Goal: Task Accomplishment & Management: Complete application form

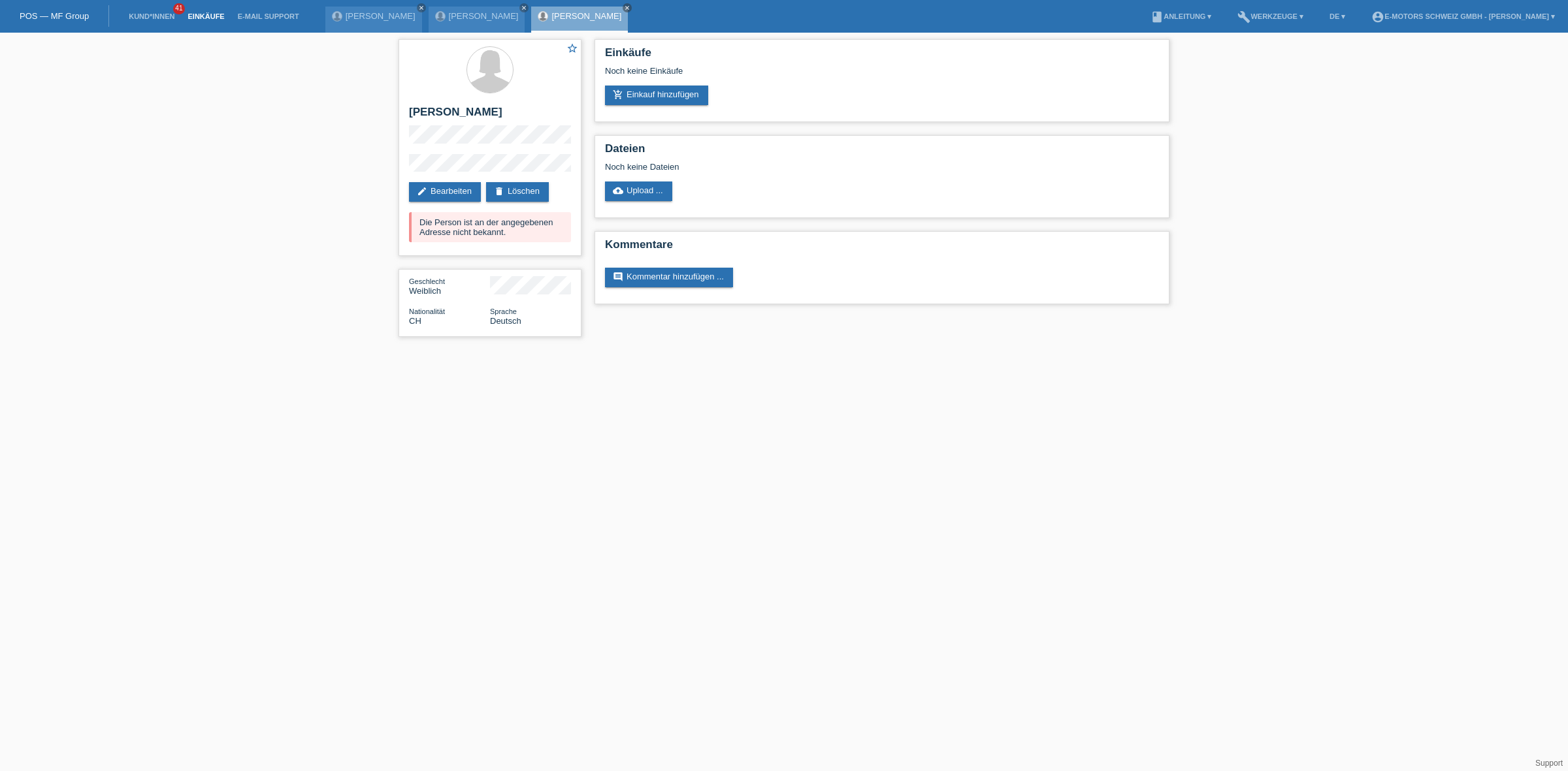
click at [204, 13] on link "Einkäufe" at bounding box center [206, 16] width 50 height 8
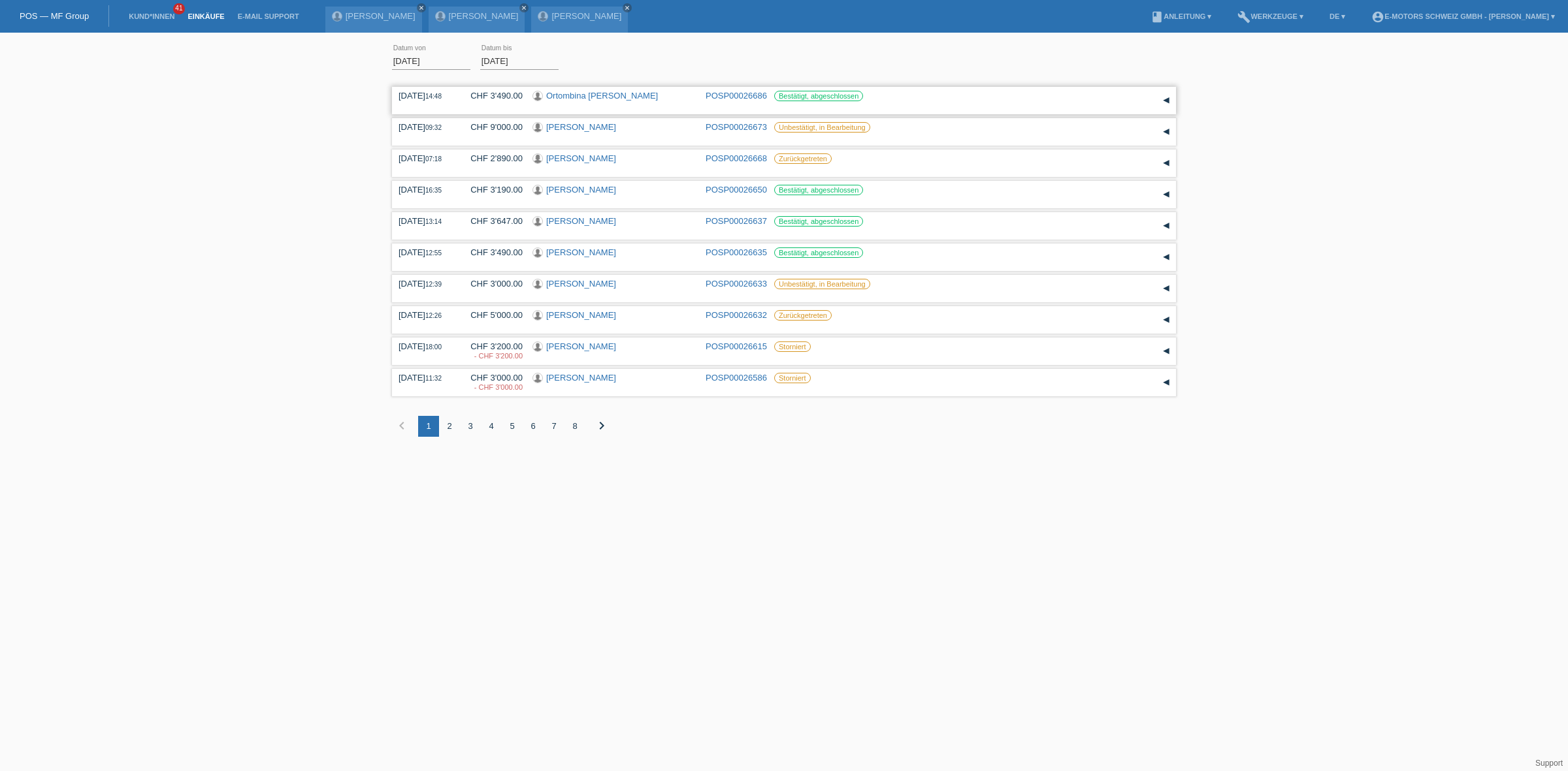
click at [593, 99] on link "Ortombina [PERSON_NAME]" at bounding box center [602, 95] width 111 height 10
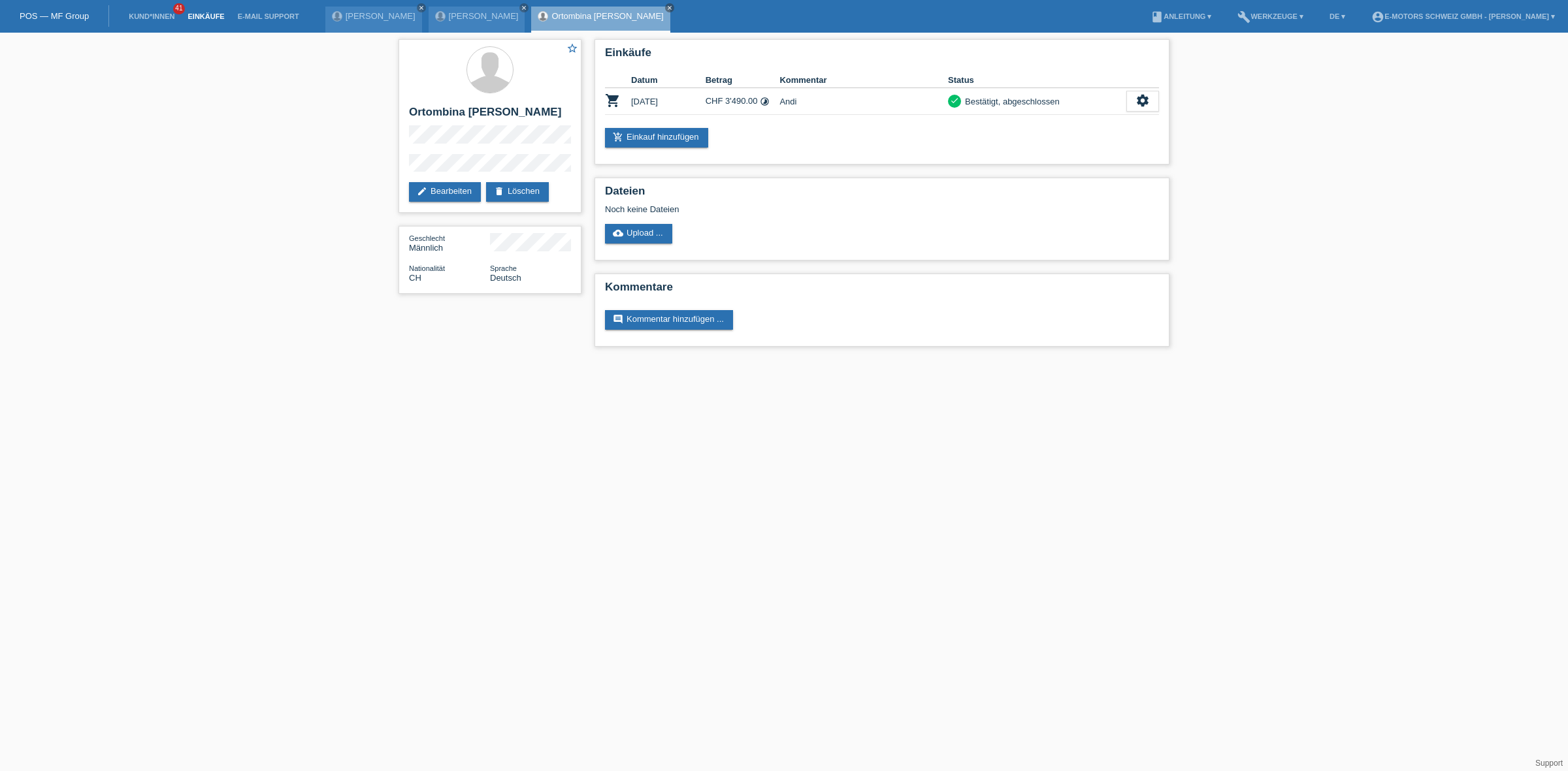
click at [197, 16] on link "Einkäufe" at bounding box center [206, 16] width 50 height 8
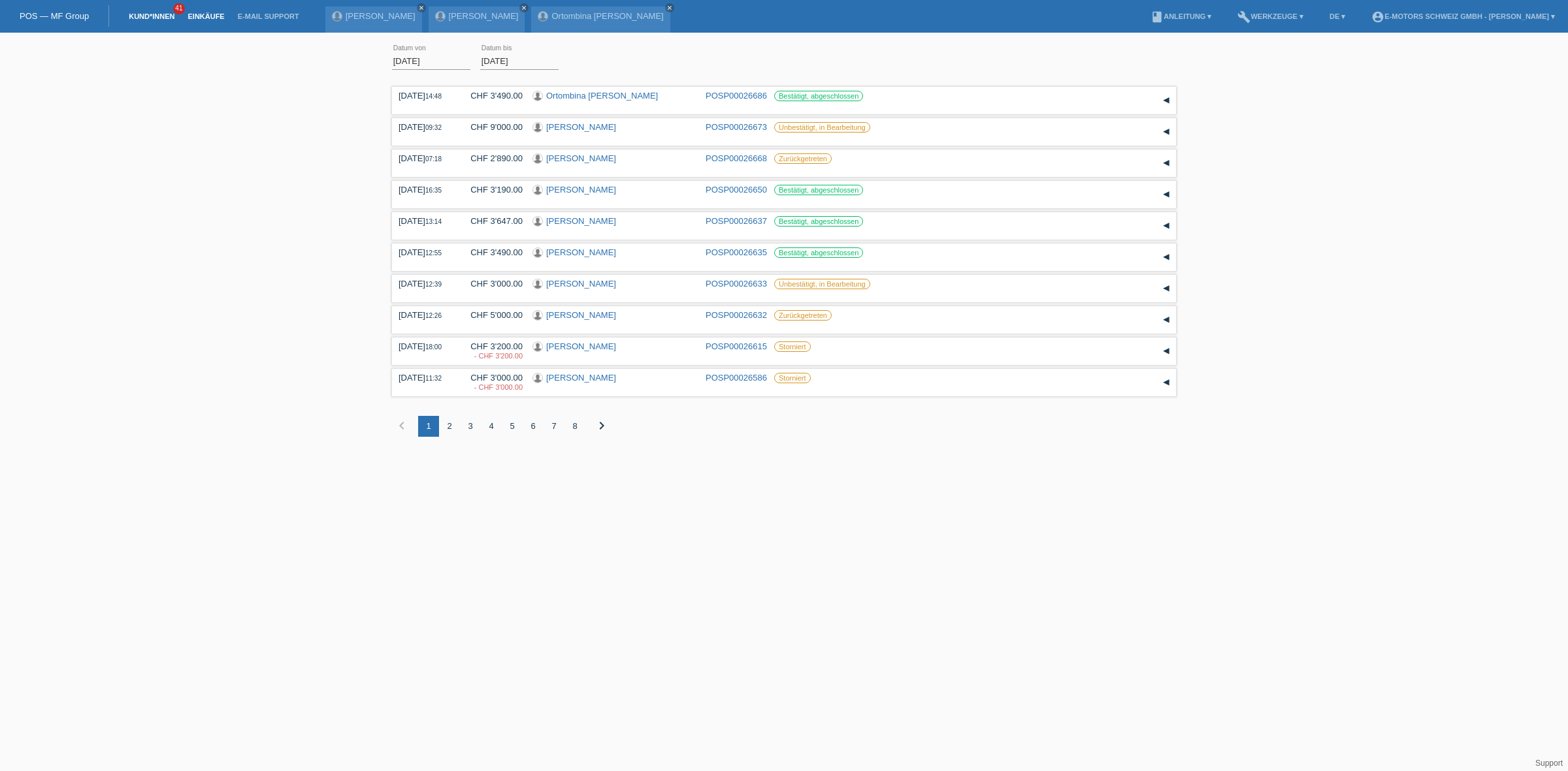
click at [151, 19] on link "Kund*innen" at bounding box center [151, 16] width 59 height 8
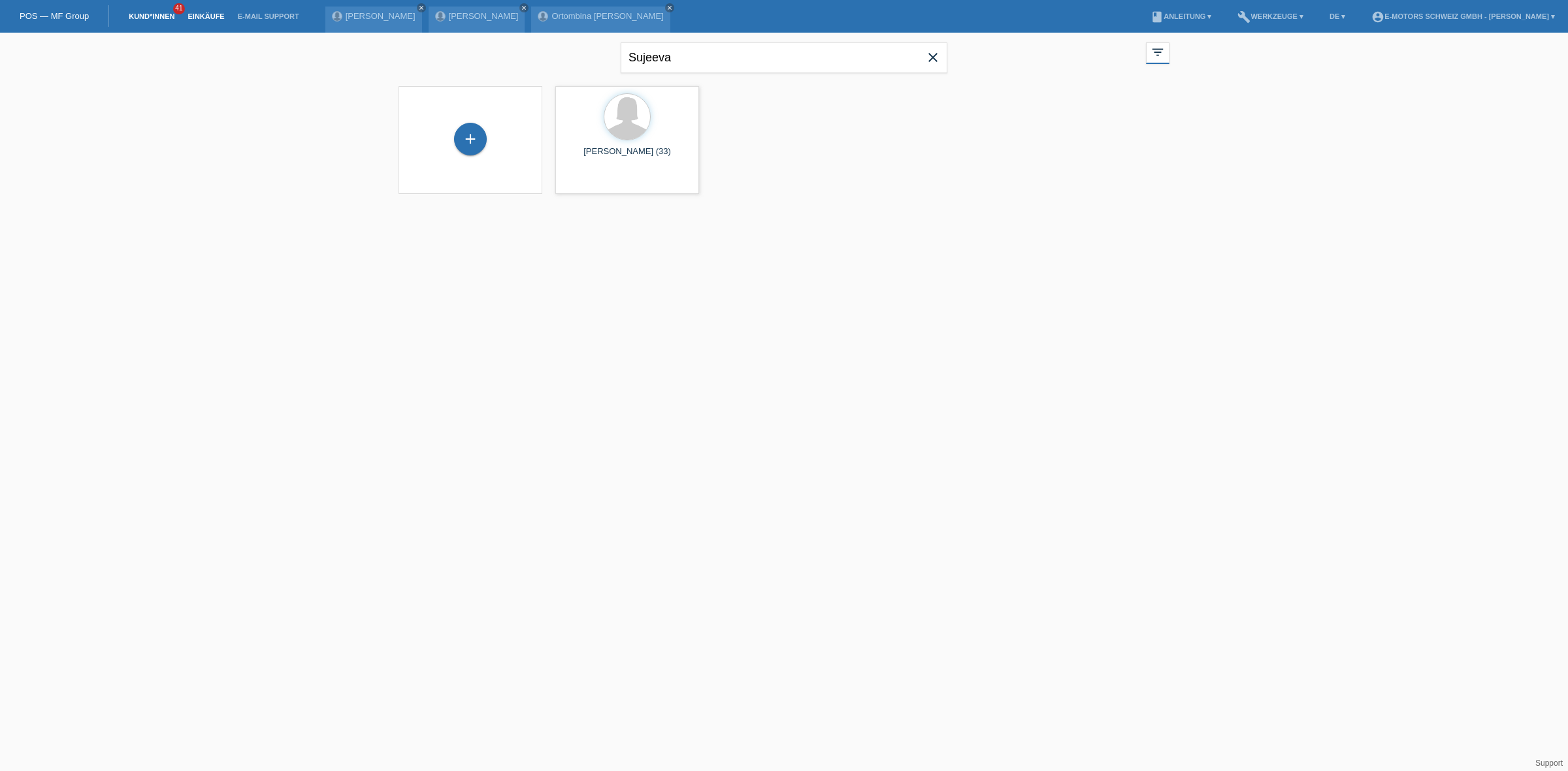
click at [204, 16] on link "Einkäufe" at bounding box center [206, 16] width 50 height 8
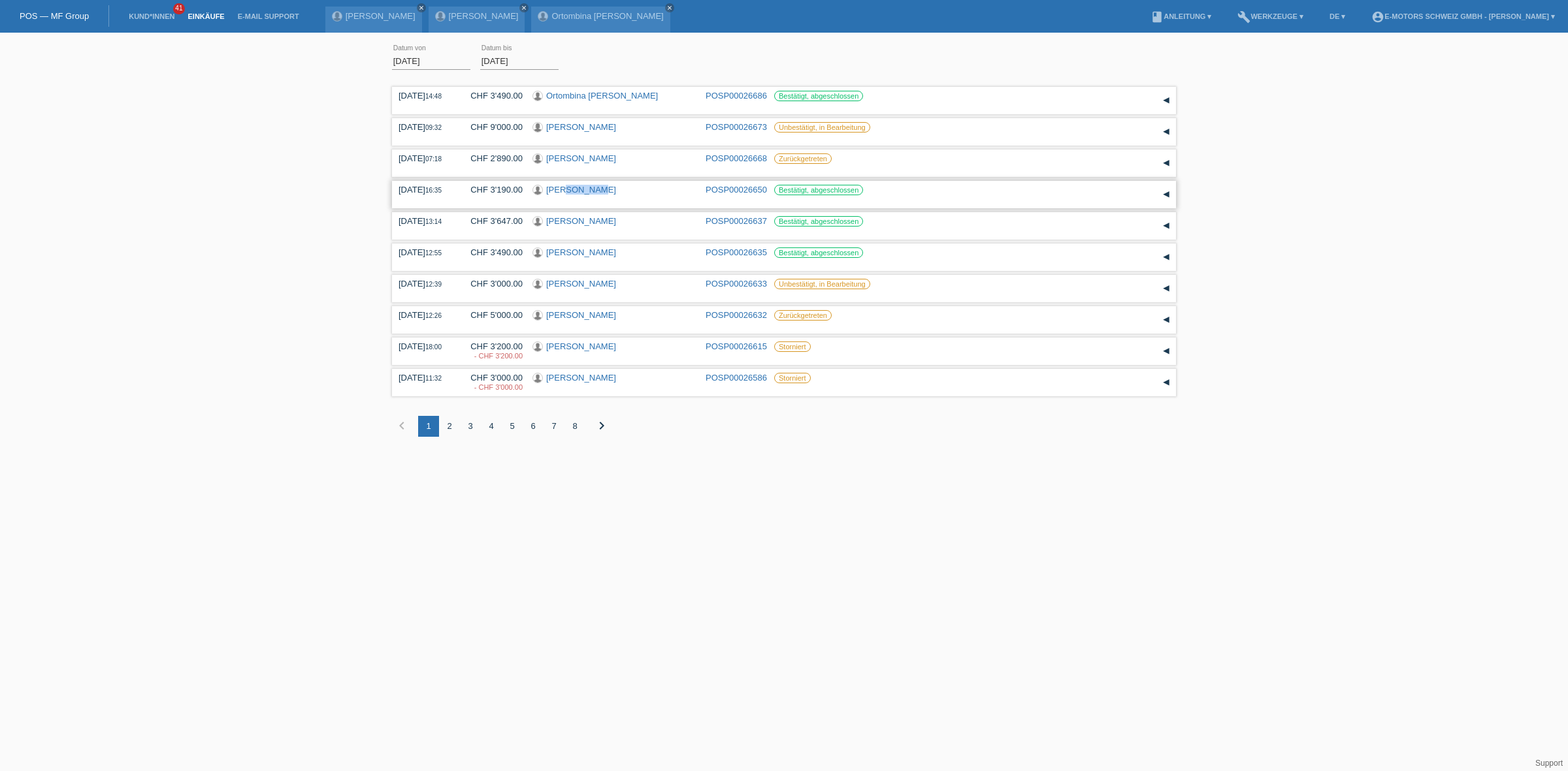
copy link "Koyuncu"
drag, startPoint x: 609, startPoint y: 191, endPoint x: 560, endPoint y: 197, distance: 49.4
click at [560, 197] on div "[PERSON_NAME]" at bounding box center [614, 191] width 163 height 13
click at [579, 189] on link "[PERSON_NAME]" at bounding box center [581, 189] width 70 height 10
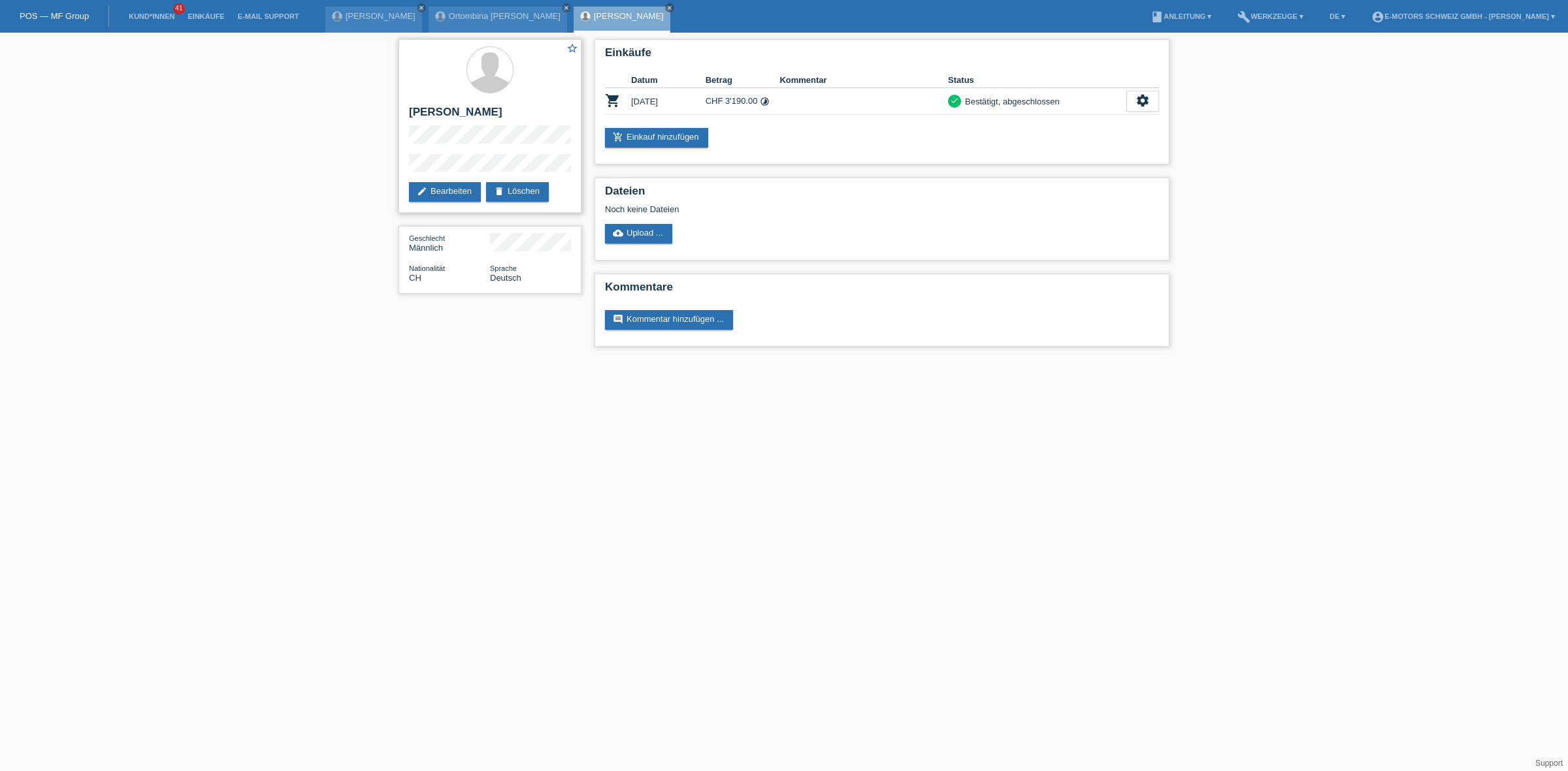
click at [494, 160] on div "star_border Isa Koyuncu edit Bearbeiten delete Löschen" at bounding box center [490, 126] width 183 height 174
drag, startPoint x: 403, startPoint y: 171, endPoint x: 514, endPoint y: 175, distance: 111.1
click at [514, 175] on div "star_border Isa Koyuncu edit Bearbeiten delete Löschen" at bounding box center [490, 126] width 183 height 174
click at [199, 13] on link "Einkäufe" at bounding box center [206, 16] width 50 height 8
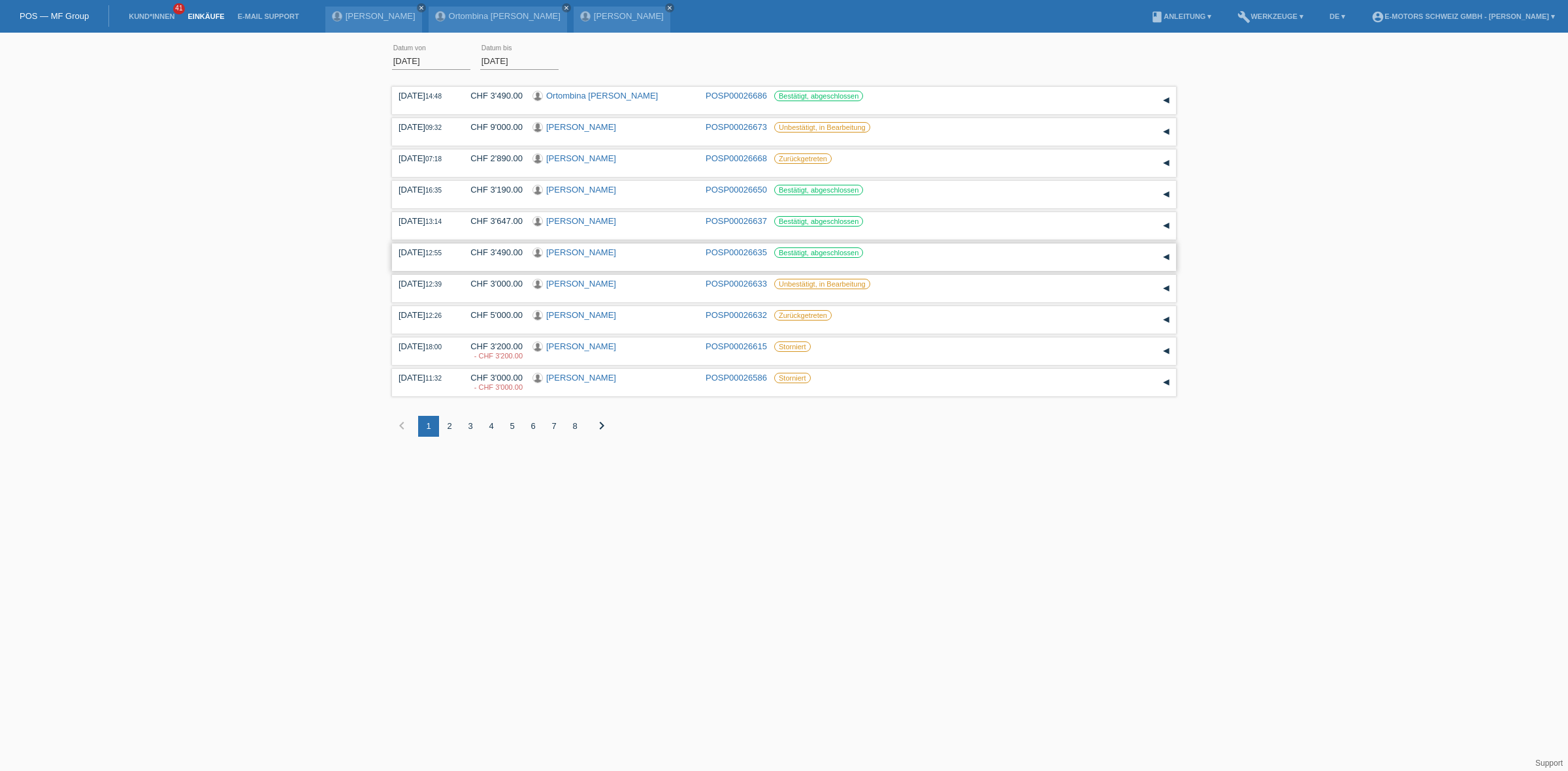
click at [554, 256] on link "[PERSON_NAME]" at bounding box center [581, 252] width 70 height 10
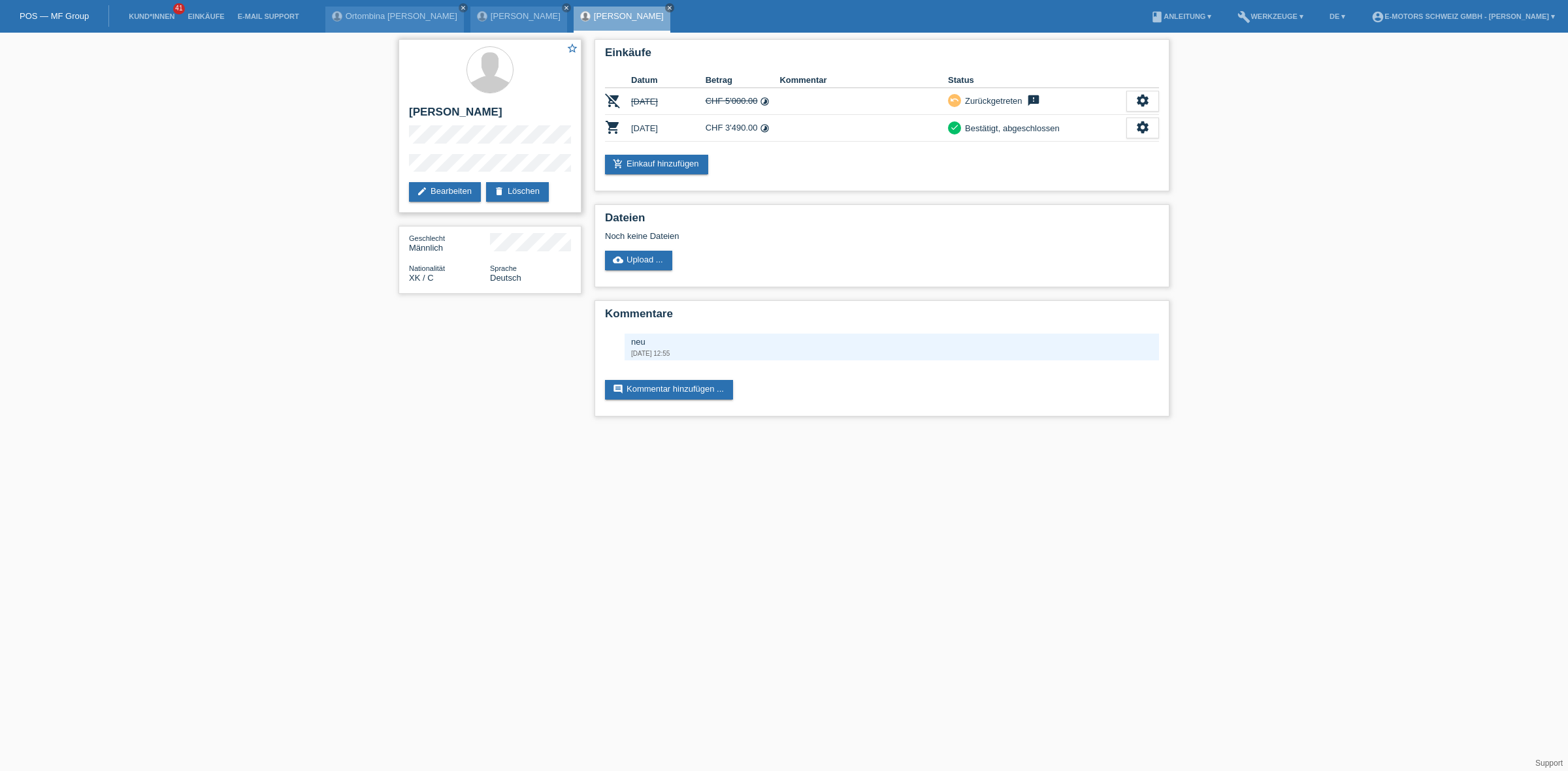
click at [416, 114] on h2 "[PERSON_NAME]" at bounding box center [490, 116] width 162 height 19
drag, startPoint x: 416, startPoint y: 114, endPoint x: 474, endPoint y: 111, distance: 58.1
click at [474, 111] on h2 "[PERSON_NAME]" at bounding box center [490, 116] width 162 height 19
copy h2 "[PERSON_NAME]"
click at [1135, 125] on icon "settings" at bounding box center [1142, 127] width 14 height 14
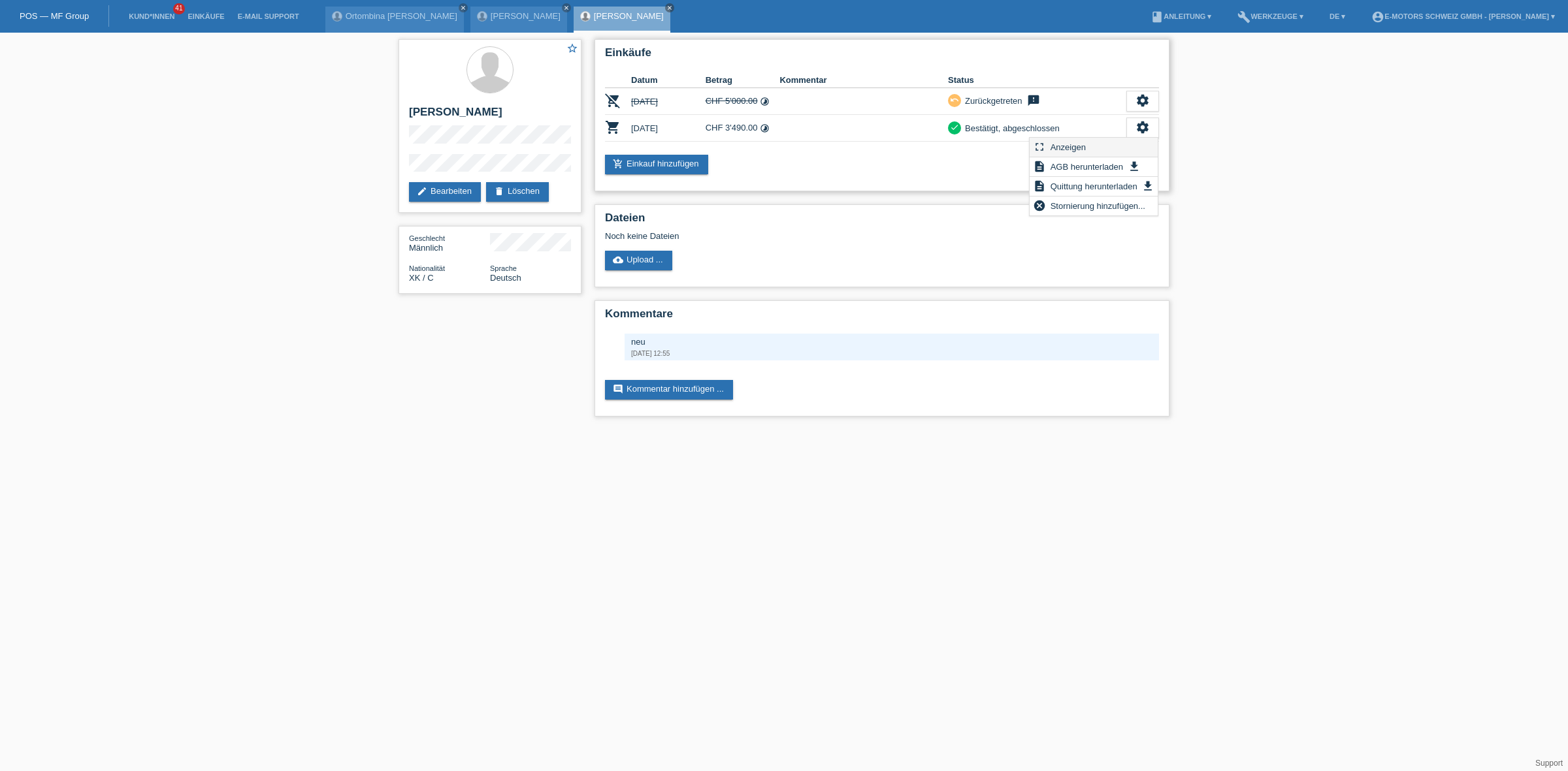
click at [1070, 140] on span "Anzeigen" at bounding box center [1068, 146] width 39 height 16
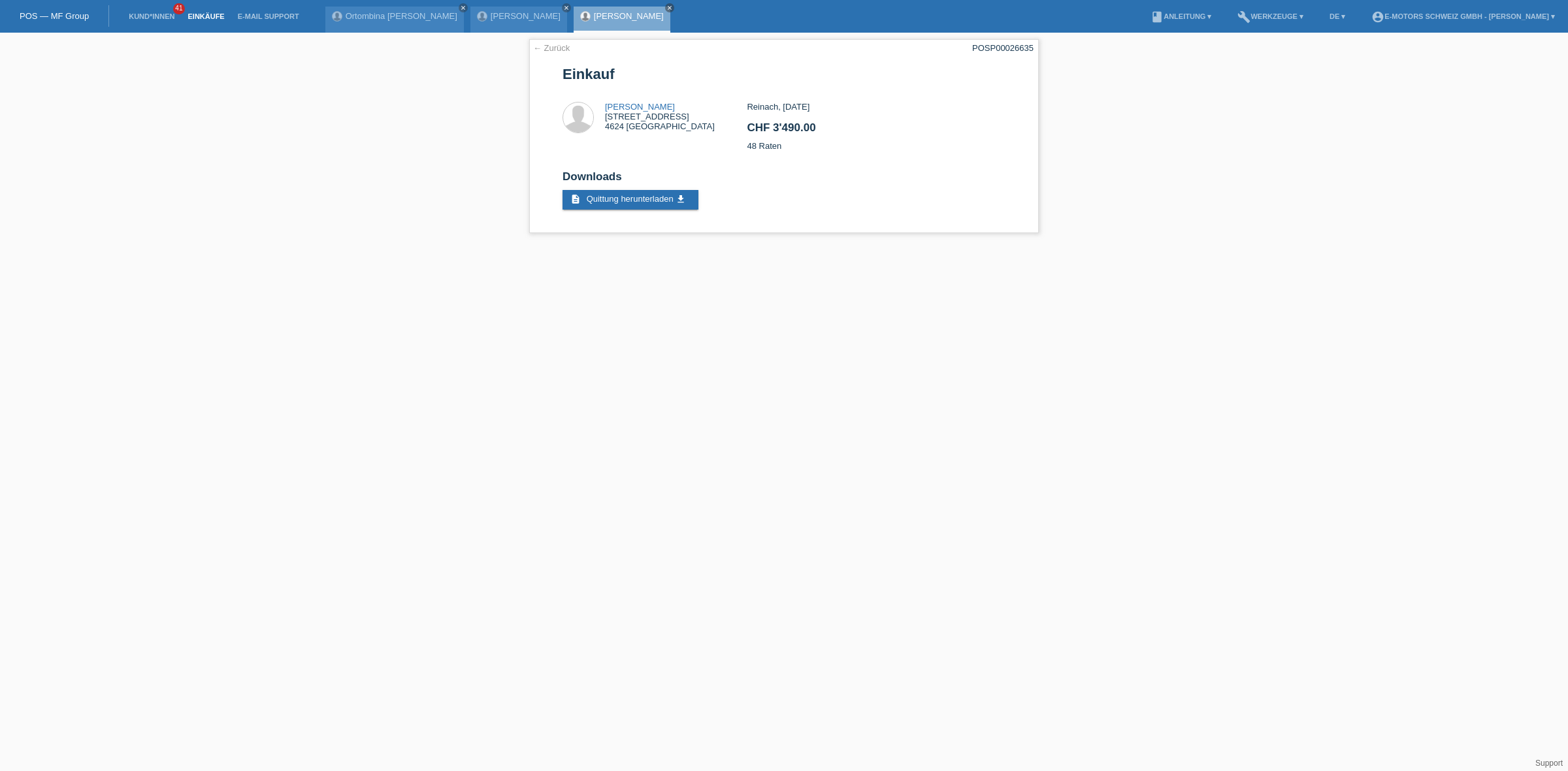
click at [197, 15] on link "Einkäufe" at bounding box center [206, 16] width 50 height 8
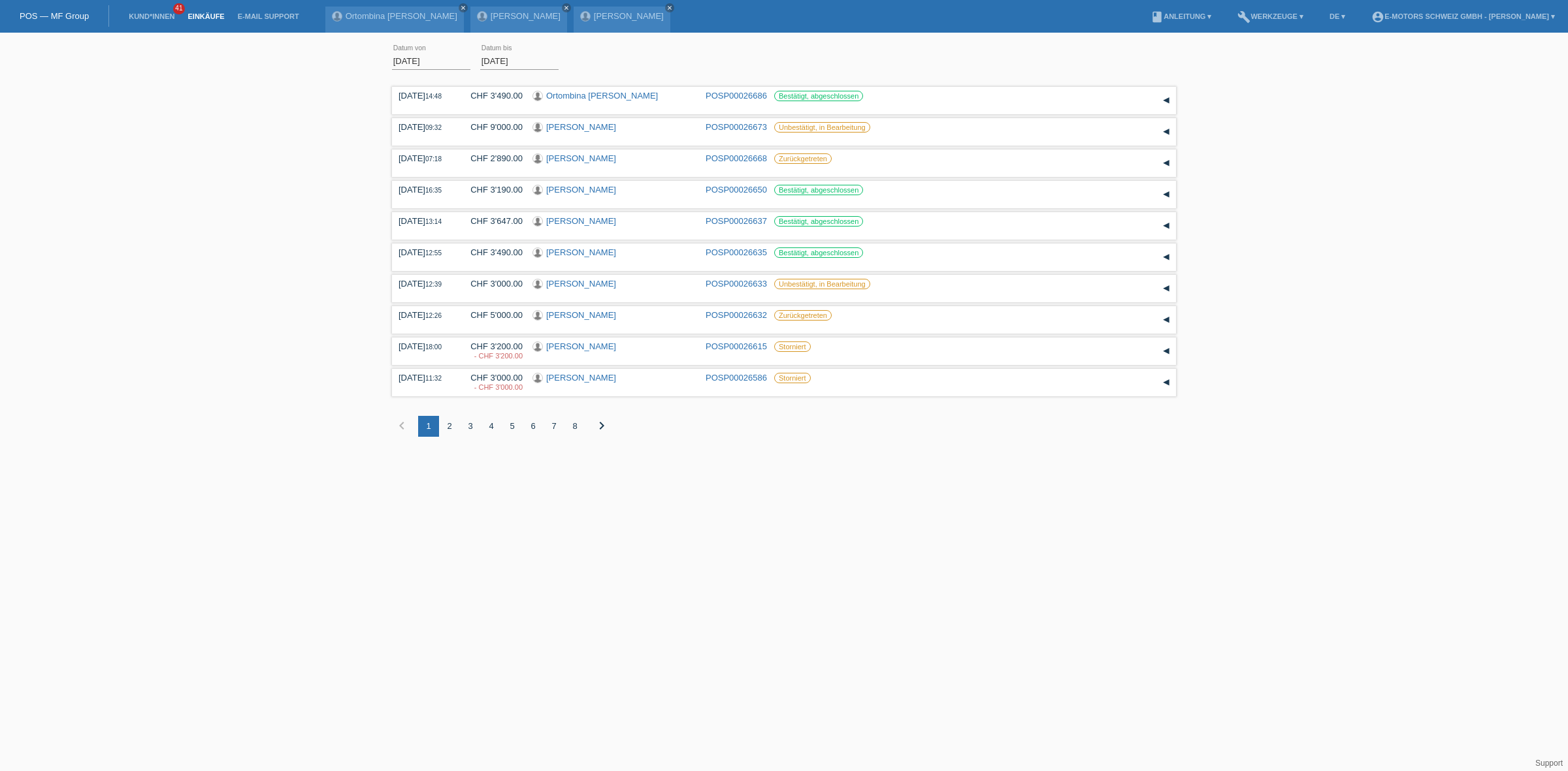
click at [451, 422] on div "2" at bounding box center [449, 426] width 21 height 21
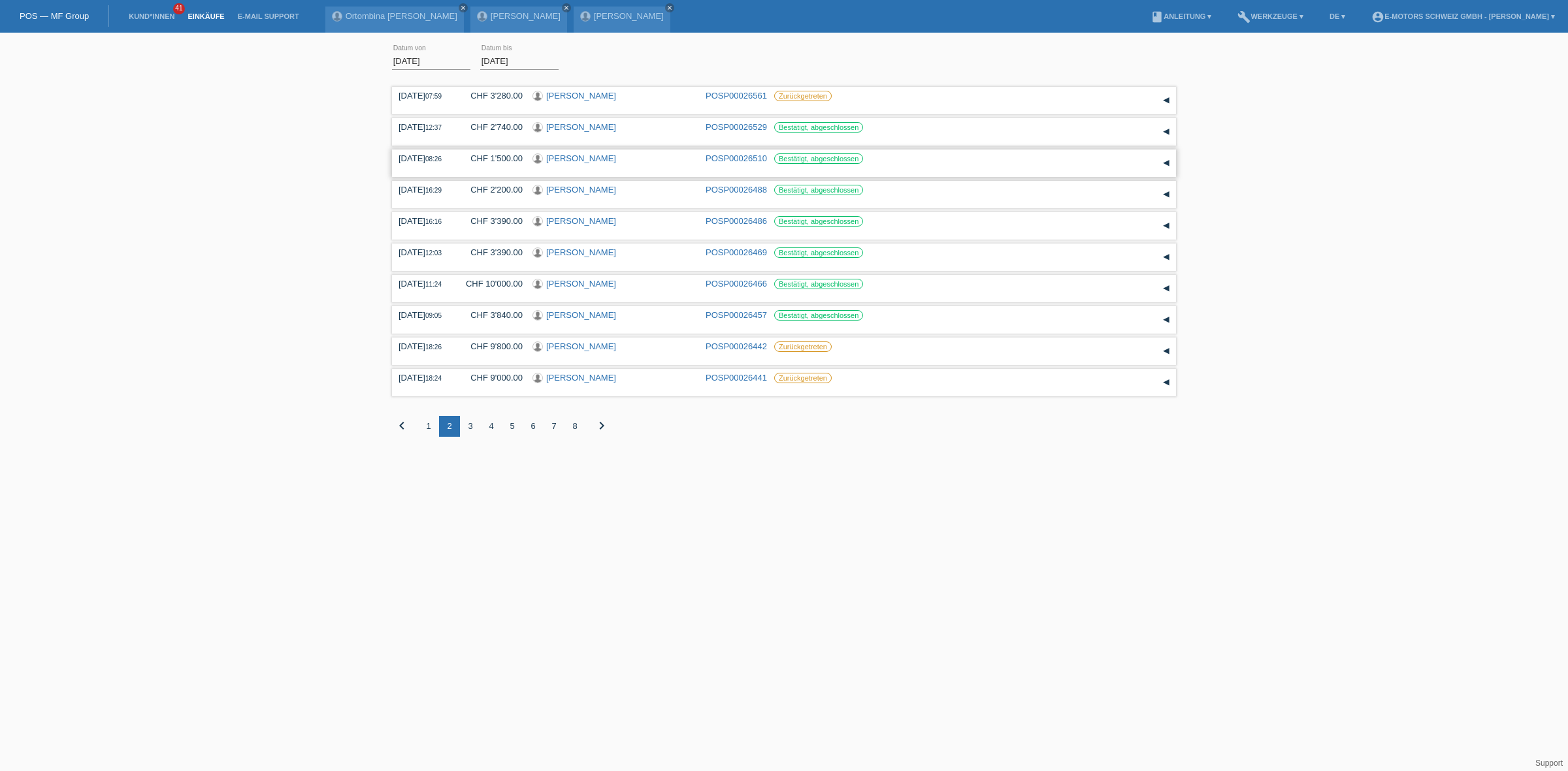
click at [570, 162] on link "[PERSON_NAME]" at bounding box center [581, 158] width 70 height 10
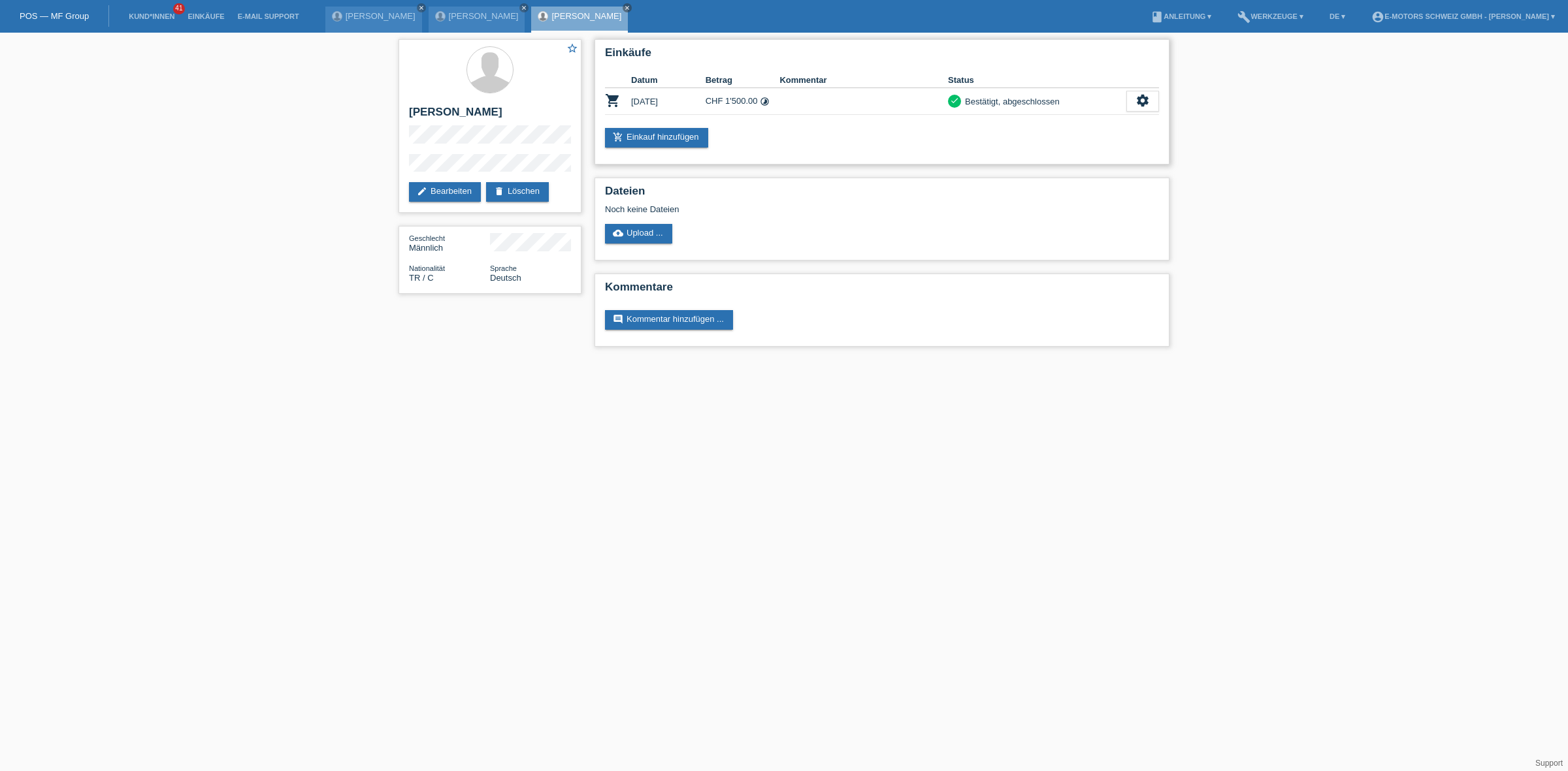
drag, startPoint x: 725, startPoint y: 100, endPoint x: 756, endPoint y: 102, distance: 31.1
click at [756, 102] on td "CHF 1'500.00 timelapse" at bounding box center [742, 102] width 74 height 27
click at [713, 83] on th "Betrag" at bounding box center [742, 80] width 74 height 16
drag, startPoint x: 726, startPoint y: 101, endPoint x: 736, endPoint y: 106, distance: 11.2
click at [736, 106] on td "CHF 1'500.00 timelapse" at bounding box center [742, 102] width 74 height 27
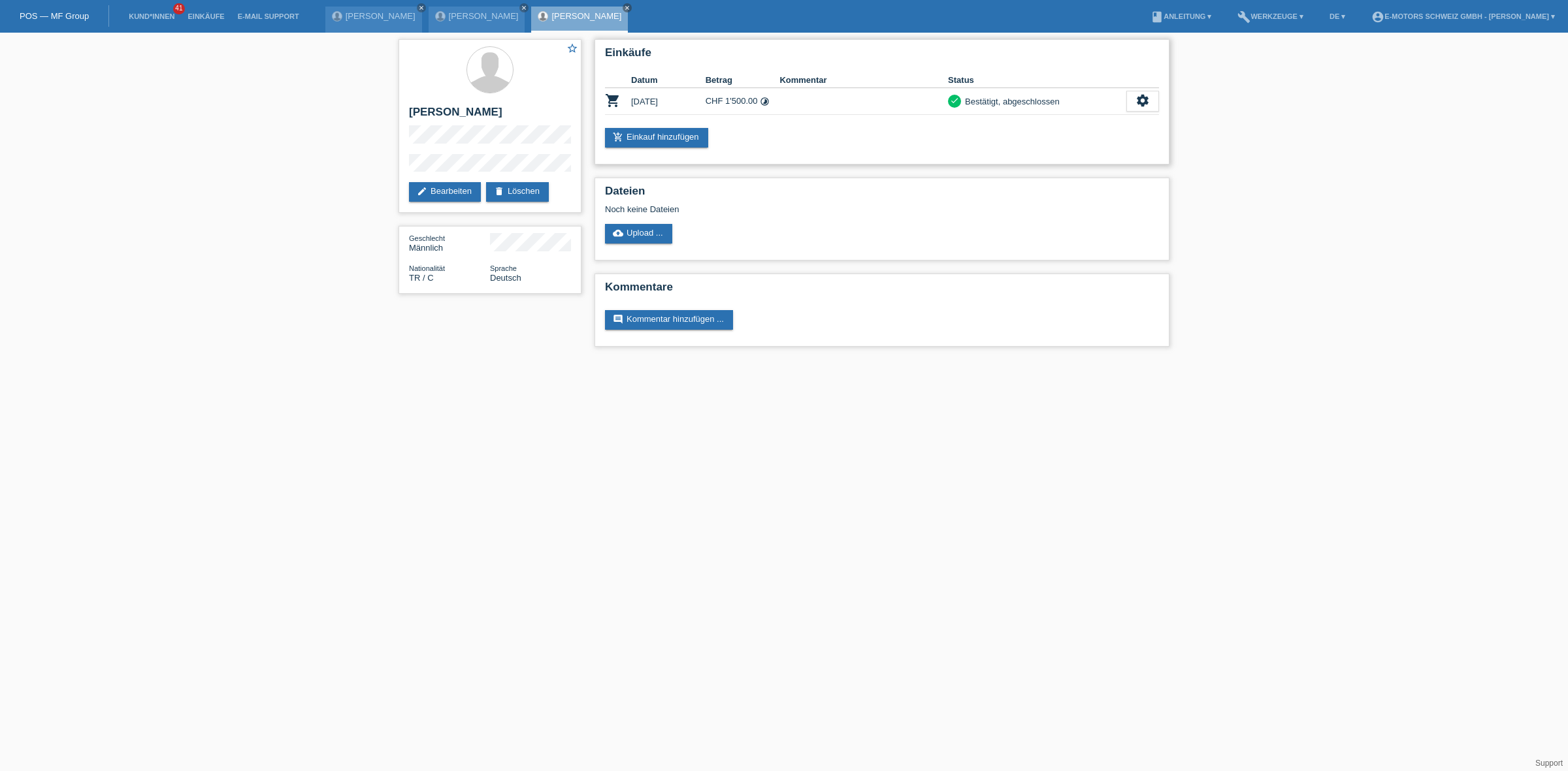
click at [736, 106] on td "CHF 1'500.00 timelapse" at bounding box center [742, 102] width 74 height 27
click at [460, 117] on h2 "[PERSON_NAME]" at bounding box center [490, 116] width 162 height 19
copy h2 "Kiraz"
click at [426, 116] on h2 "[PERSON_NAME]" at bounding box center [490, 116] width 162 height 19
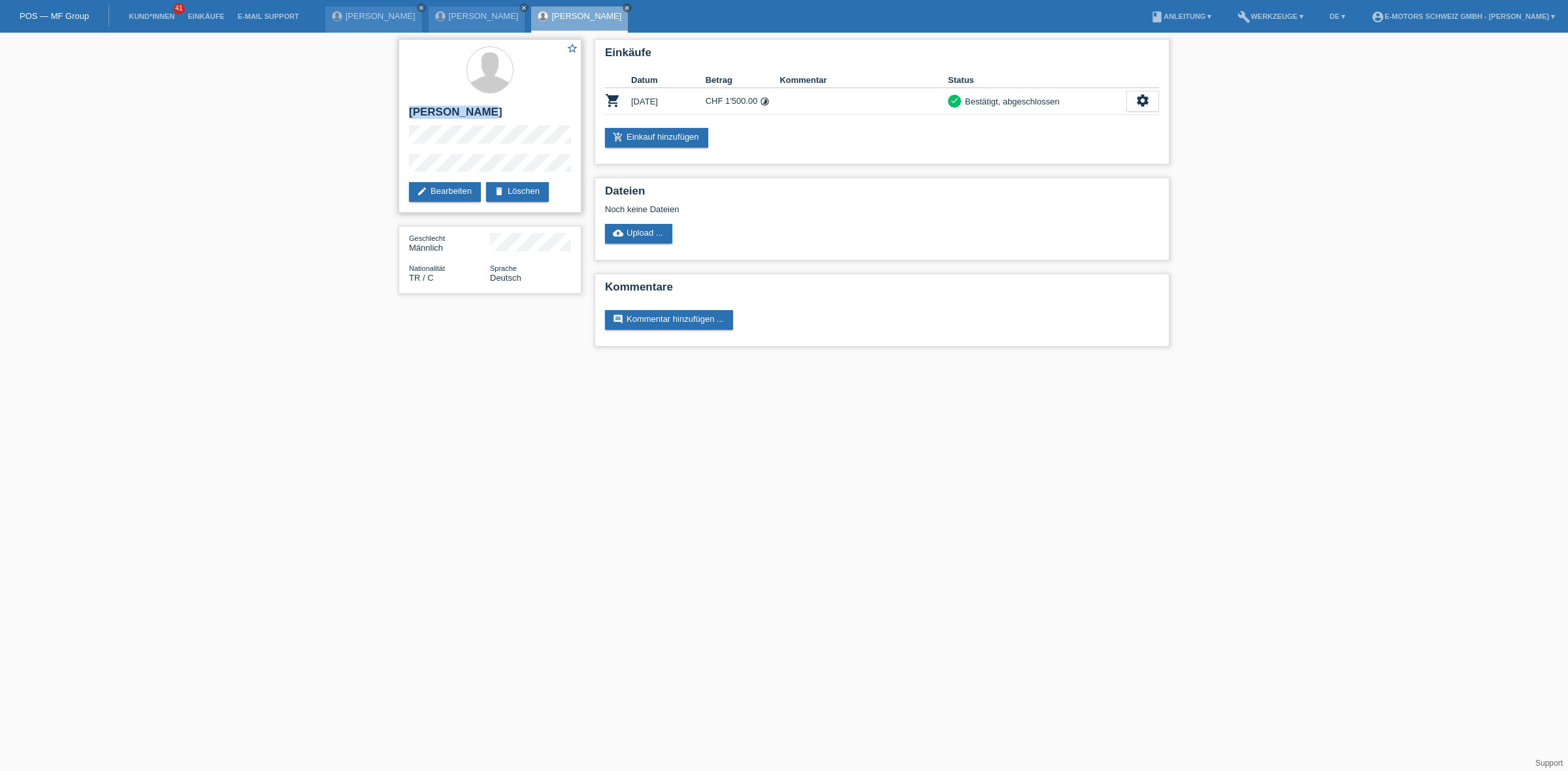
drag, startPoint x: 426, startPoint y: 116, endPoint x: 452, endPoint y: 108, distance: 27.2
click at [452, 108] on h2 "[PERSON_NAME]" at bounding box center [490, 116] width 162 height 19
copy h2 "[PERSON_NAME]"
click at [481, 159] on div "star_border Tayfun Kiraz edit Bearbeiten delete Löschen" at bounding box center [490, 126] width 183 height 174
click at [1131, 102] on div "settings" at bounding box center [1143, 101] width 33 height 21
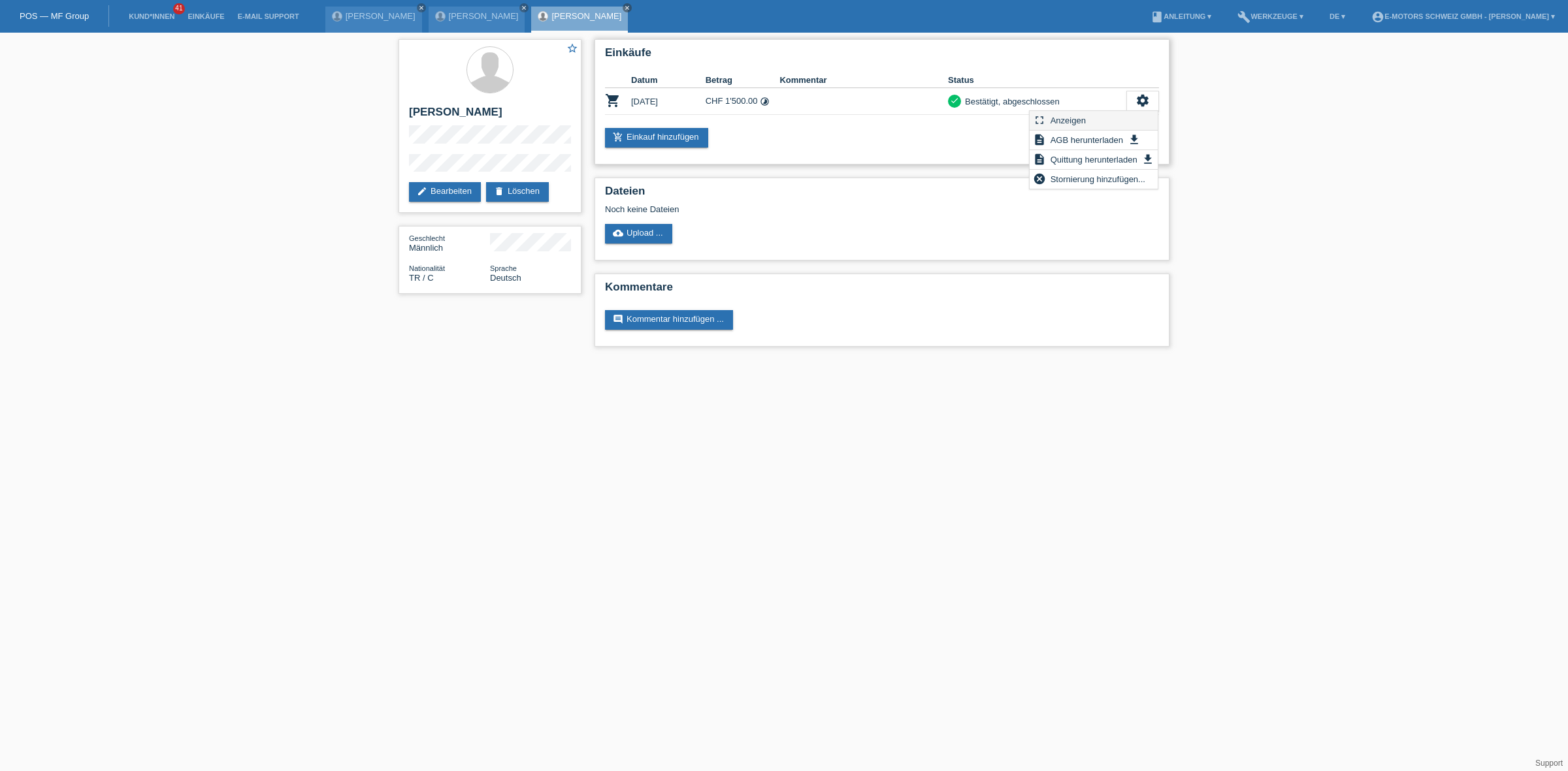
click at [1088, 121] on div "fullscreen Anzeigen" at bounding box center [1094, 121] width 128 height 19
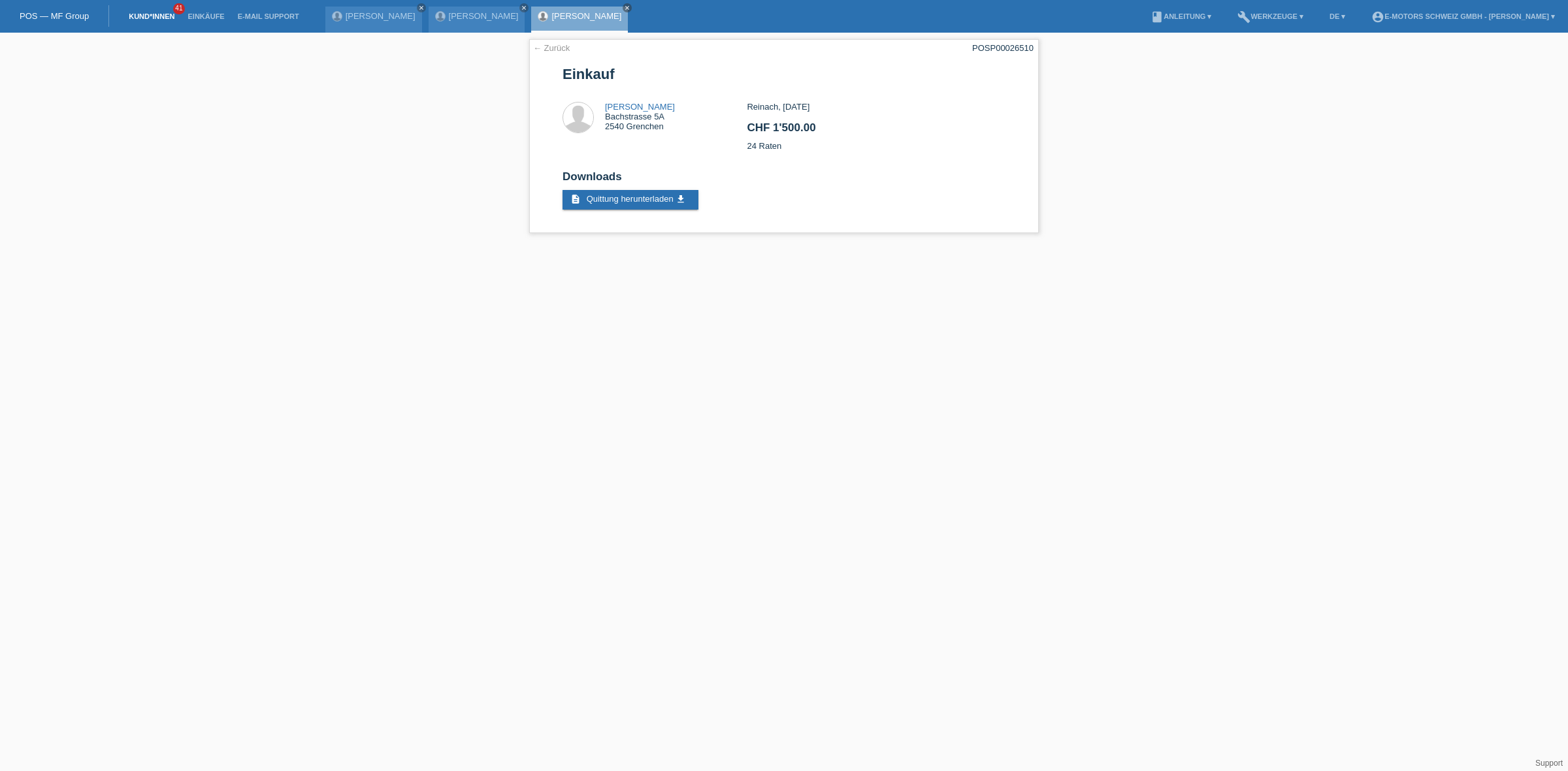
click at [148, 15] on link "Kund*innen" at bounding box center [151, 16] width 59 height 8
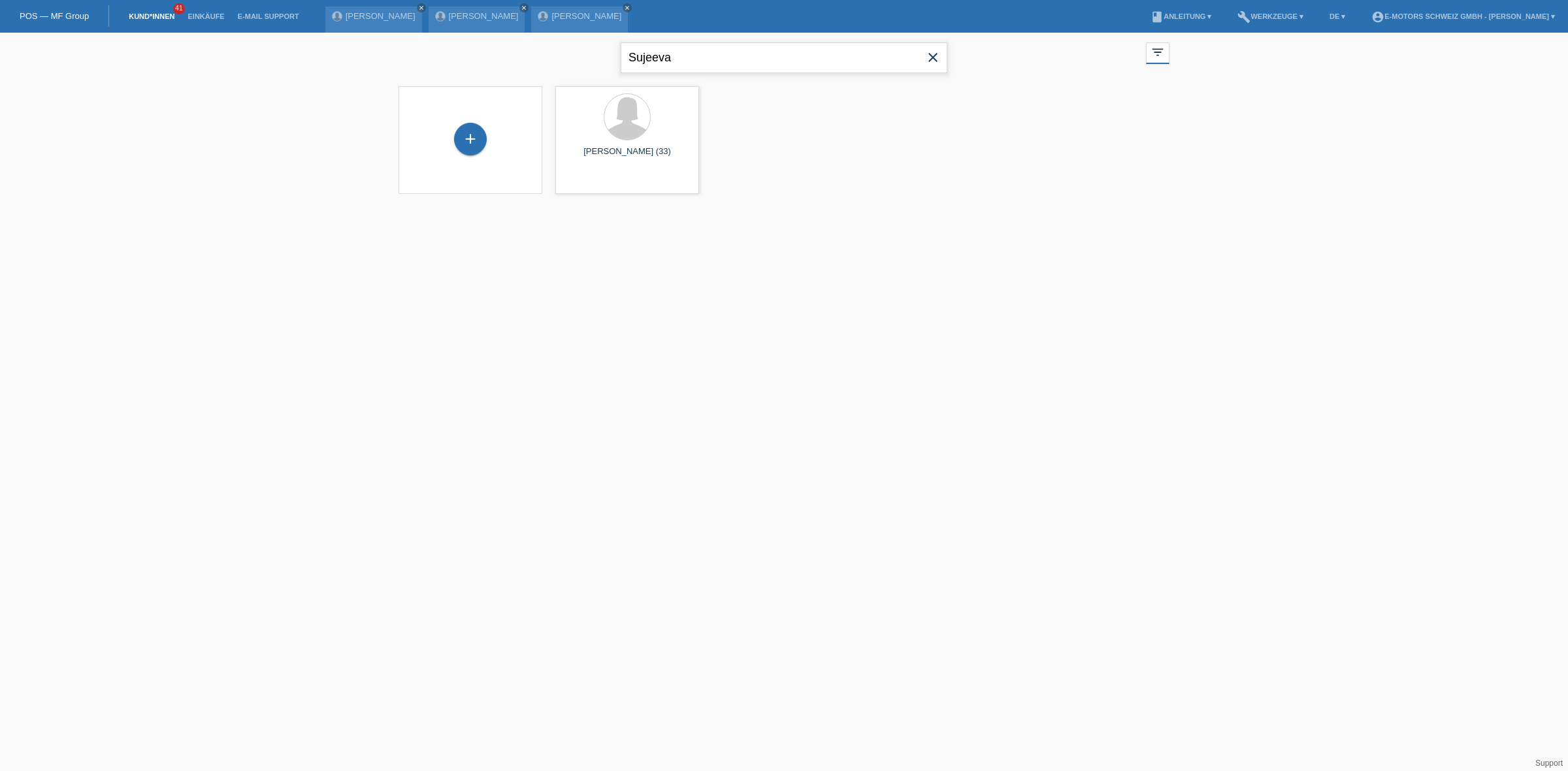
drag, startPoint x: 759, startPoint y: 64, endPoint x: 562, endPoint y: 50, distance: 197.5
click at [572, 47] on div "Sujeeva close filter_list view_module Alle Kund*innen anzeigen star Markierte K…" at bounding box center [784, 56] width 784 height 47
type input "thiagarajah"
click at [462, 137] on div "+" at bounding box center [471, 145] width 33 height 33
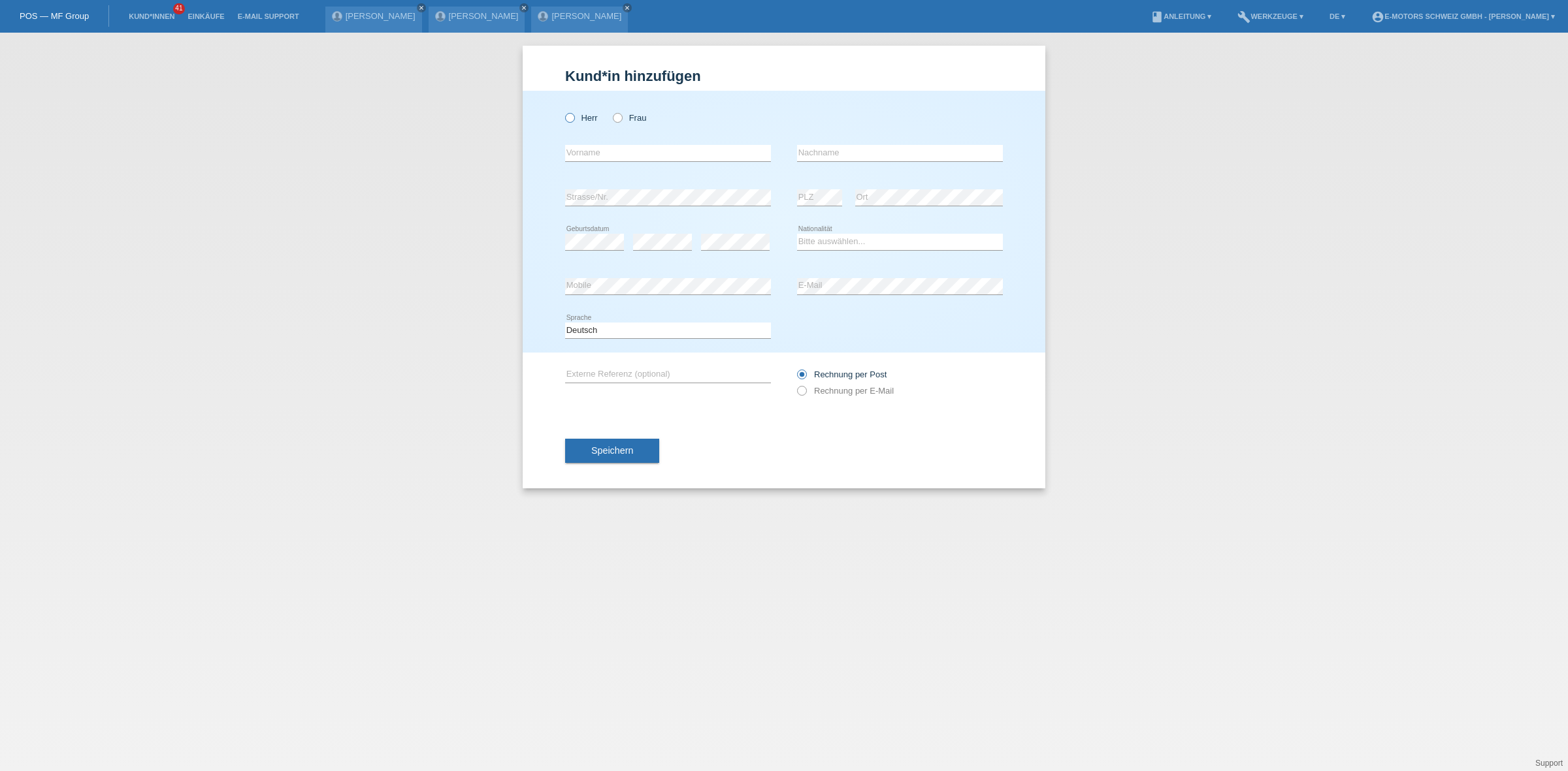
click at [563, 111] on icon at bounding box center [563, 111] width 0 height 0
click at [569, 119] on input "Herr" at bounding box center [569, 117] width 8 height 8
radio input "true"
click at [598, 155] on input "text" at bounding box center [667, 153] width 206 height 16
type input "Armlmaran"
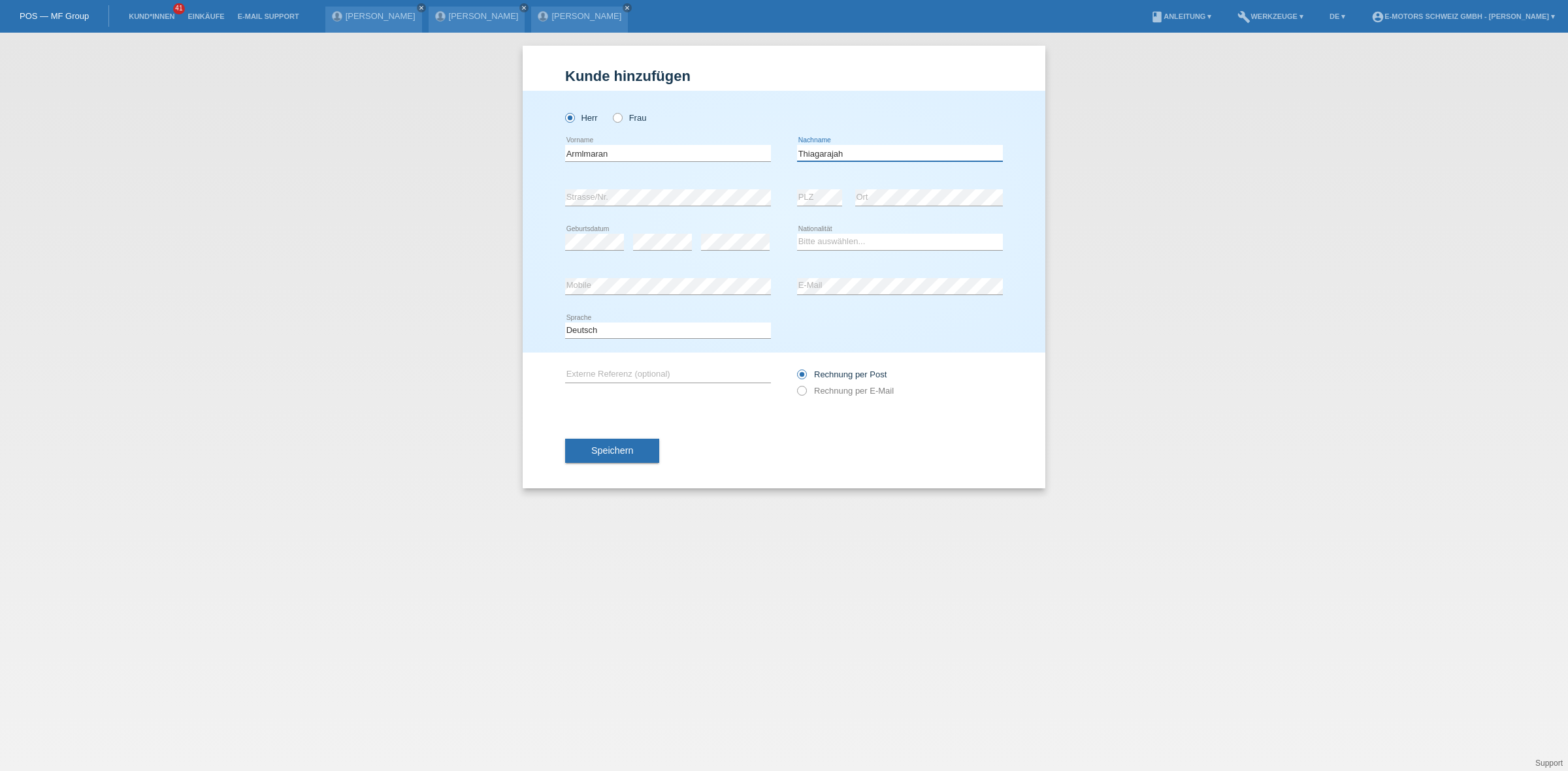
type input "Thiagarajah"
drag, startPoint x: 944, startPoint y: 240, endPoint x: 927, endPoint y: 247, distance: 18.4
click at [944, 240] on select "Bitte auswählen... Schweiz Deutschland Liechtenstein Österreich ------------ Af…" at bounding box center [899, 241] width 206 height 16
select select "CH"
click at [797, 234] on select "Bitte auswählen... Schweiz Deutschland Liechtenstein Österreich ------------ Af…" at bounding box center [899, 241] width 206 height 16
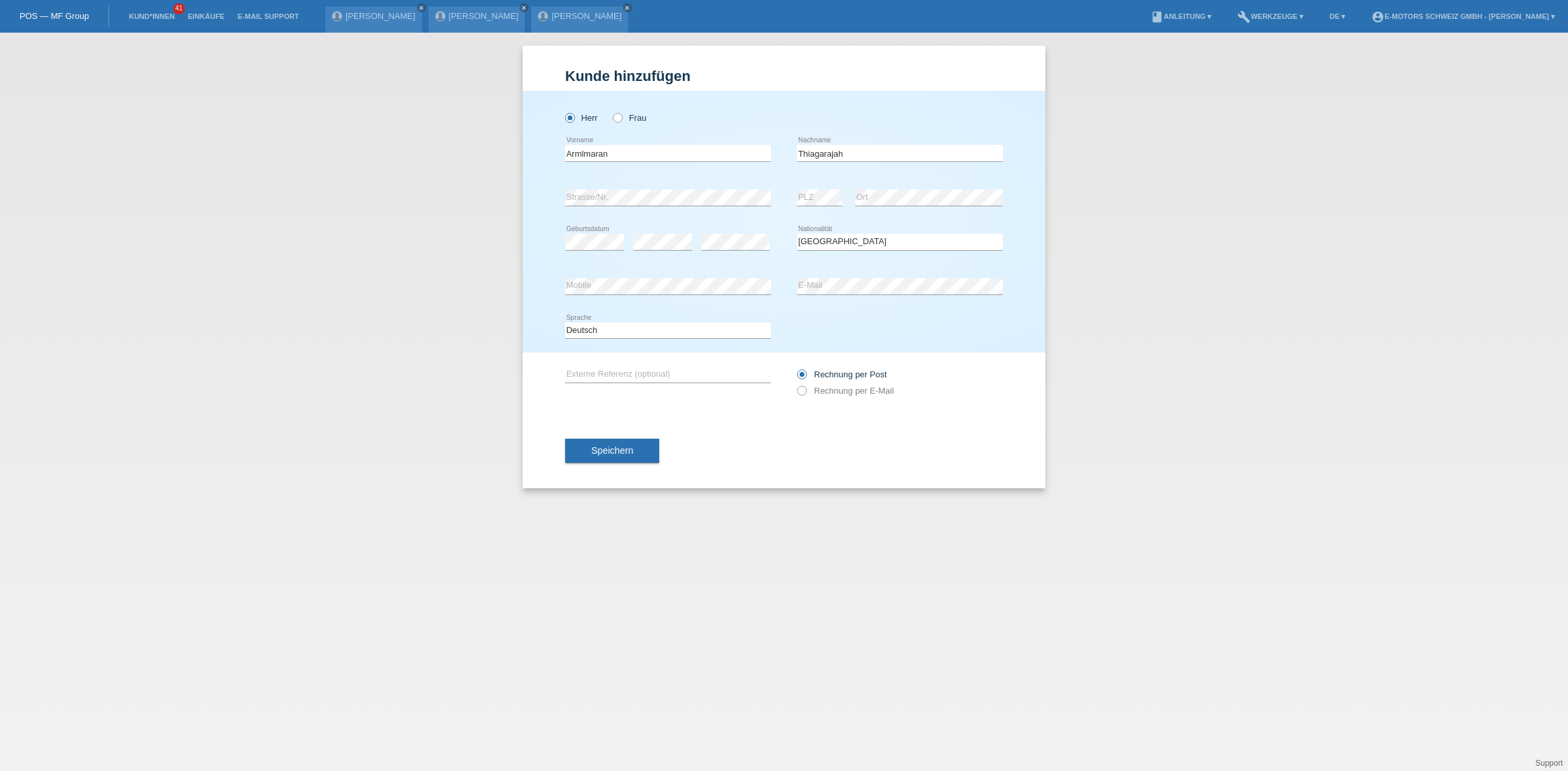
click at [846, 213] on div "error PLZ error Ort" at bounding box center [899, 198] width 206 height 45
click at [618, 454] on button "Speichern" at bounding box center [612, 450] width 94 height 24
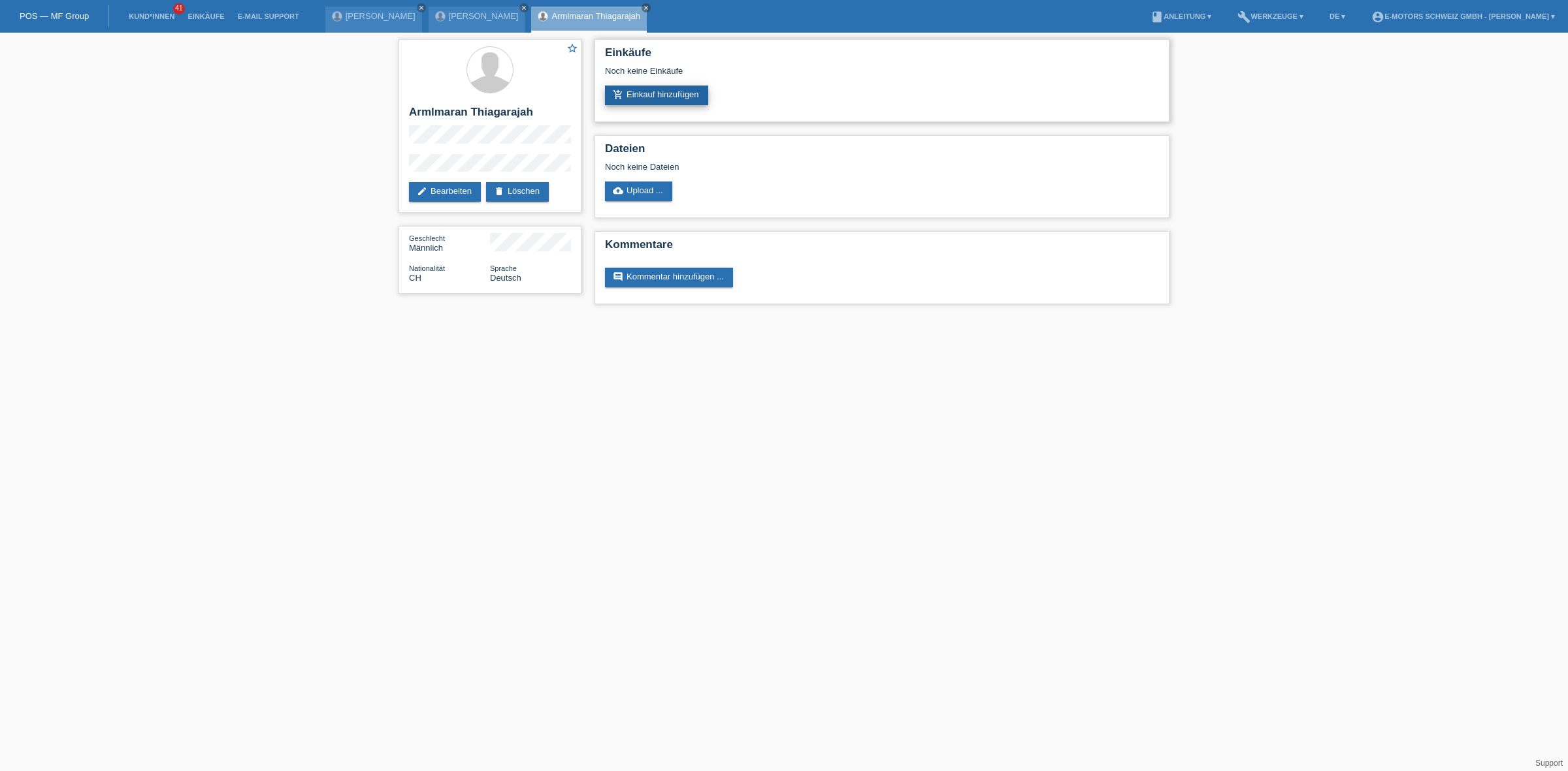
click at [679, 91] on link "add_shopping_cart Einkauf hinzufügen" at bounding box center [656, 95] width 103 height 19
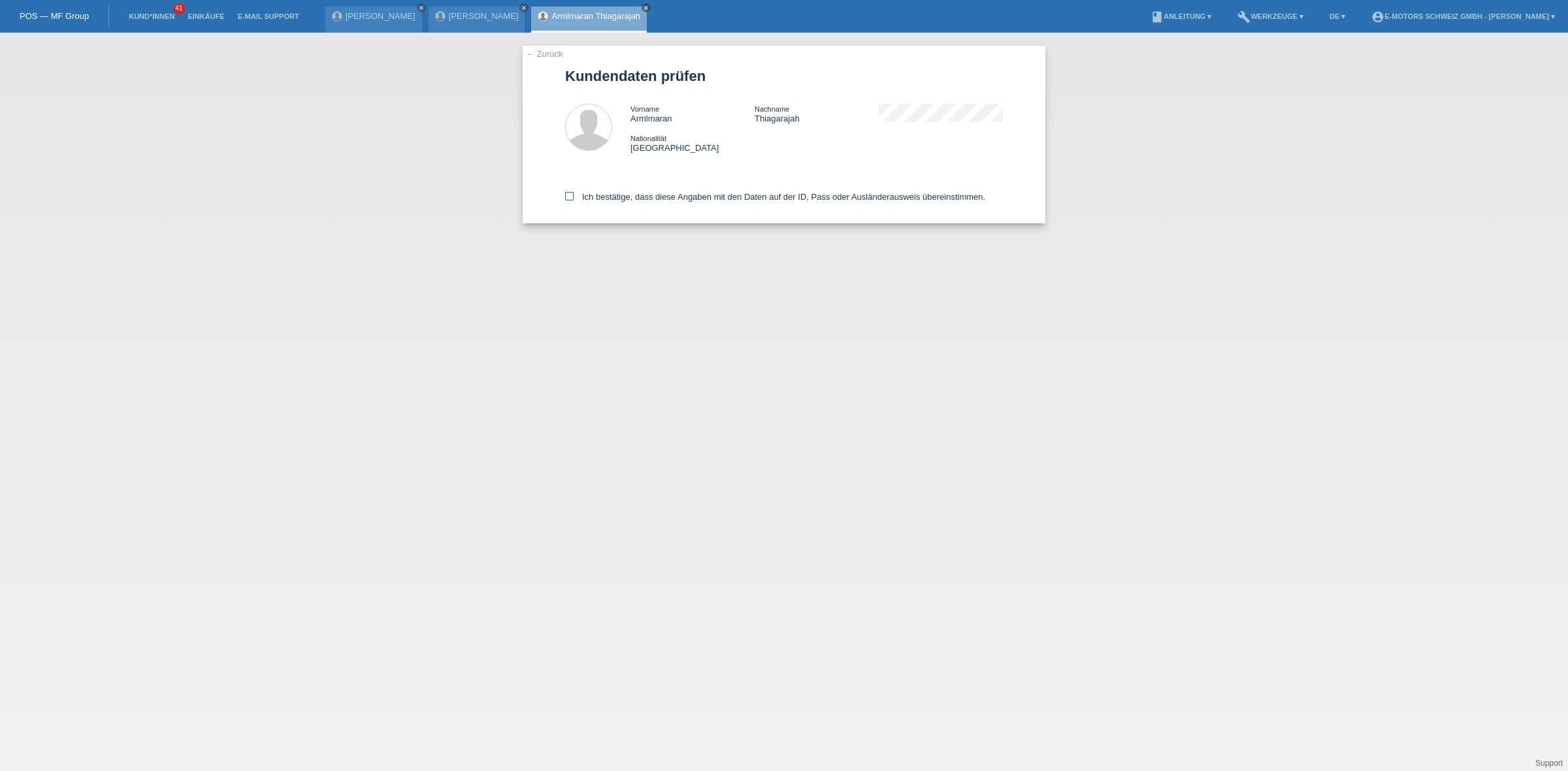
click at [615, 192] on label "Ich bestätige, dass diese Angaben mit den Daten auf der ID, Pass oder Ausländer…" at bounding box center [775, 197] width 420 height 10
click at [574, 192] on input "Ich bestätige, dass diese Angaben mit den Daten auf der ID, Pass oder Ausländer…" at bounding box center [569, 196] width 8 height 8
checkbox input "true"
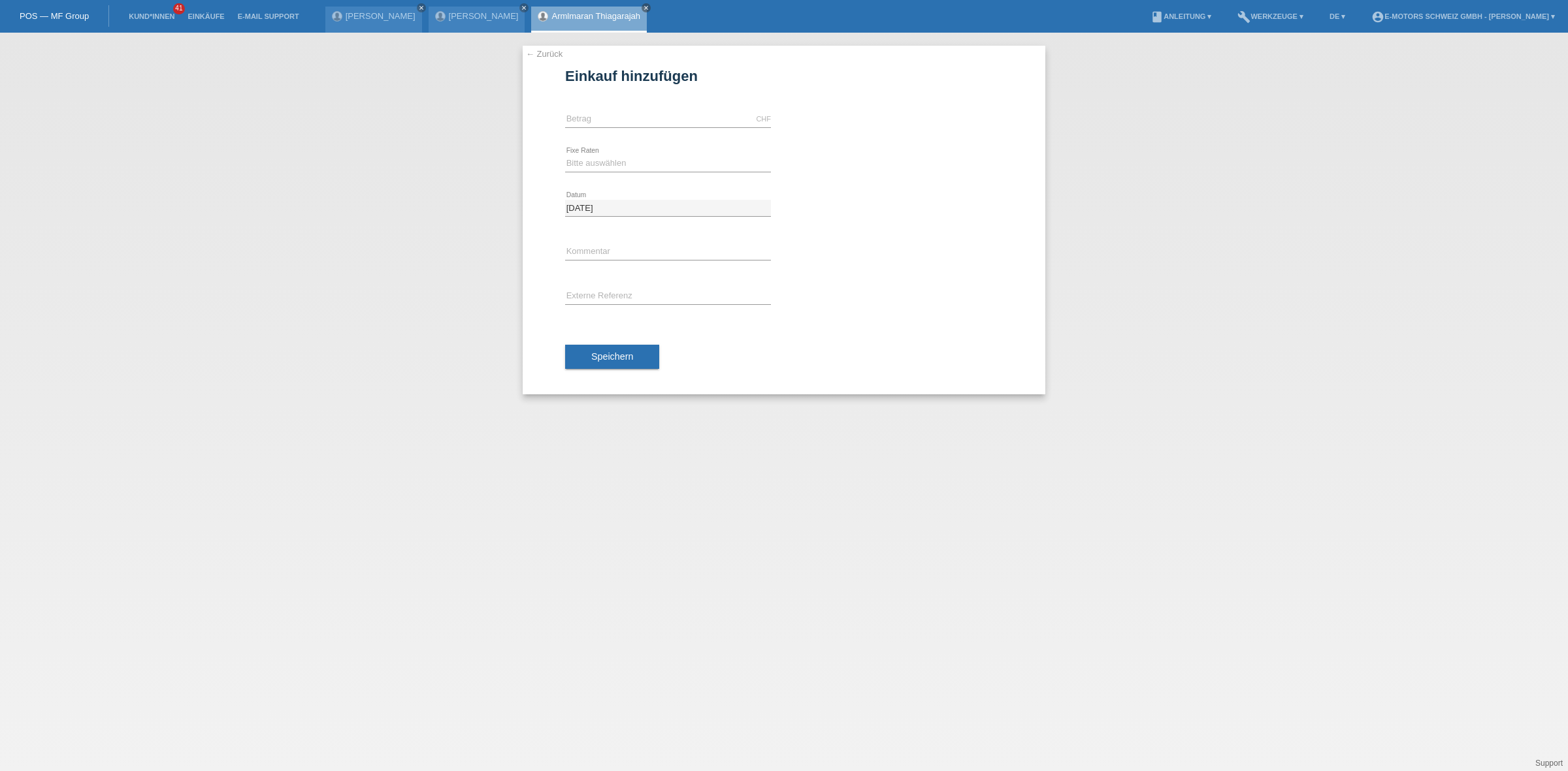
click at [662, 108] on div "CHF error Betrag" at bounding box center [667, 119] width 206 height 45
click at [661, 116] on input "text" at bounding box center [667, 119] width 206 height 16
type input "5000.00"
click at [601, 167] on select "Bitte auswählen 12 Raten 24 Raten 36 Raten 48 Raten" at bounding box center [667, 163] width 206 height 16
select select "214"
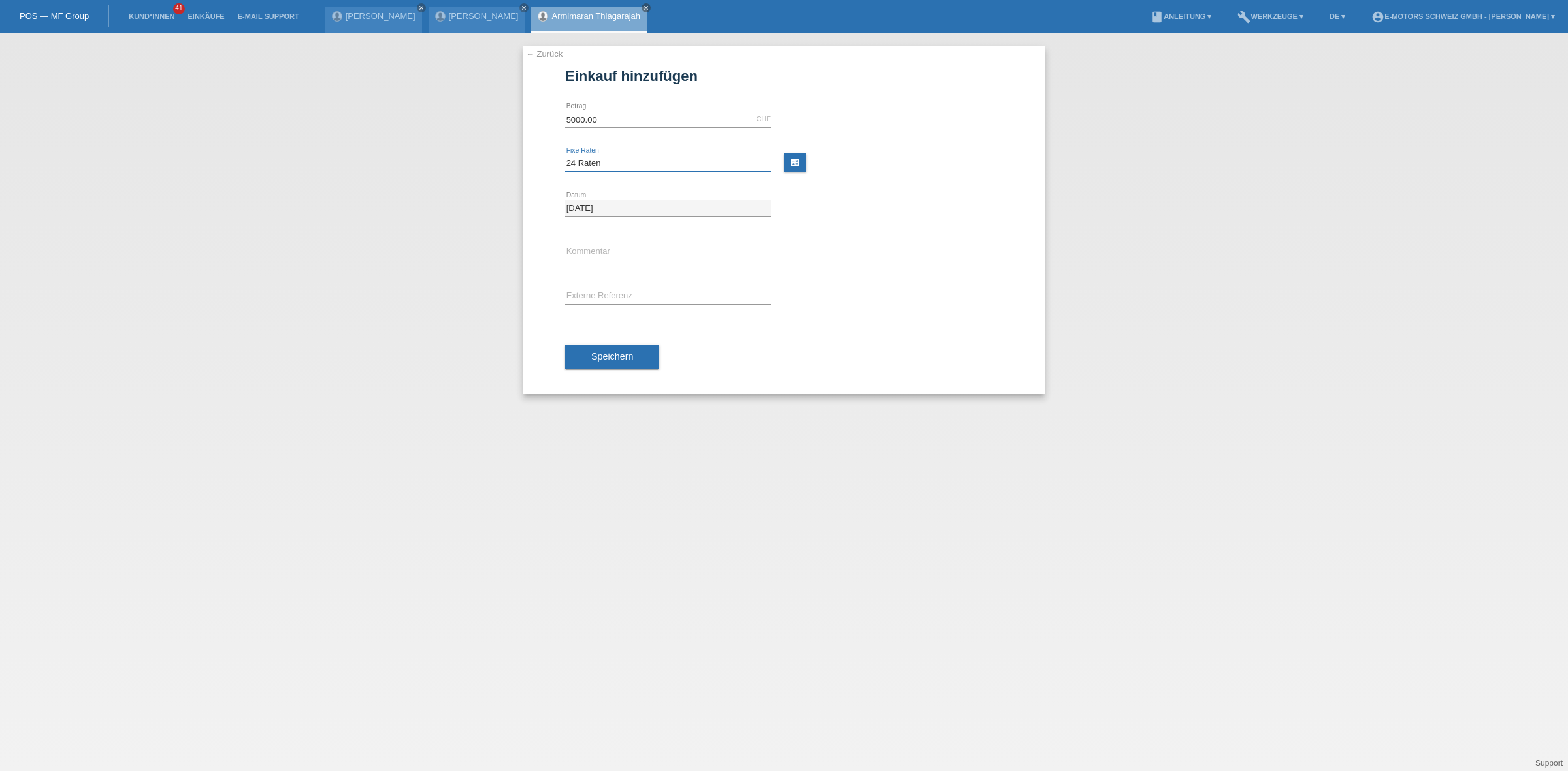
click at [565, 155] on select "Bitte auswählen 12 Raten 24 Raten 36 Raten 48 Raten" at bounding box center [667, 163] width 206 height 16
click at [608, 359] on span "Speichern" at bounding box center [612, 356] width 42 height 10
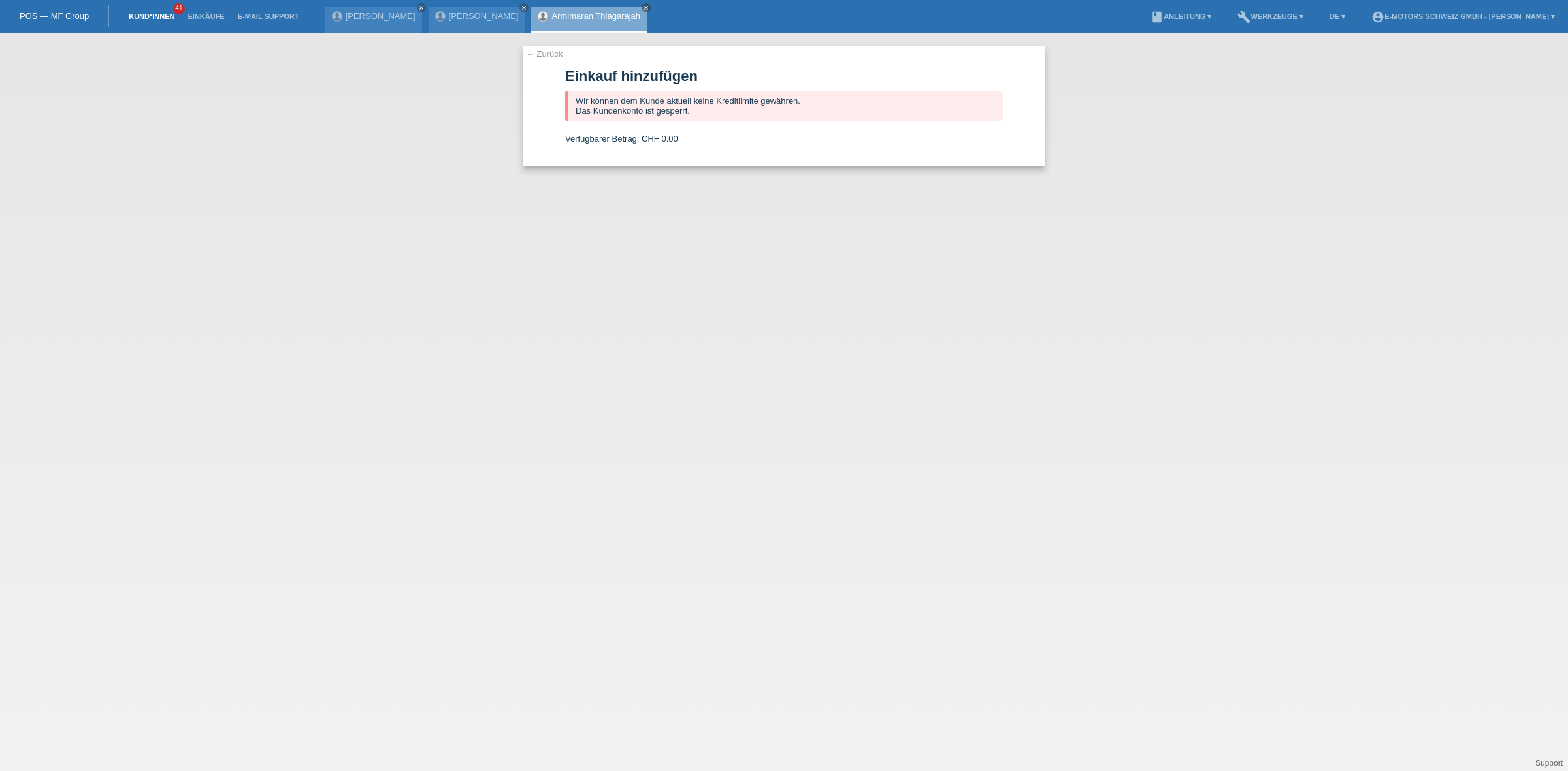
click at [151, 16] on link "Kund*innen" at bounding box center [151, 16] width 59 height 8
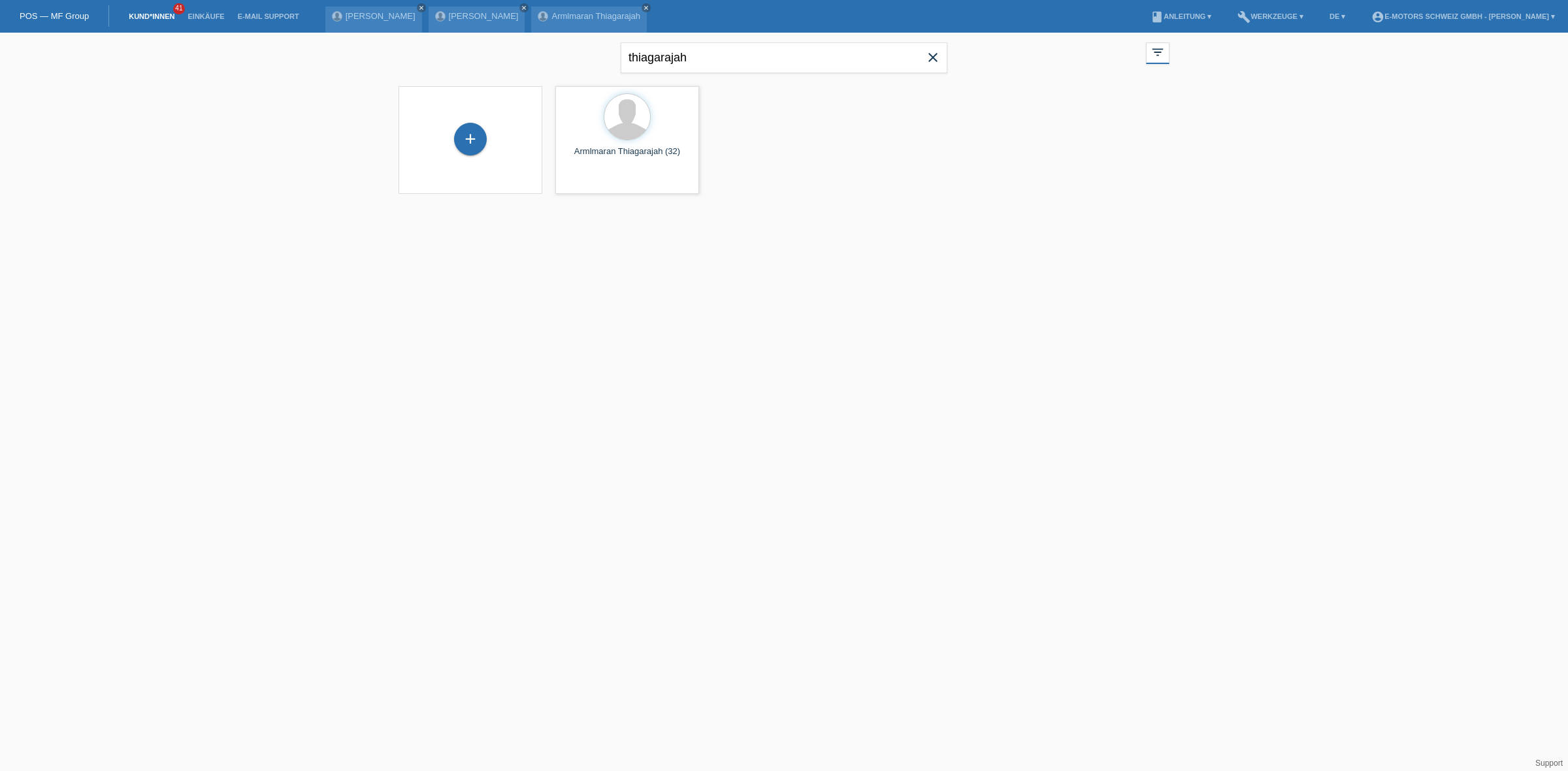
click at [152, 14] on link "Kund*innen" at bounding box center [151, 16] width 59 height 8
drag, startPoint x: 739, startPoint y: 56, endPoint x: 530, endPoint y: 62, distance: 209.1
click at [530, 62] on div "thiagarajah close filter_list view_module Alle Kund*innen anzeigen star Markier…" at bounding box center [784, 56] width 784 height 47
type input "man"
click at [285, 210] on html "POS — MF Group Kund*innen 41 Einkäufe E-Mail Support [PERSON_NAME] close close" at bounding box center [784, 105] width 1568 height 210
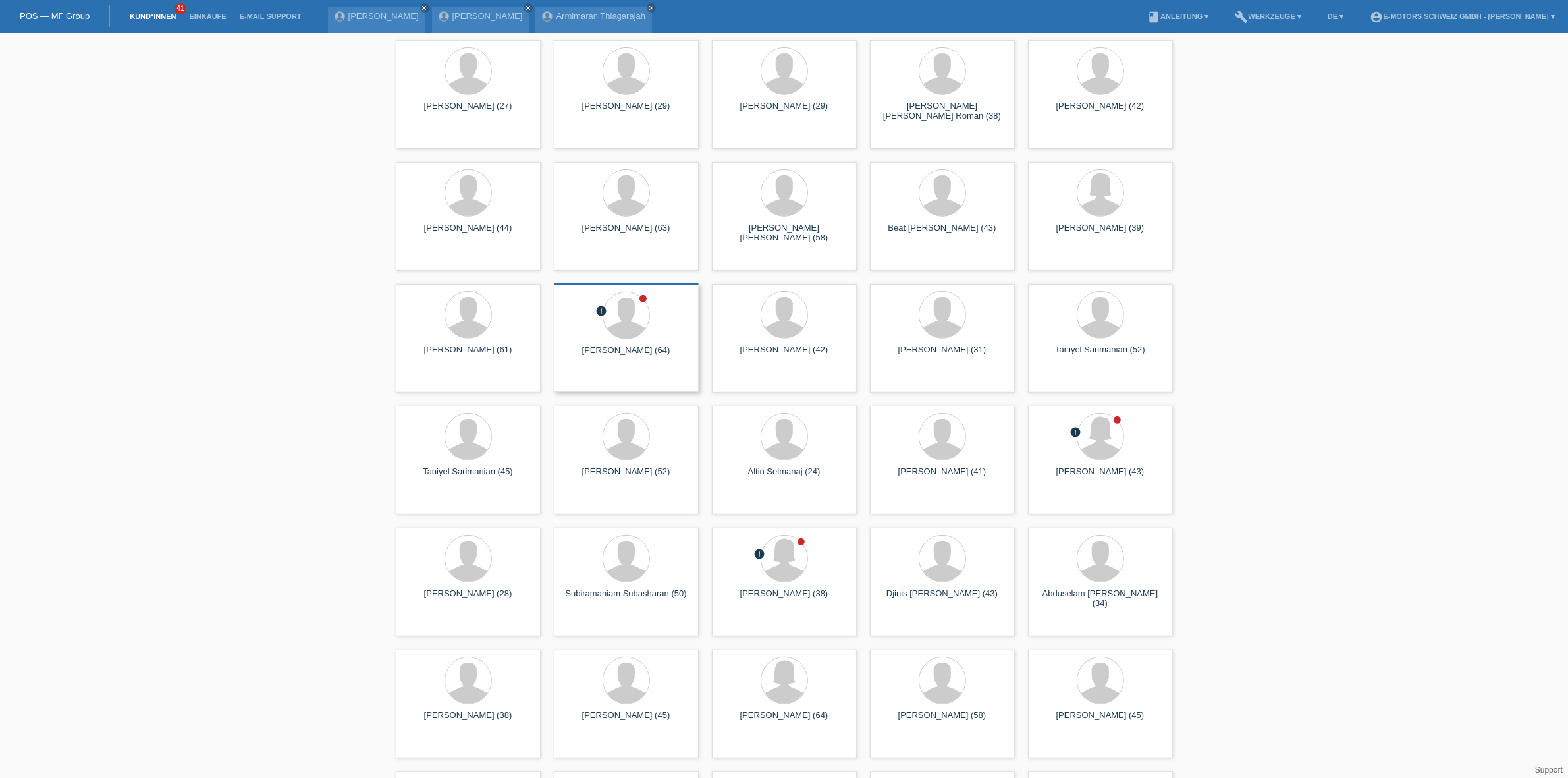
scroll to position [1187, 0]
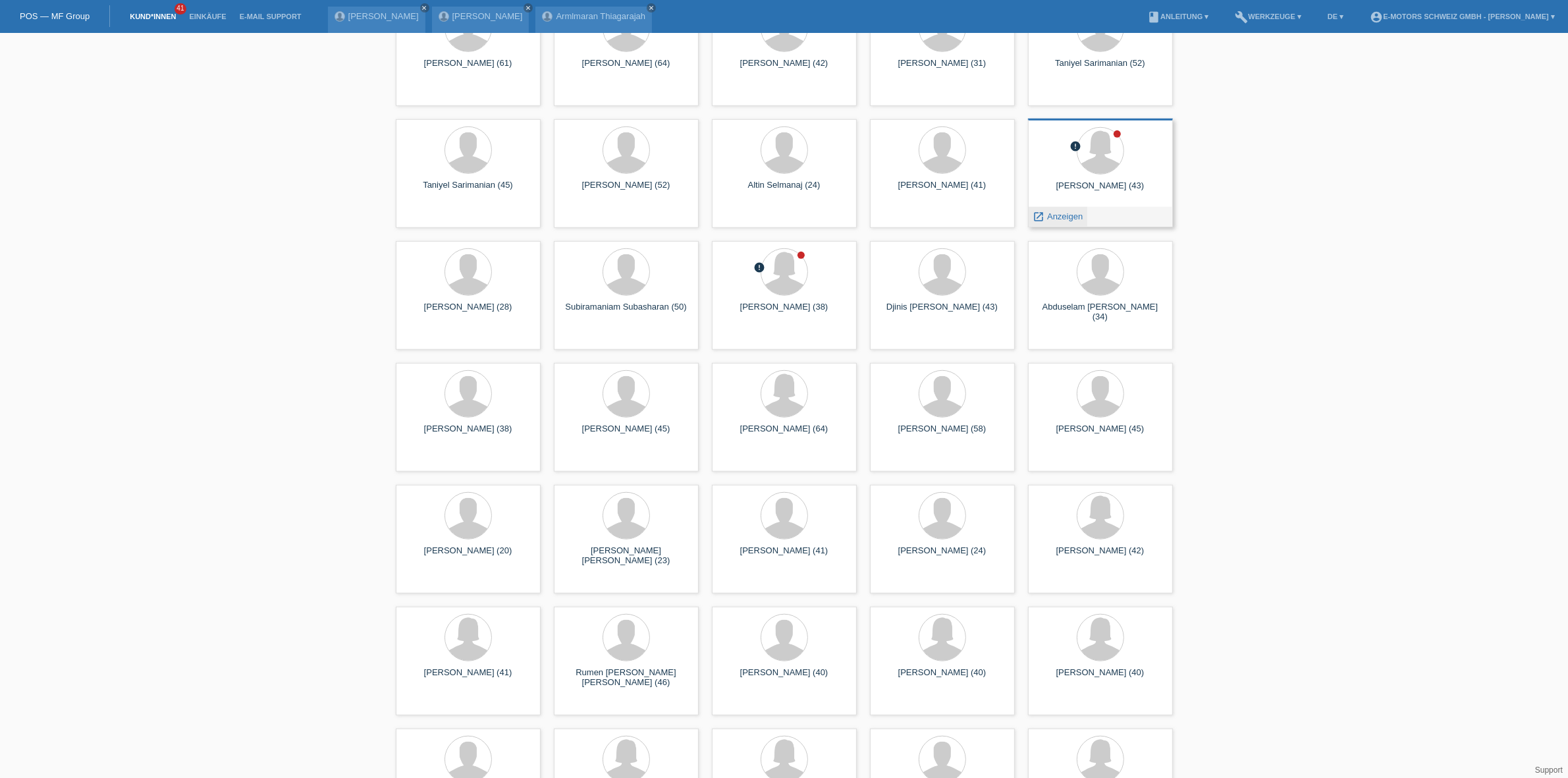
click at [1061, 215] on span "Anzeigen" at bounding box center [1065, 216] width 36 height 10
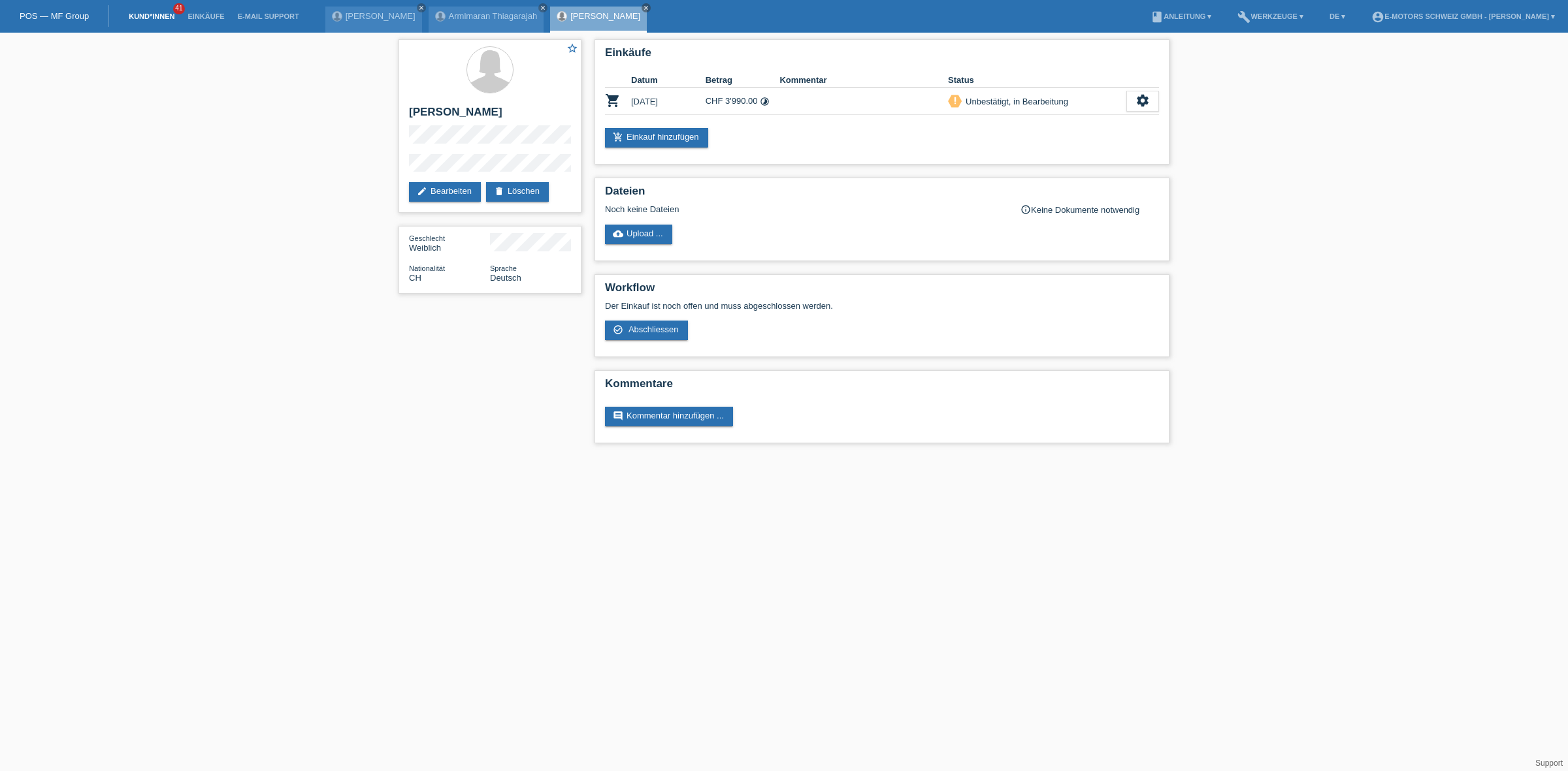
click at [164, 16] on link "Kund*innen" at bounding box center [151, 16] width 59 height 8
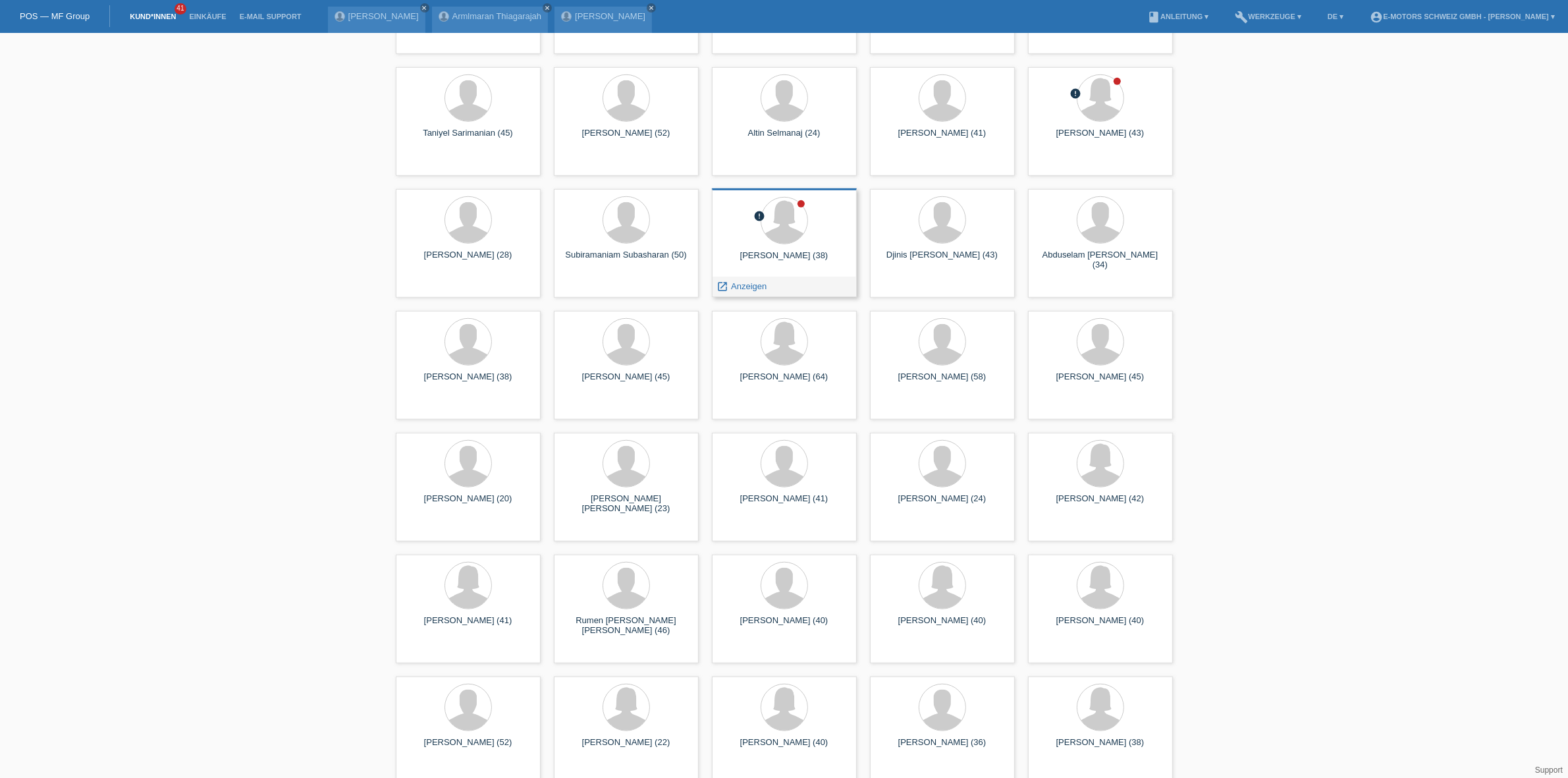
scroll to position [1209, 0]
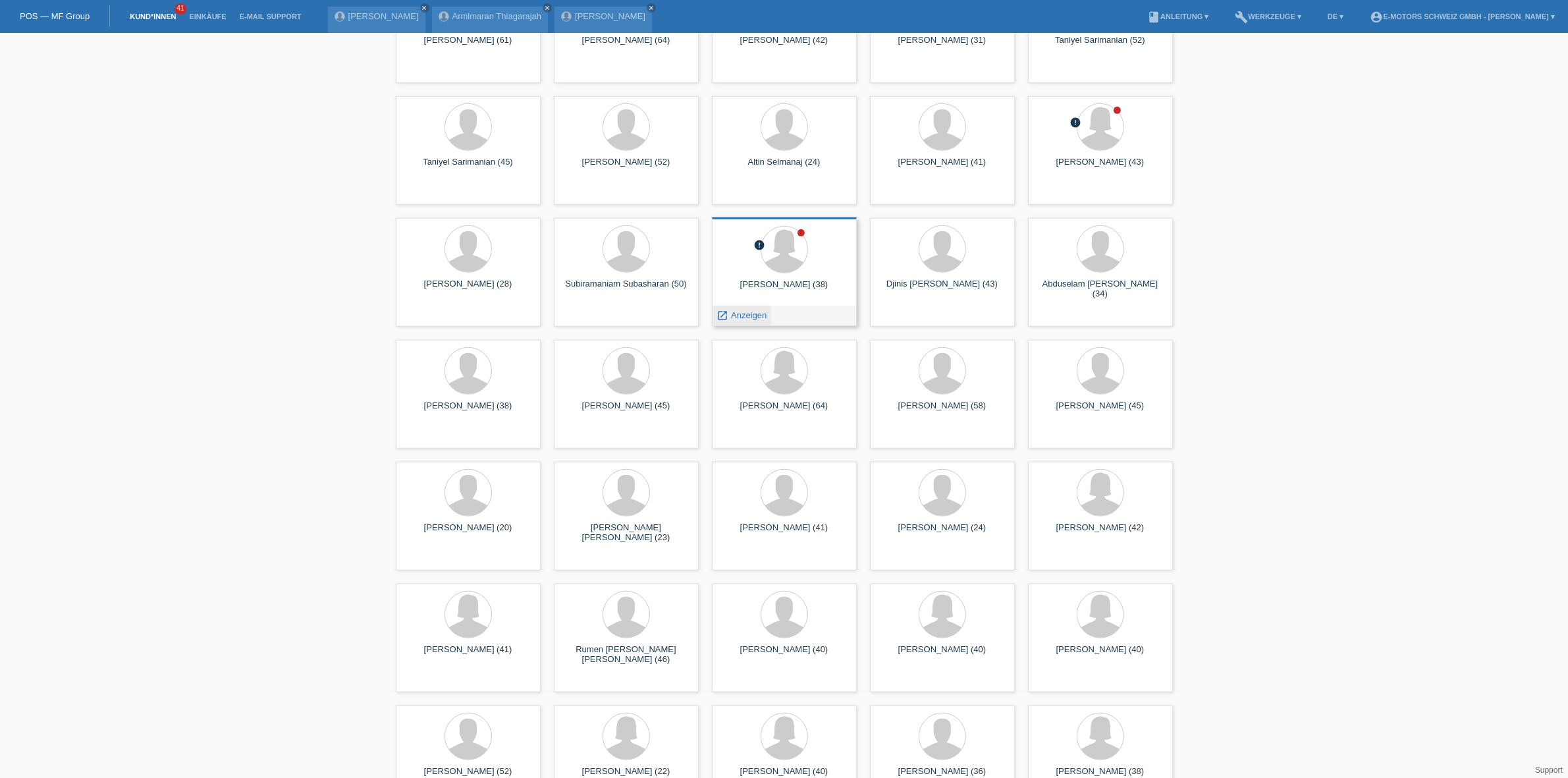
click at [742, 311] on span "Anzeigen" at bounding box center [749, 314] width 36 height 10
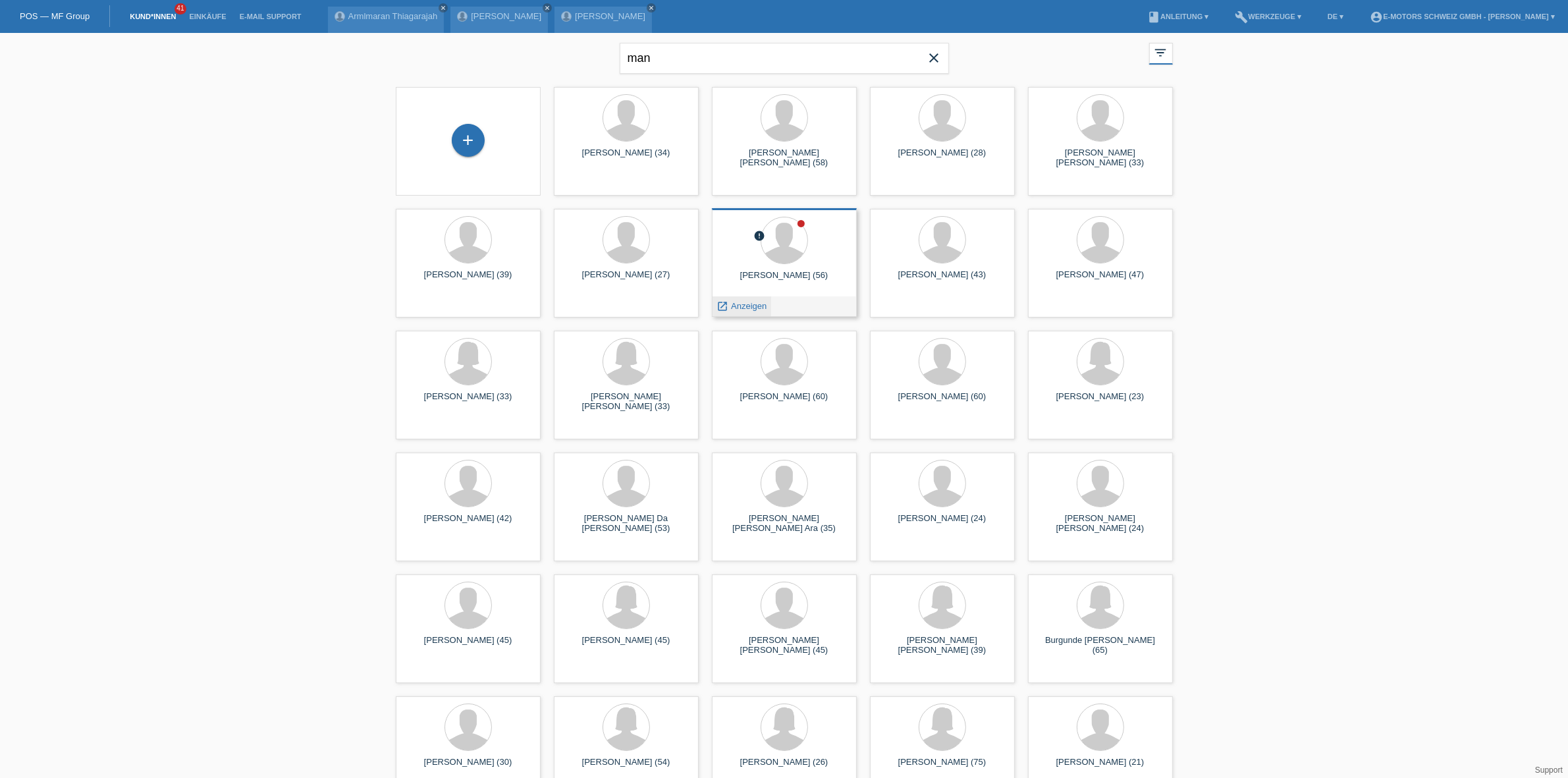
click at [751, 307] on span "Anzeigen" at bounding box center [749, 306] width 36 height 10
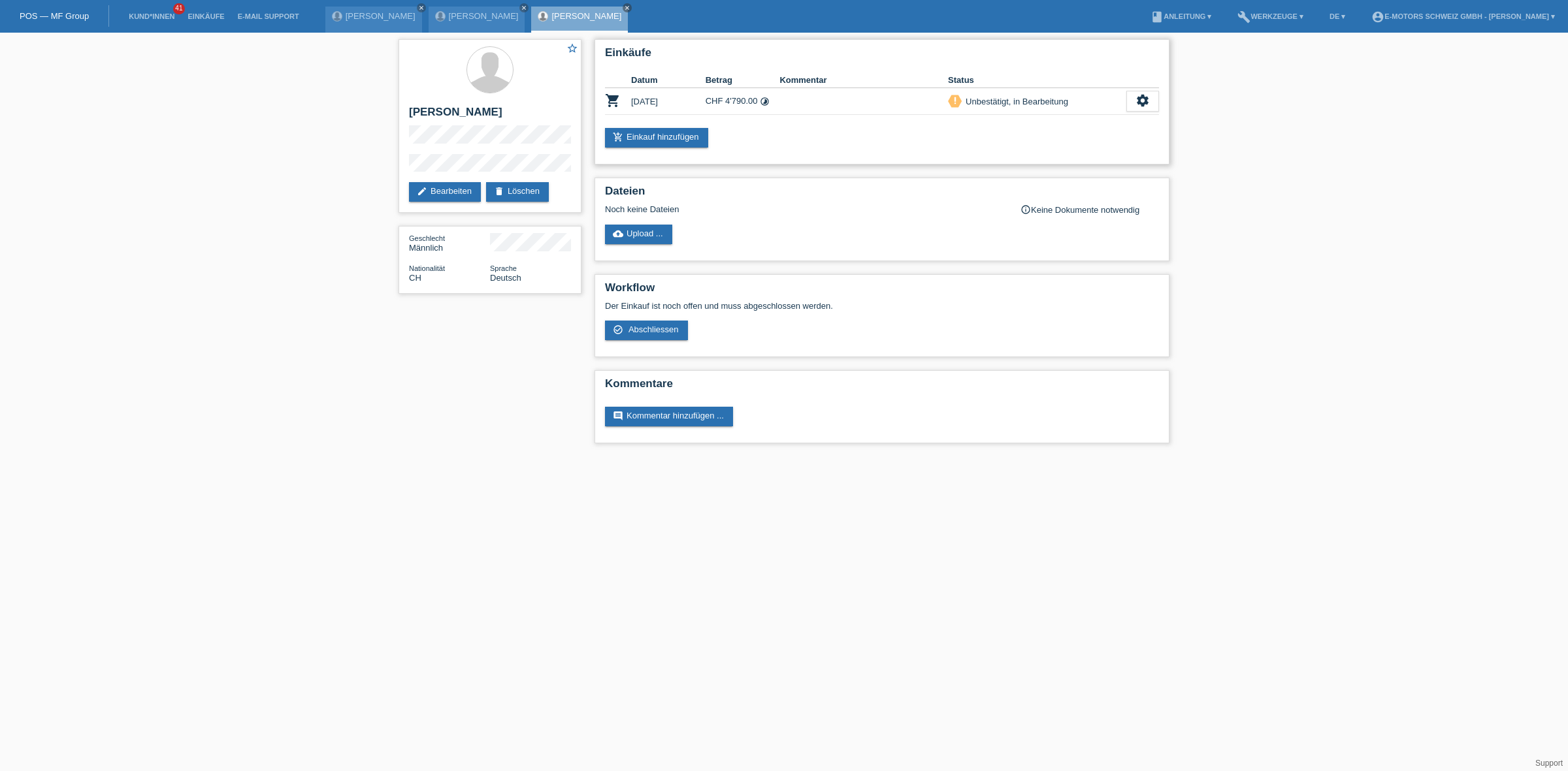
drag, startPoint x: 634, startPoint y: 101, endPoint x: 640, endPoint y: 108, distance: 9.2
click at [640, 108] on td "08.06.2024" at bounding box center [668, 102] width 74 height 27
click at [665, 106] on td "08.06.2024" at bounding box center [668, 102] width 74 height 27
click at [667, 102] on td "08.06.2024" at bounding box center [668, 102] width 74 height 27
drag, startPoint x: 667, startPoint y: 102, endPoint x: 615, endPoint y: 102, distance: 52.0
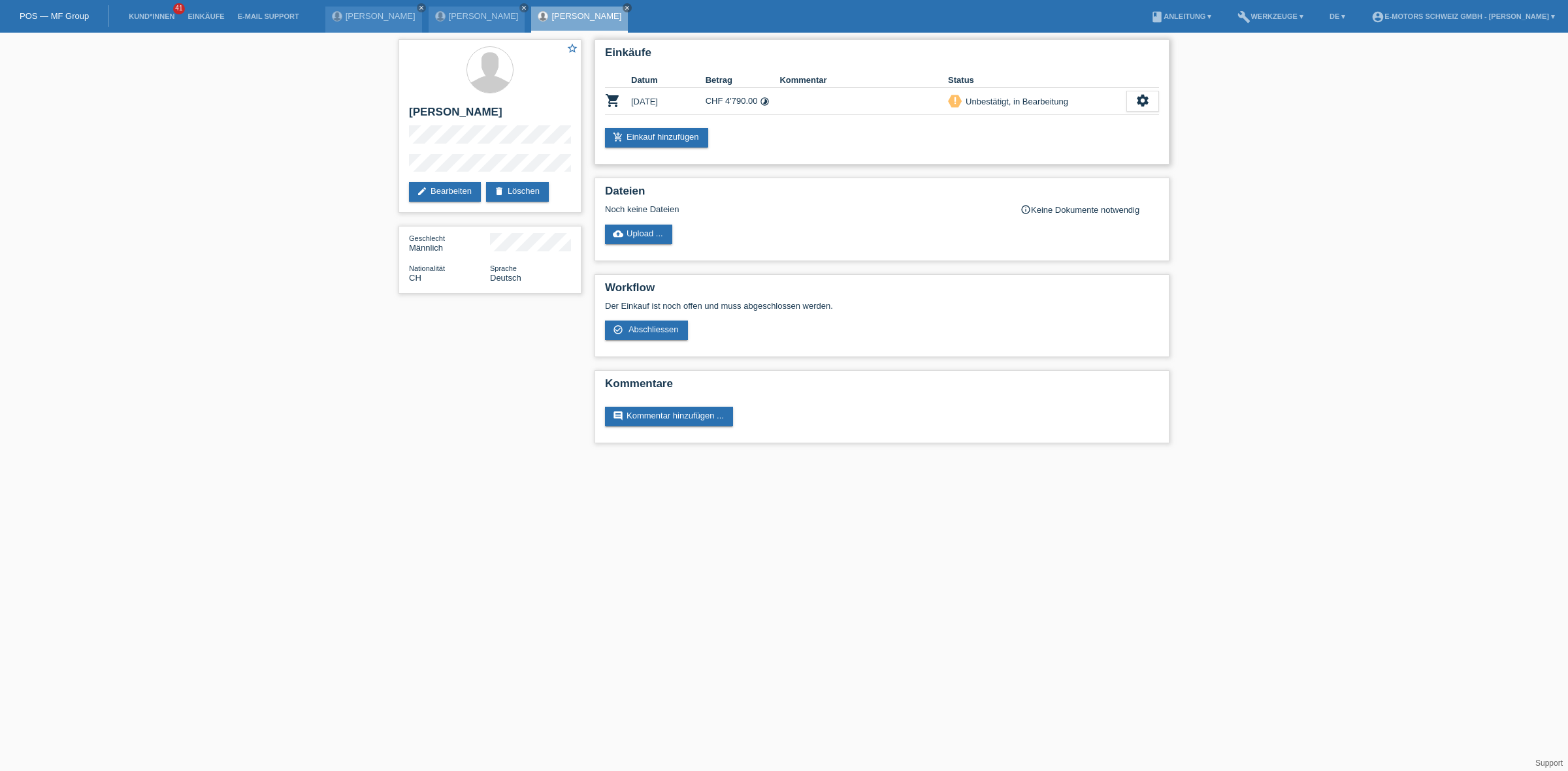
click at [615, 102] on tr "shopping_cart 08.06.2024 CHF 4'790.00 timelapse priority_high settings" at bounding box center [882, 102] width 554 height 27
drag, startPoint x: 693, startPoint y: 63, endPoint x: 680, endPoint y: 101, distance: 40.2
click at [680, 101] on div "Einkäufe Datum Betrag Kommentar Status shopping_cart 08.06.2024 CHF 4'790.00 ti…" at bounding box center [882, 102] width 575 height 125
click at [670, 89] on td "08.06.2024" at bounding box center [668, 102] width 74 height 27
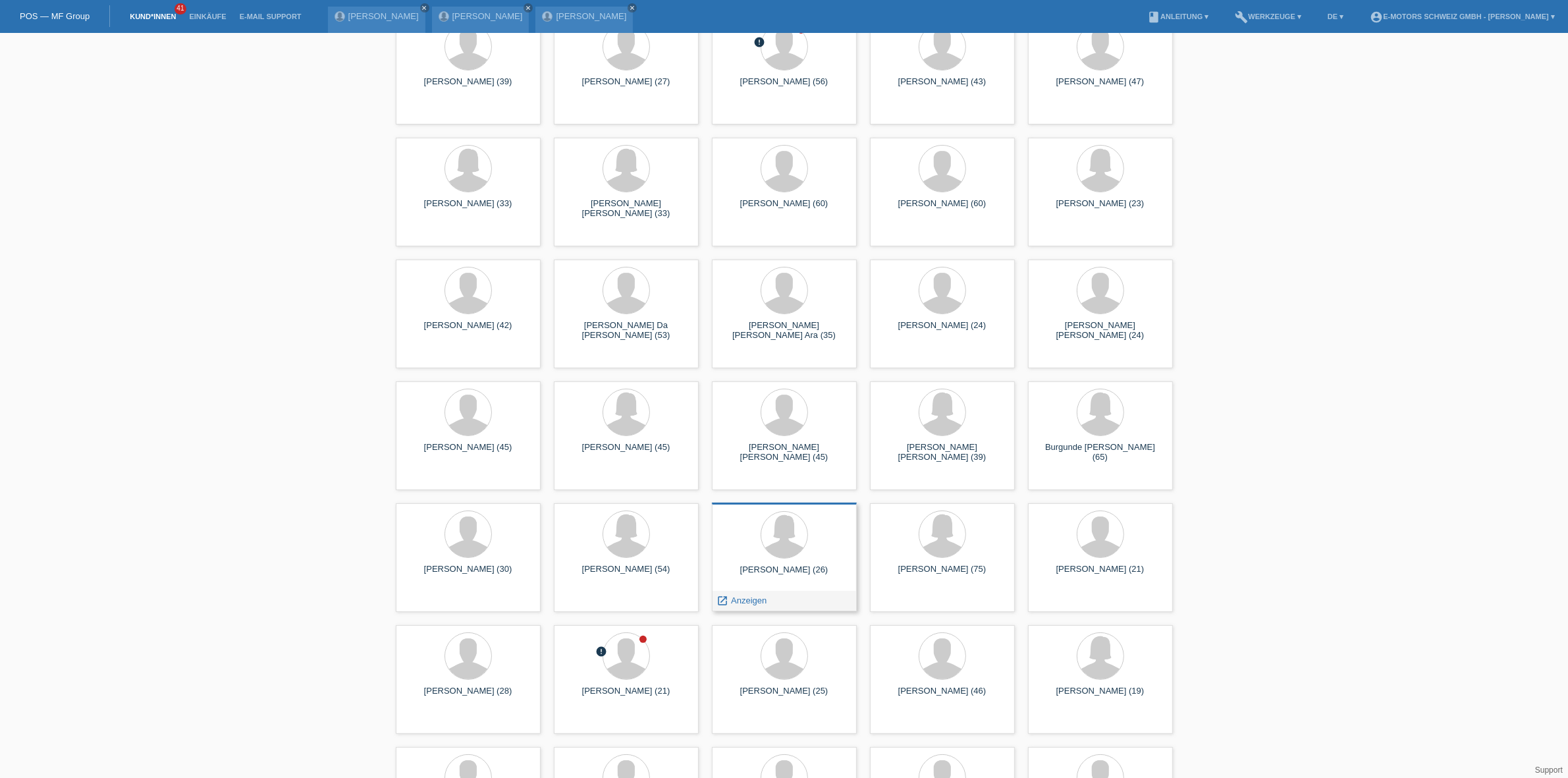
scroll to position [494, 0]
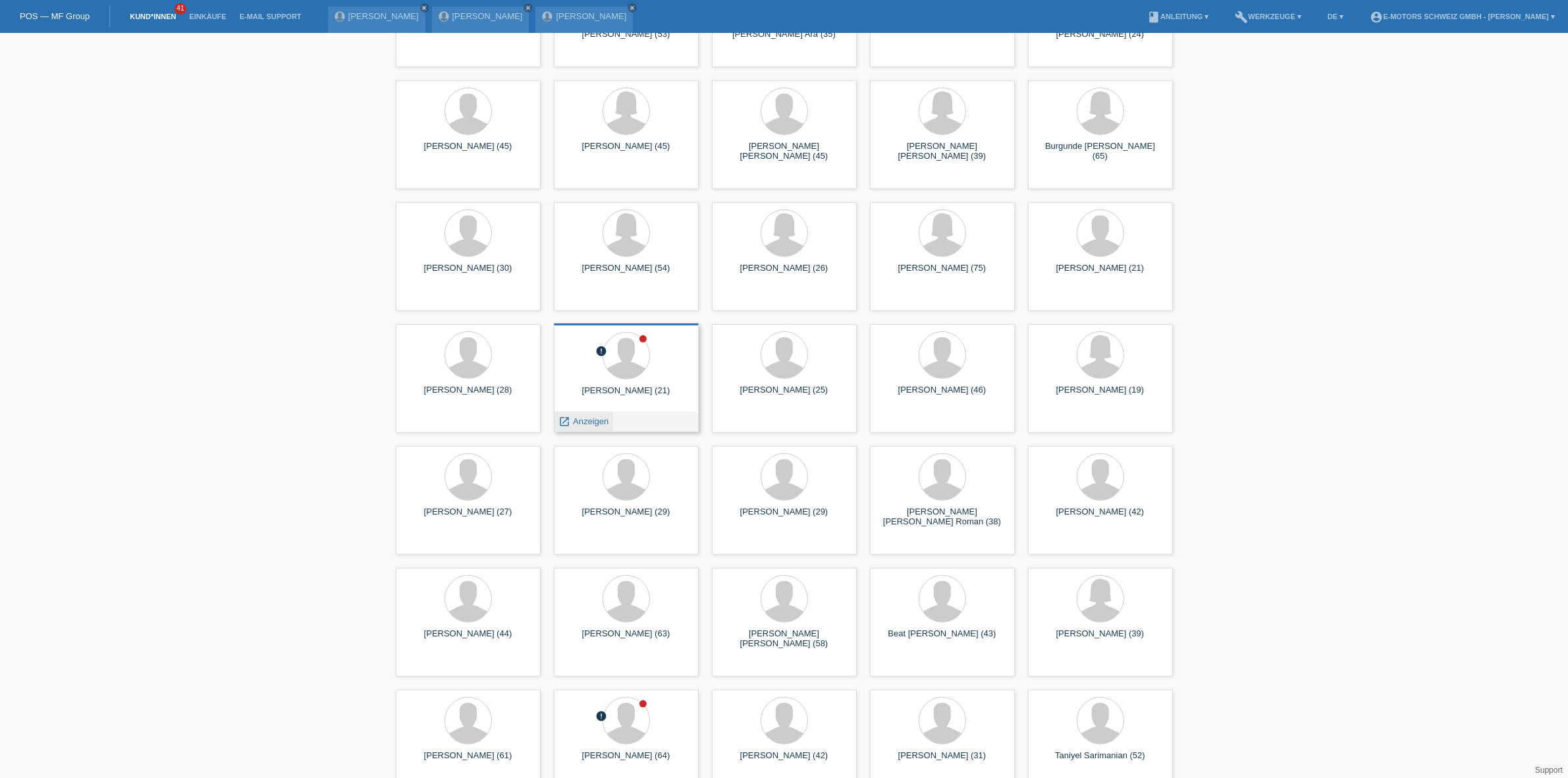
click at [597, 425] on span "Anzeigen" at bounding box center [591, 421] width 36 height 10
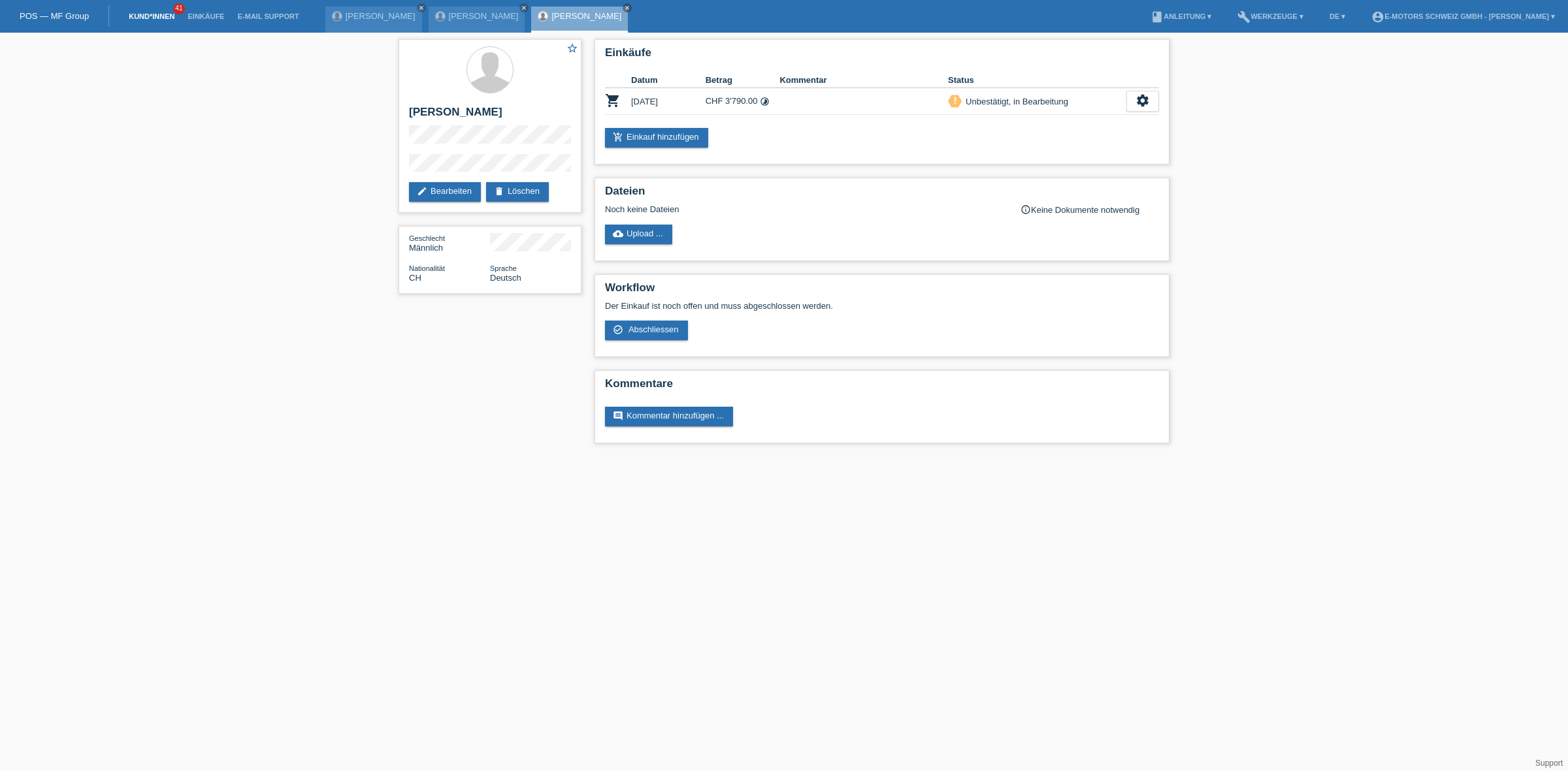
click at [166, 14] on link "Kund*innen" at bounding box center [151, 16] width 59 height 8
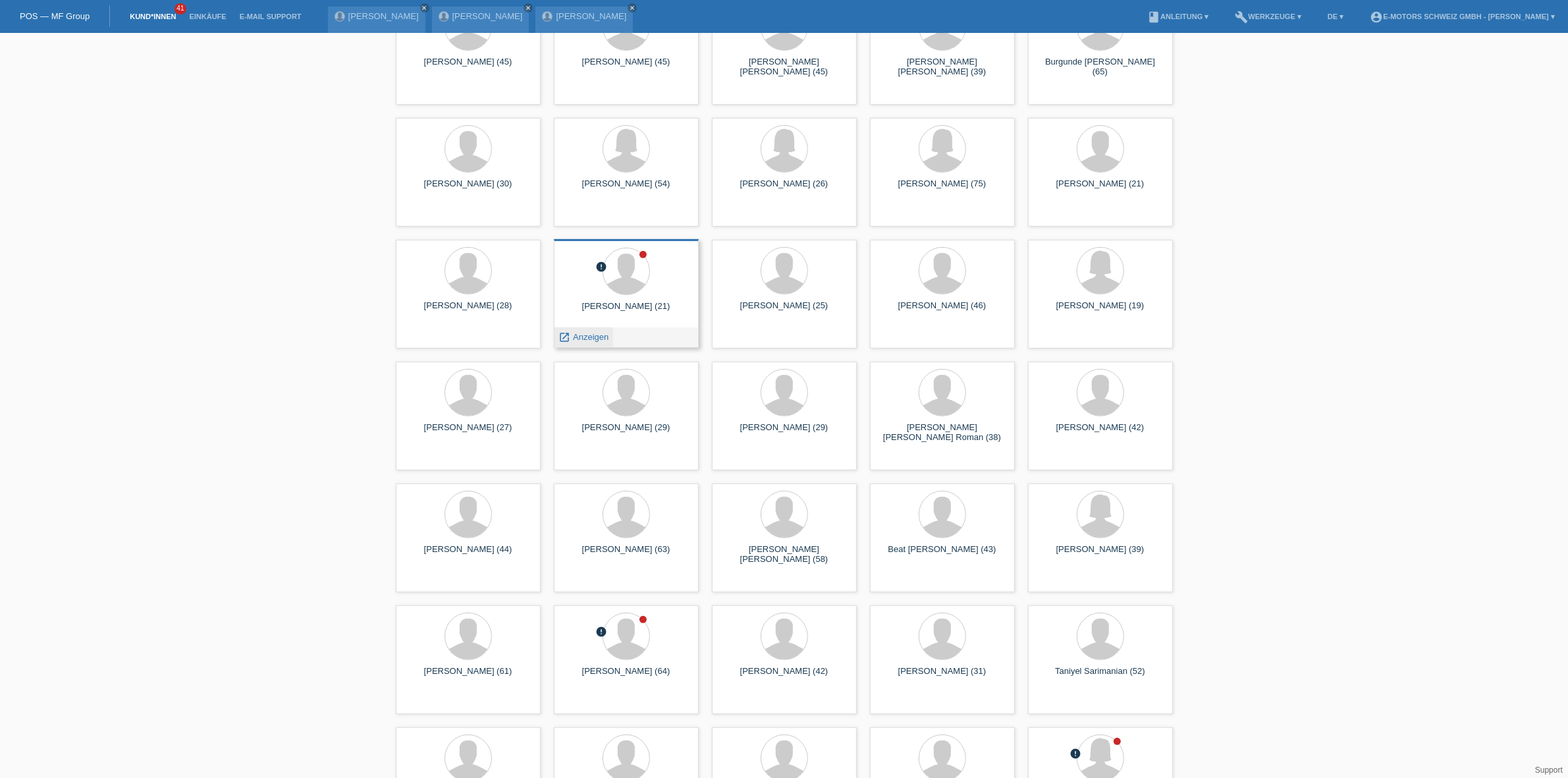
scroll to position [824, 0]
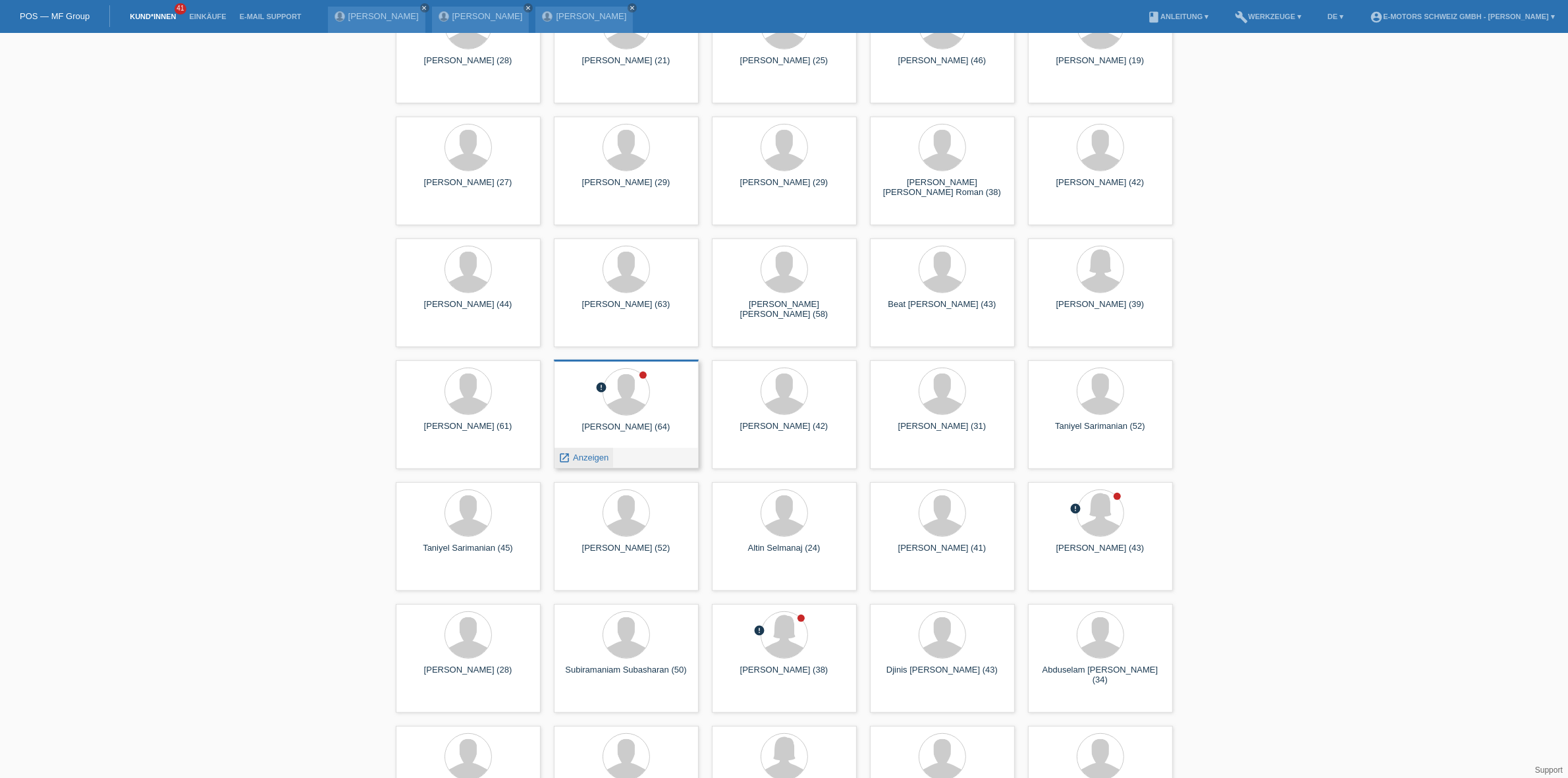
click at [594, 460] on span "Anzeigen" at bounding box center [591, 457] width 36 height 10
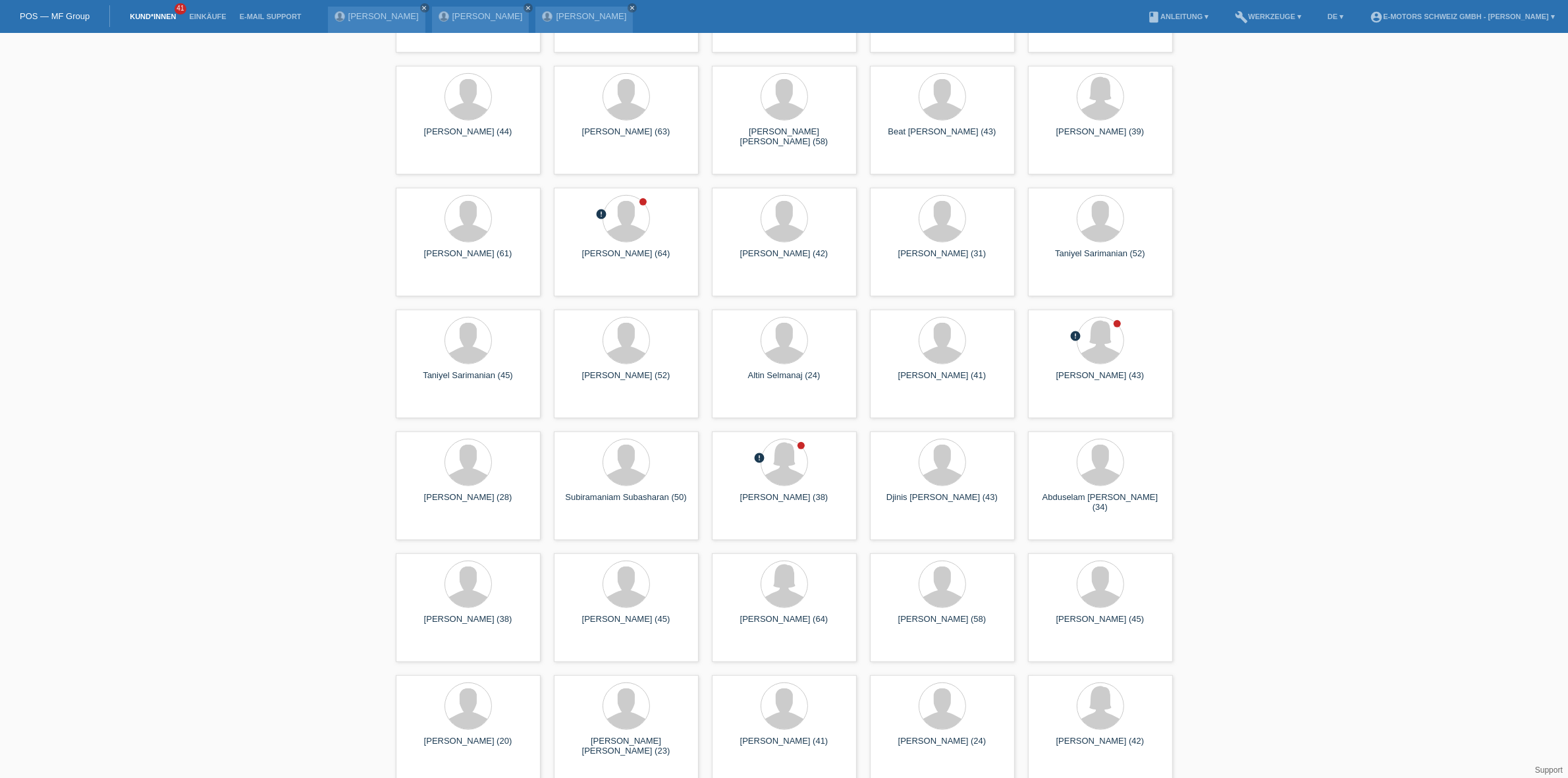
scroll to position [1071, 0]
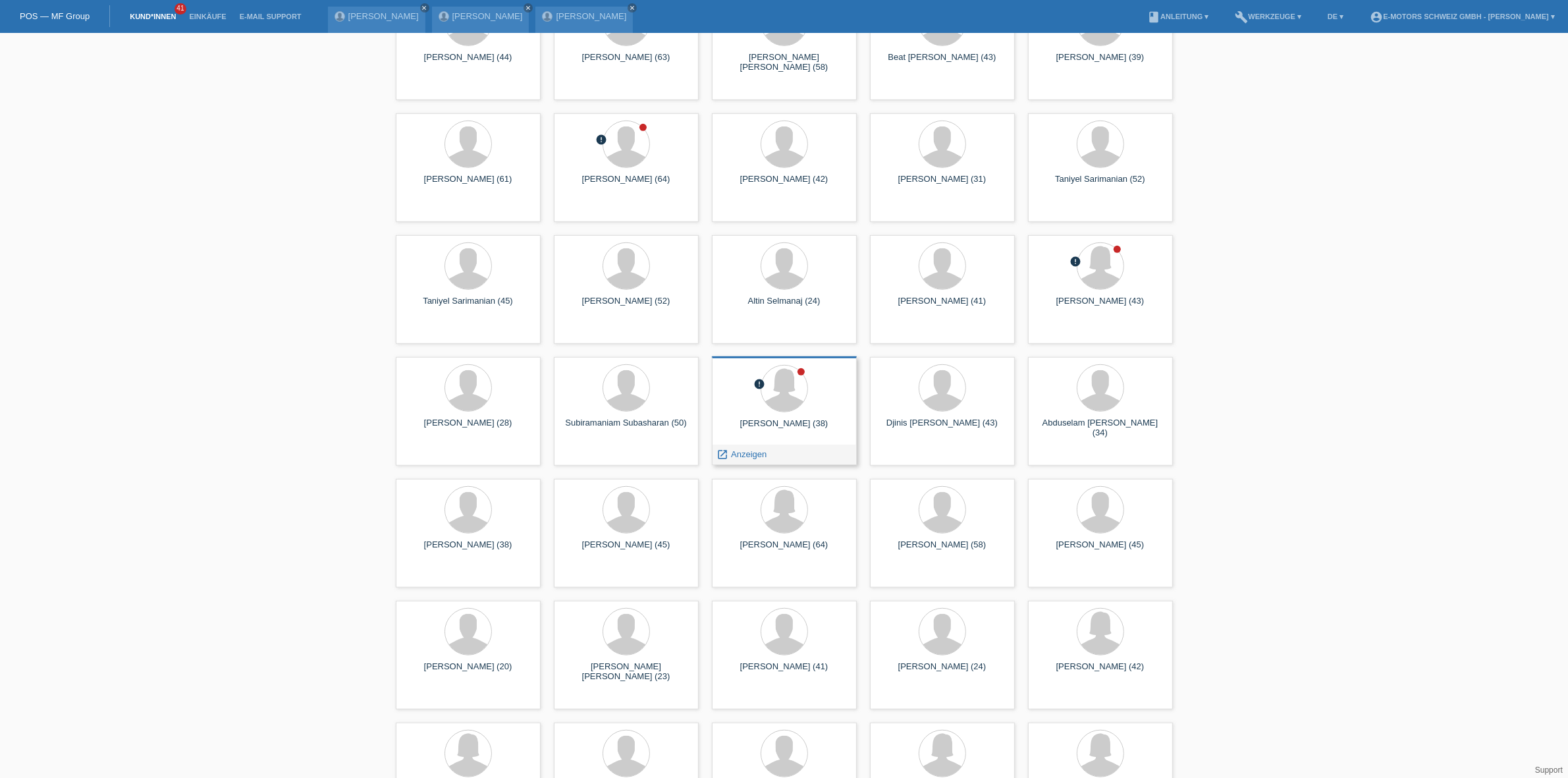
click at [745, 450] on span "Anzeigen" at bounding box center [749, 454] width 36 height 10
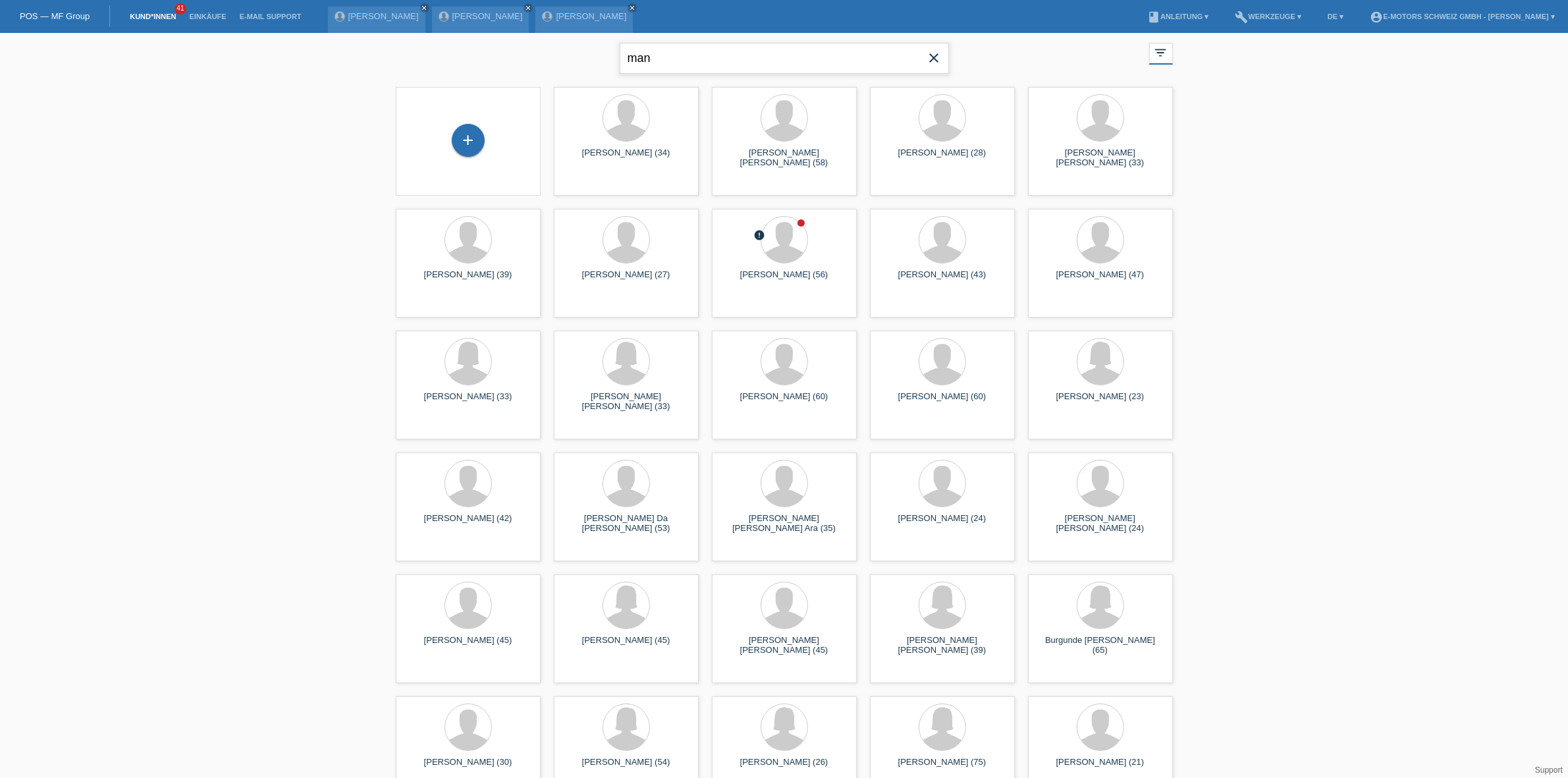
click at [657, 68] on input "man" at bounding box center [784, 58] width 329 height 31
type input "mar"
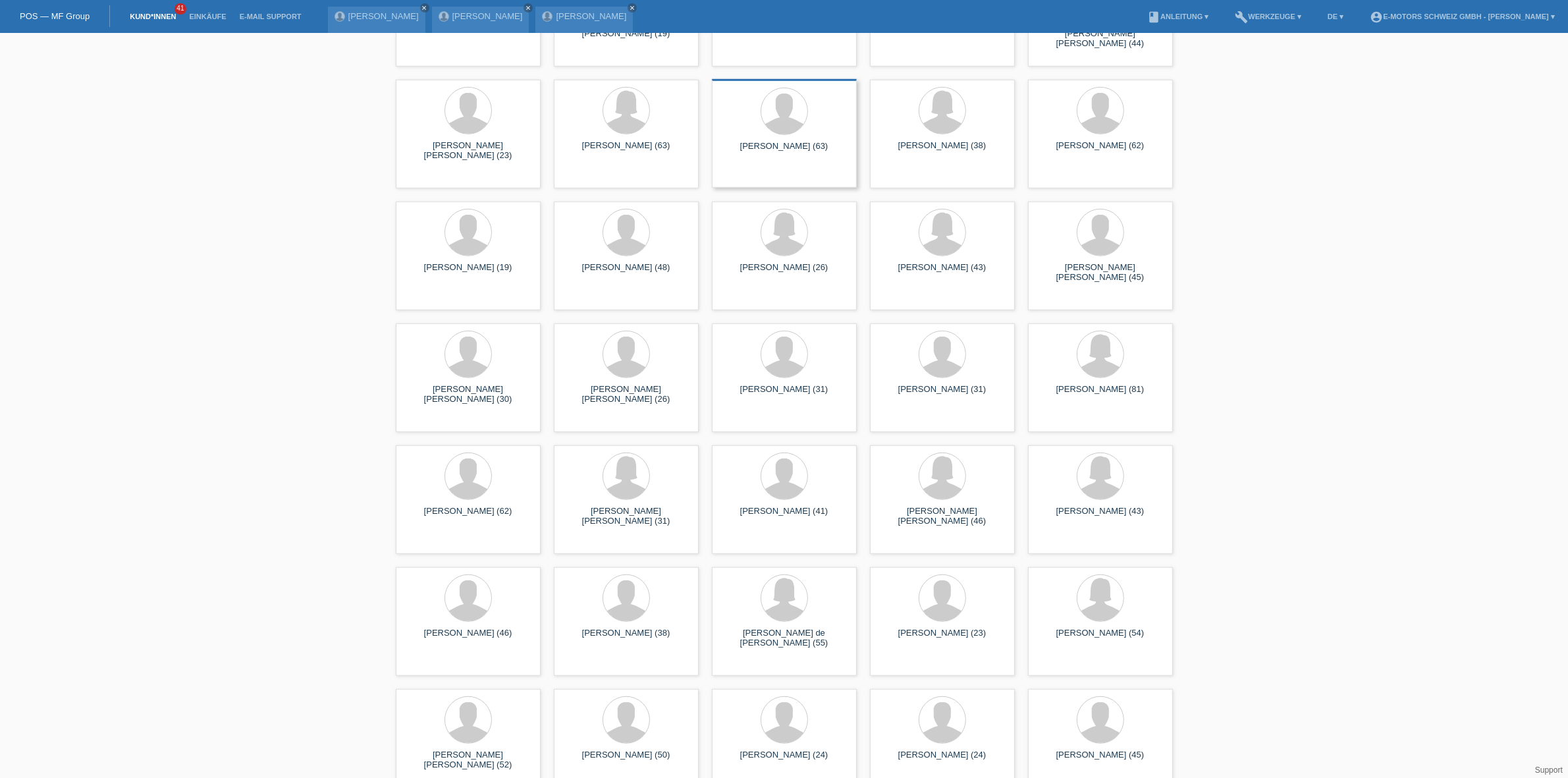
scroll to position [952, 0]
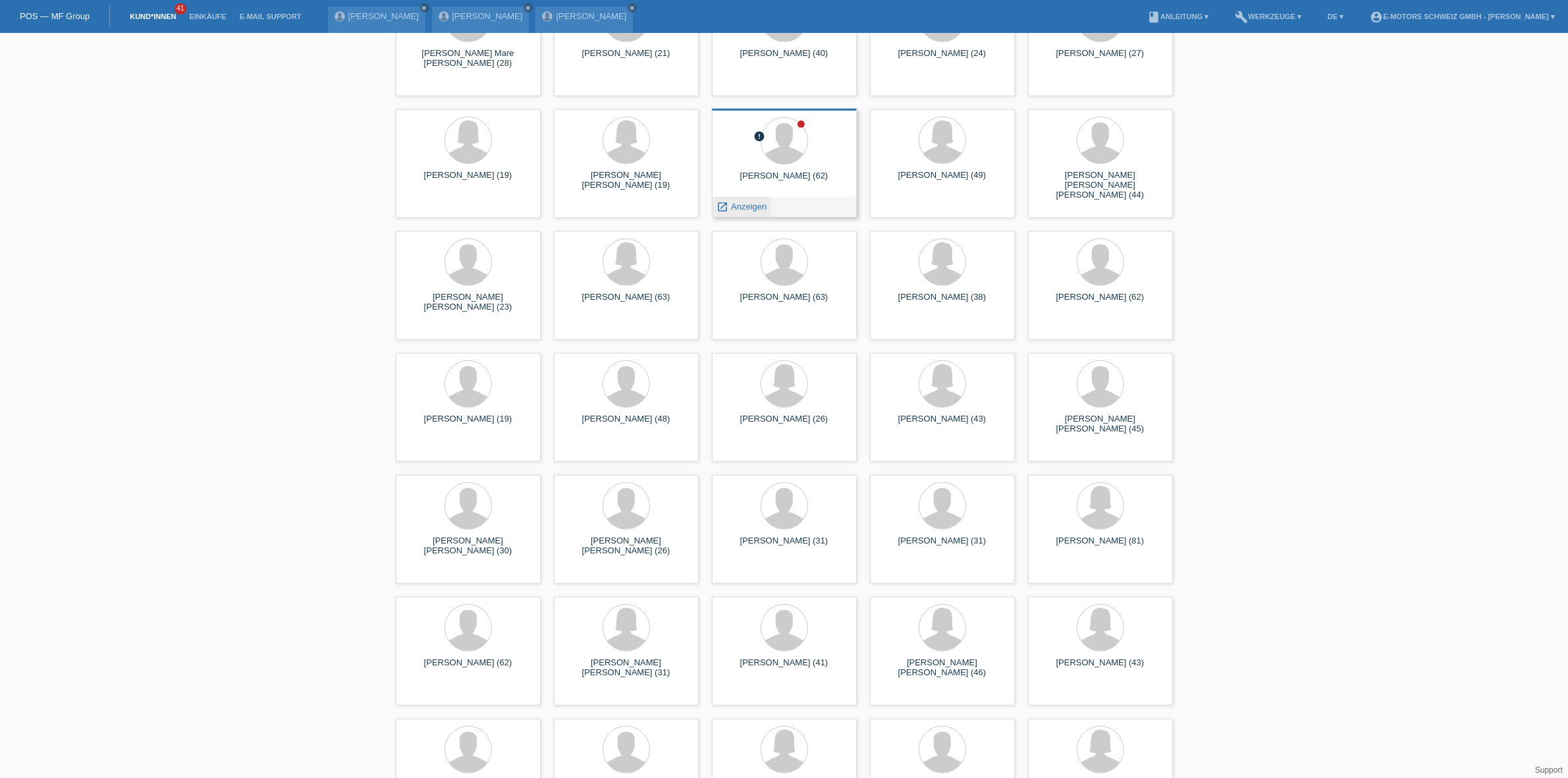
click at [732, 201] on span "Anzeigen" at bounding box center [749, 206] width 36 height 10
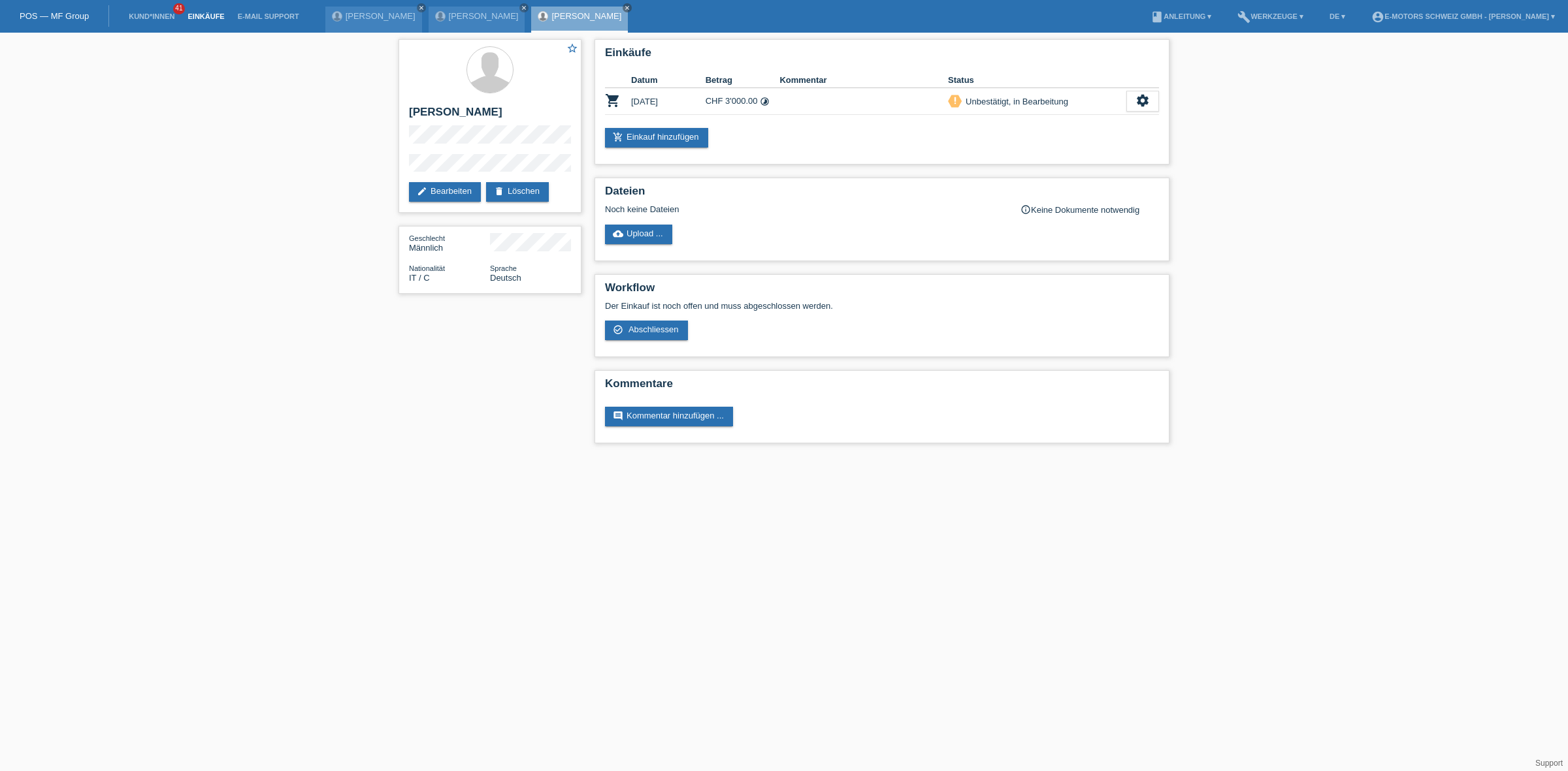
click at [219, 15] on link "Einkäufe" at bounding box center [206, 16] width 50 height 8
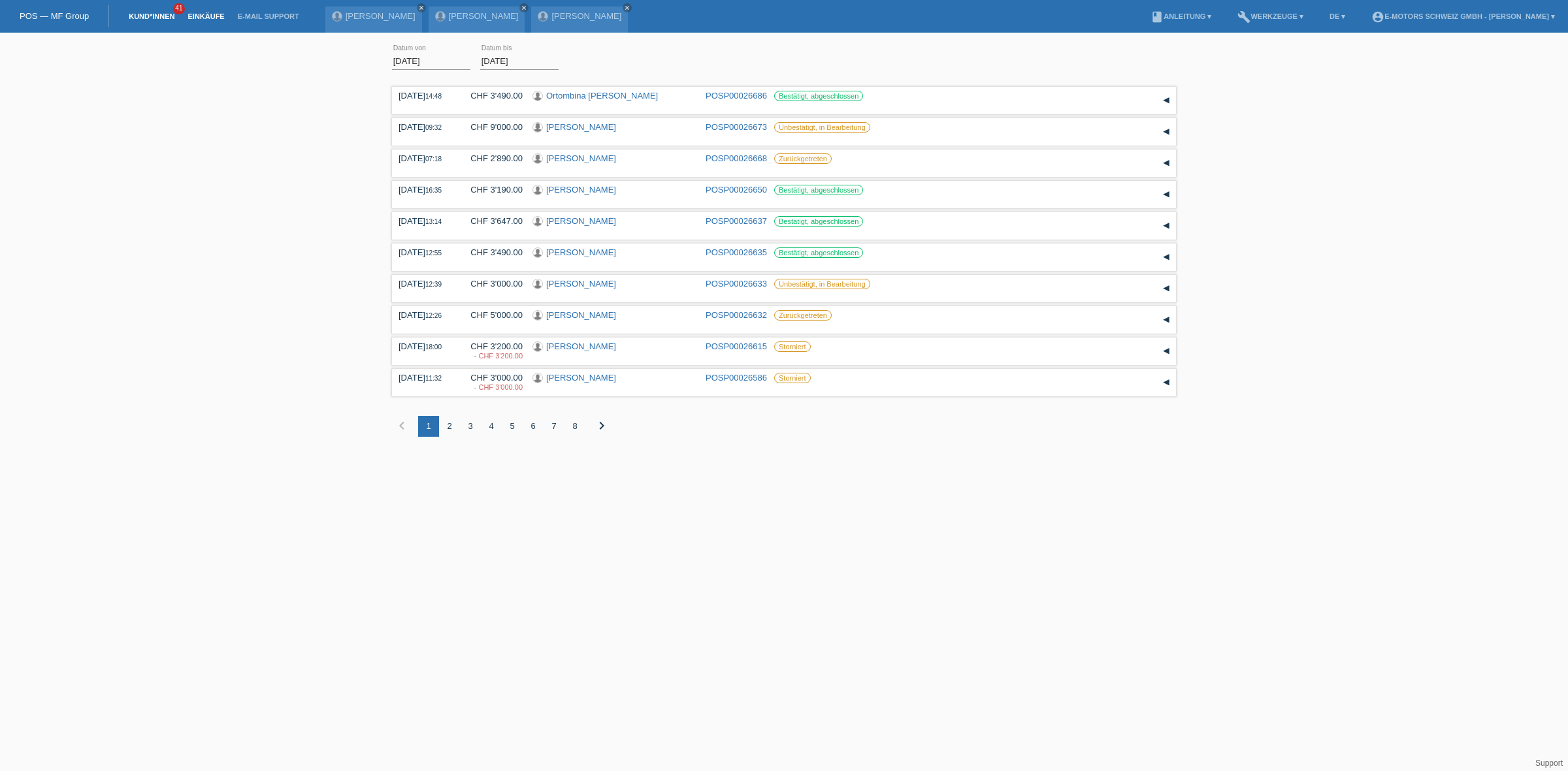
click at [147, 13] on link "Kund*innen" at bounding box center [151, 16] width 59 height 8
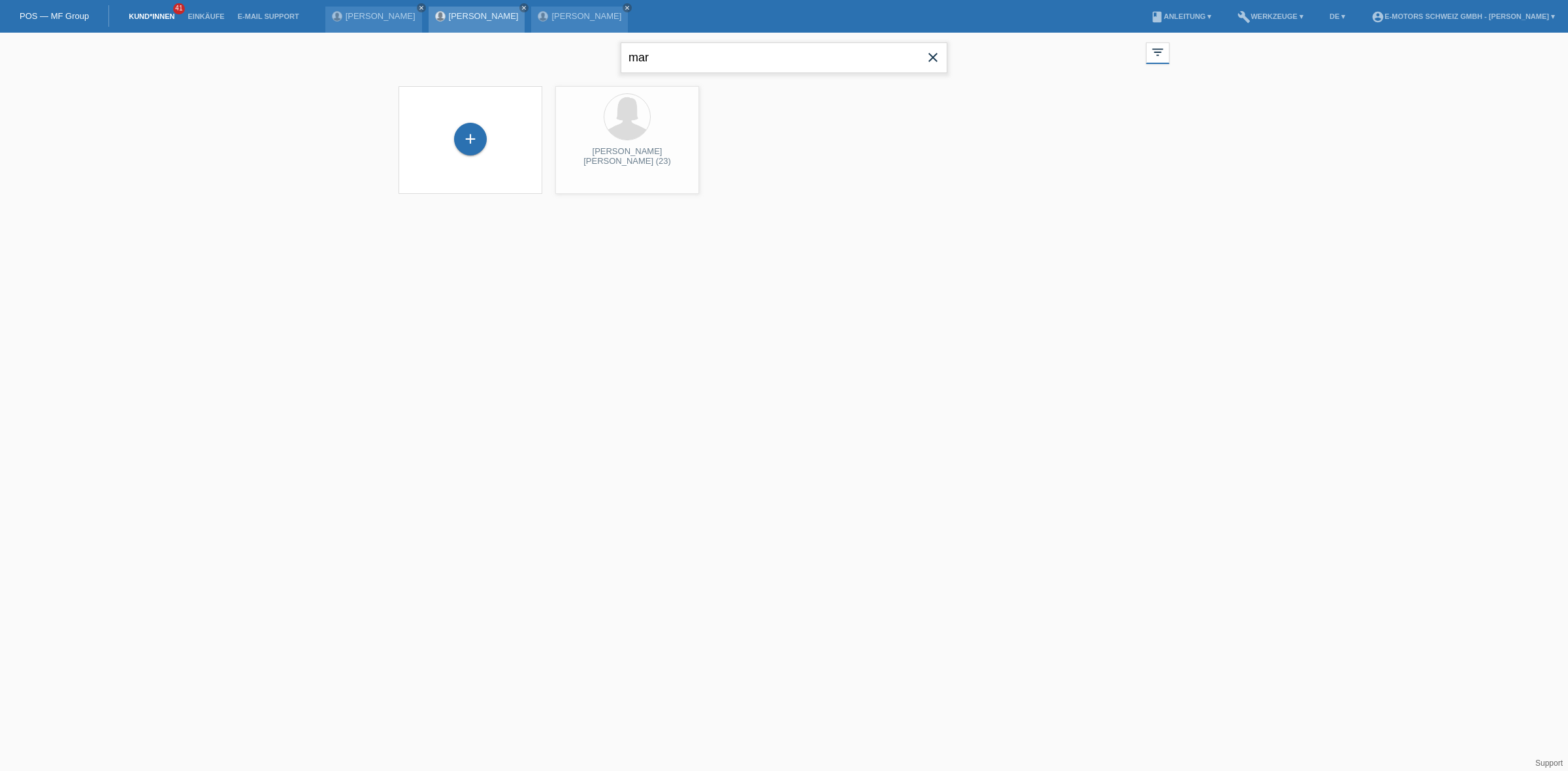
drag, startPoint x: 704, startPoint y: 70, endPoint x: 511, endPoint y: 22, distance: 198.9
click at [511, 33] on body "POS — MF Group Kund*innen 41 Einkäufe E-Mail Support Angelo Romano close" at bounding box center [784, 121] width 1568 height 177
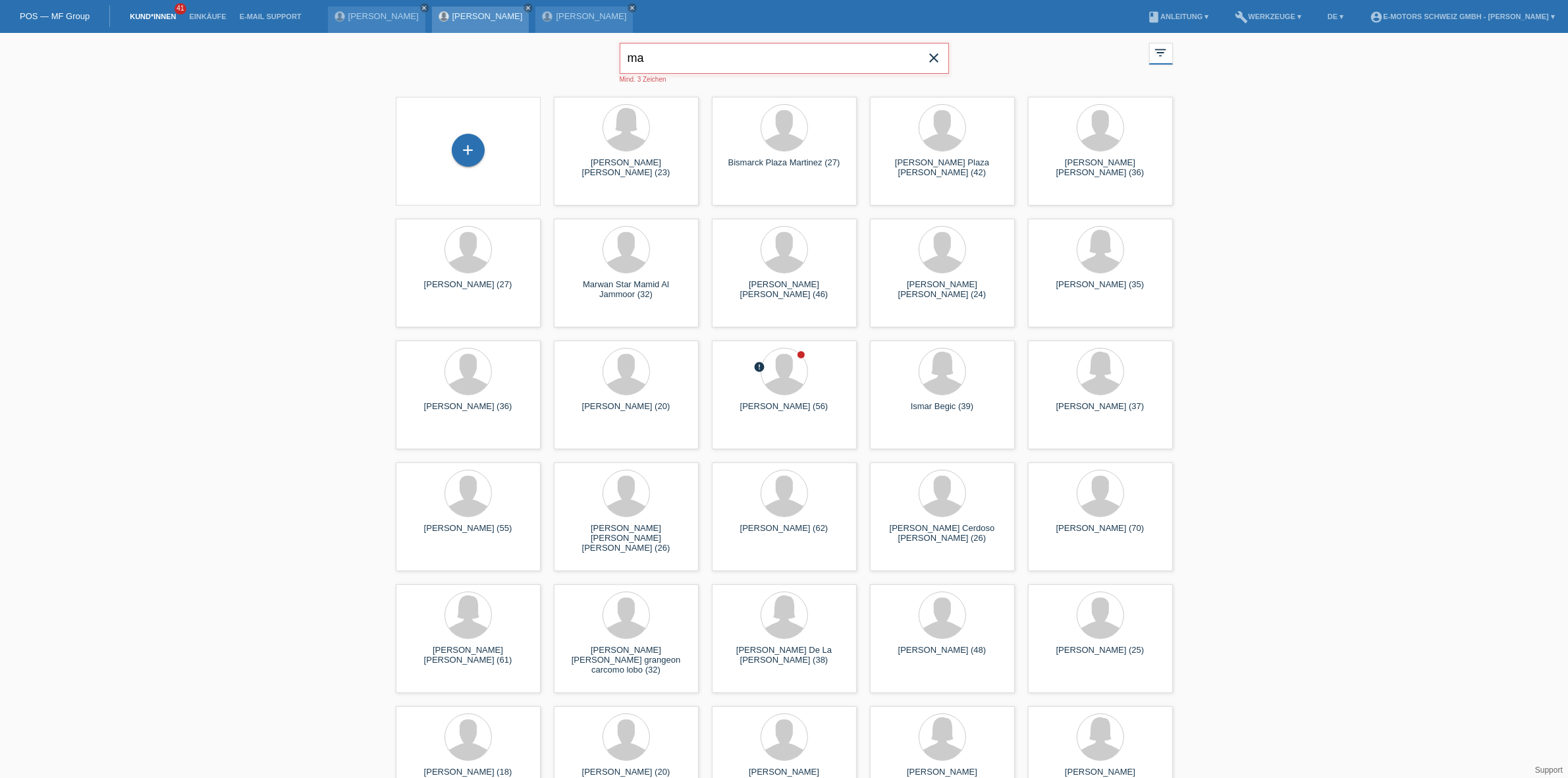
type input "m"
type input "ant"
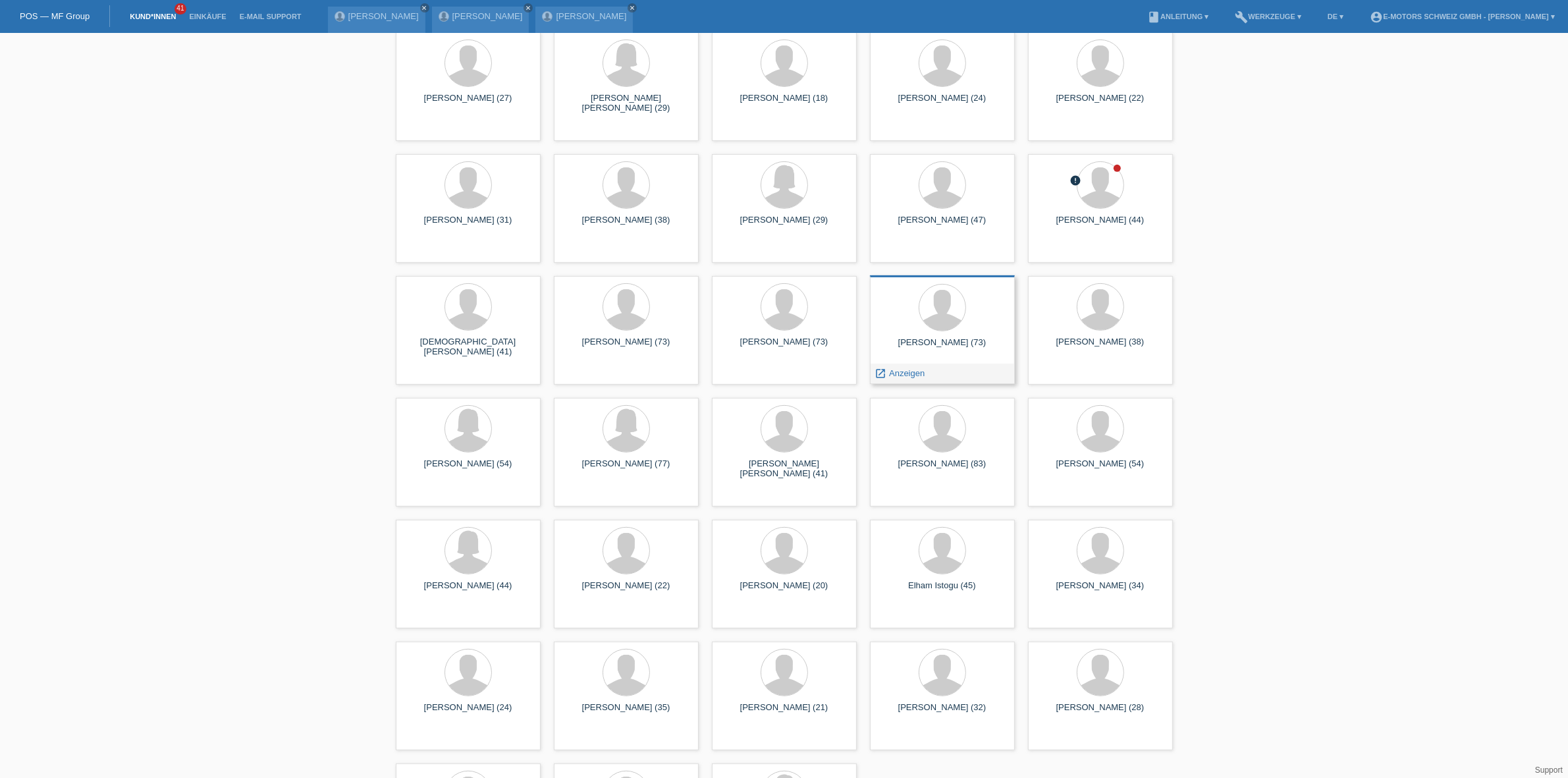
scroll to position [765, 0]
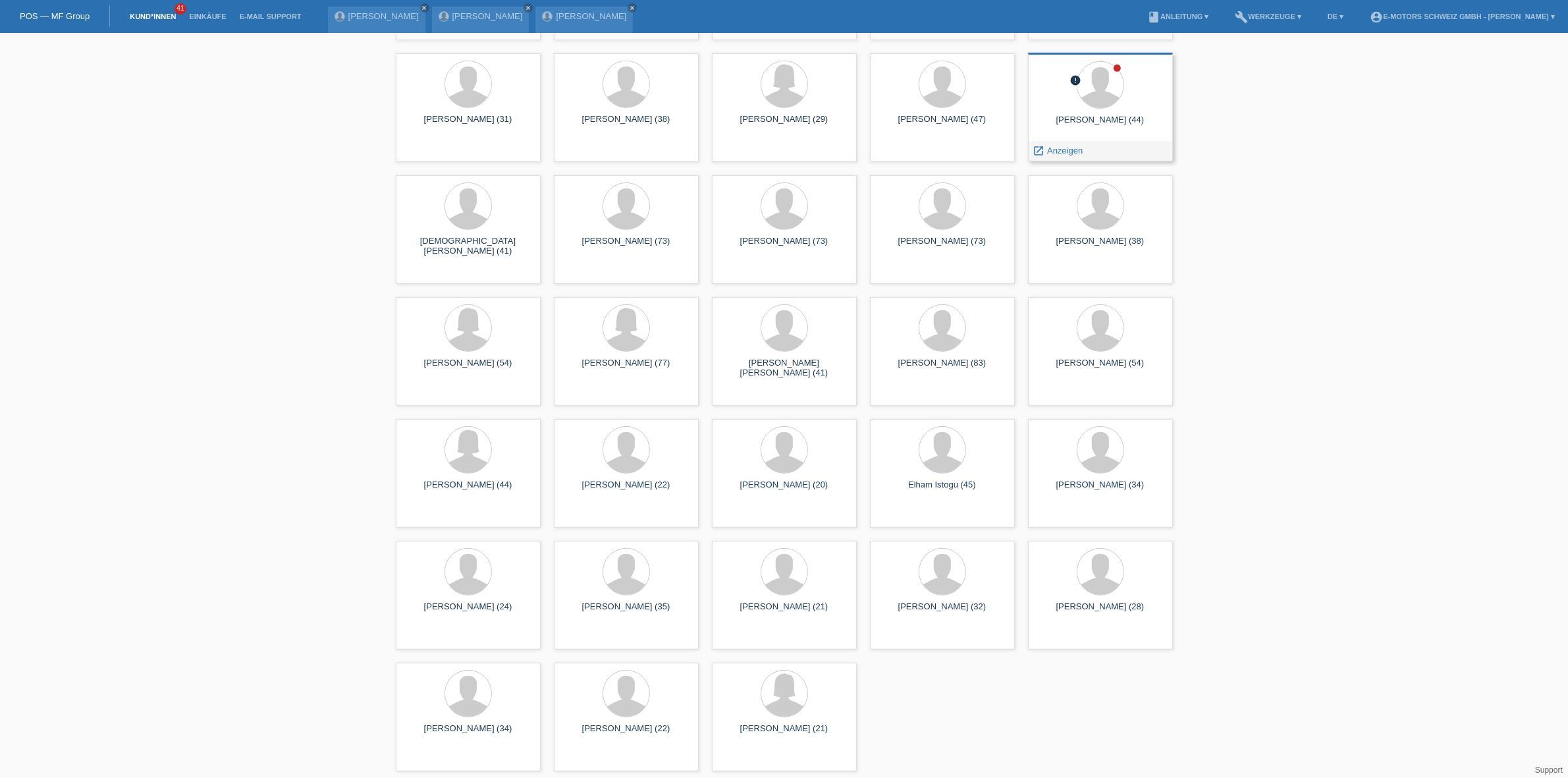
click at [1072, 145] on span "Anzeigen" at bounding box center [1065, 150] width 36 height 10
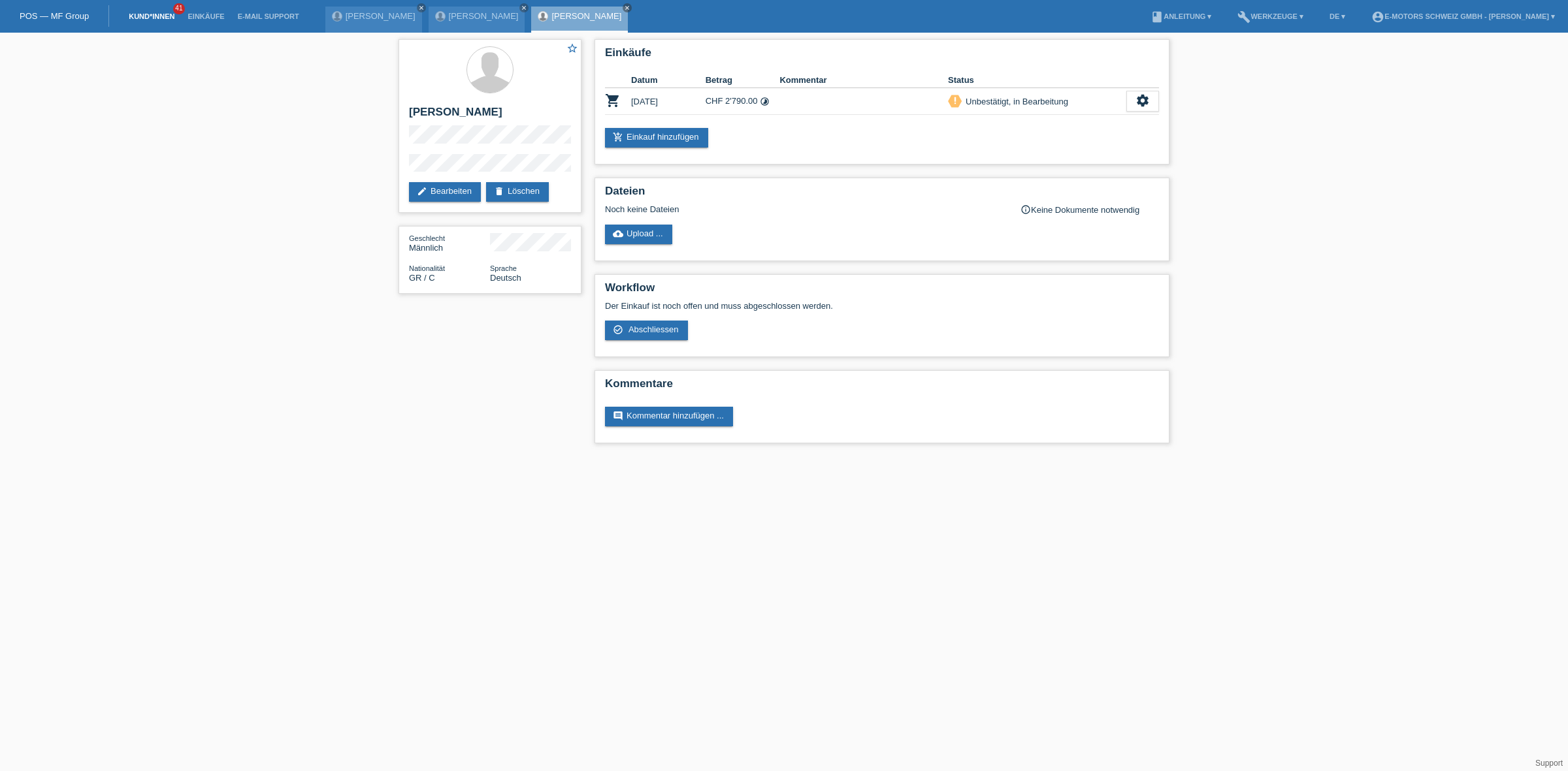
click at [154, 13] on link "Kund*innen" at bounding box center [151, 16] width 59 height 8
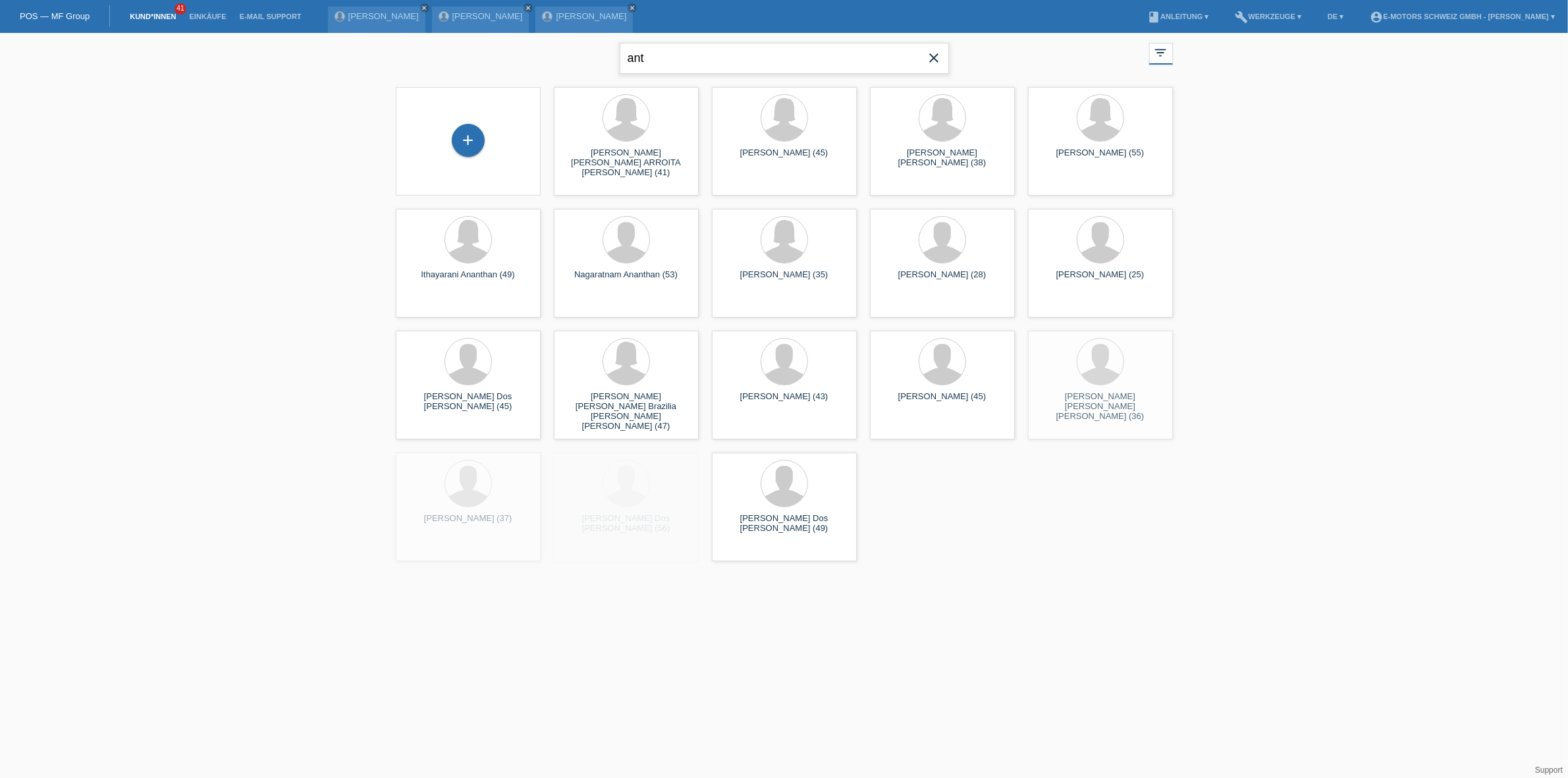
drag, startPoint x: 716, startPoint y: 49, endPoint x: 628, endPoint y: 48, distance: 88.0
click at [628, 48] on input "ant" at bounding box center [784, 58] width 329 height 31
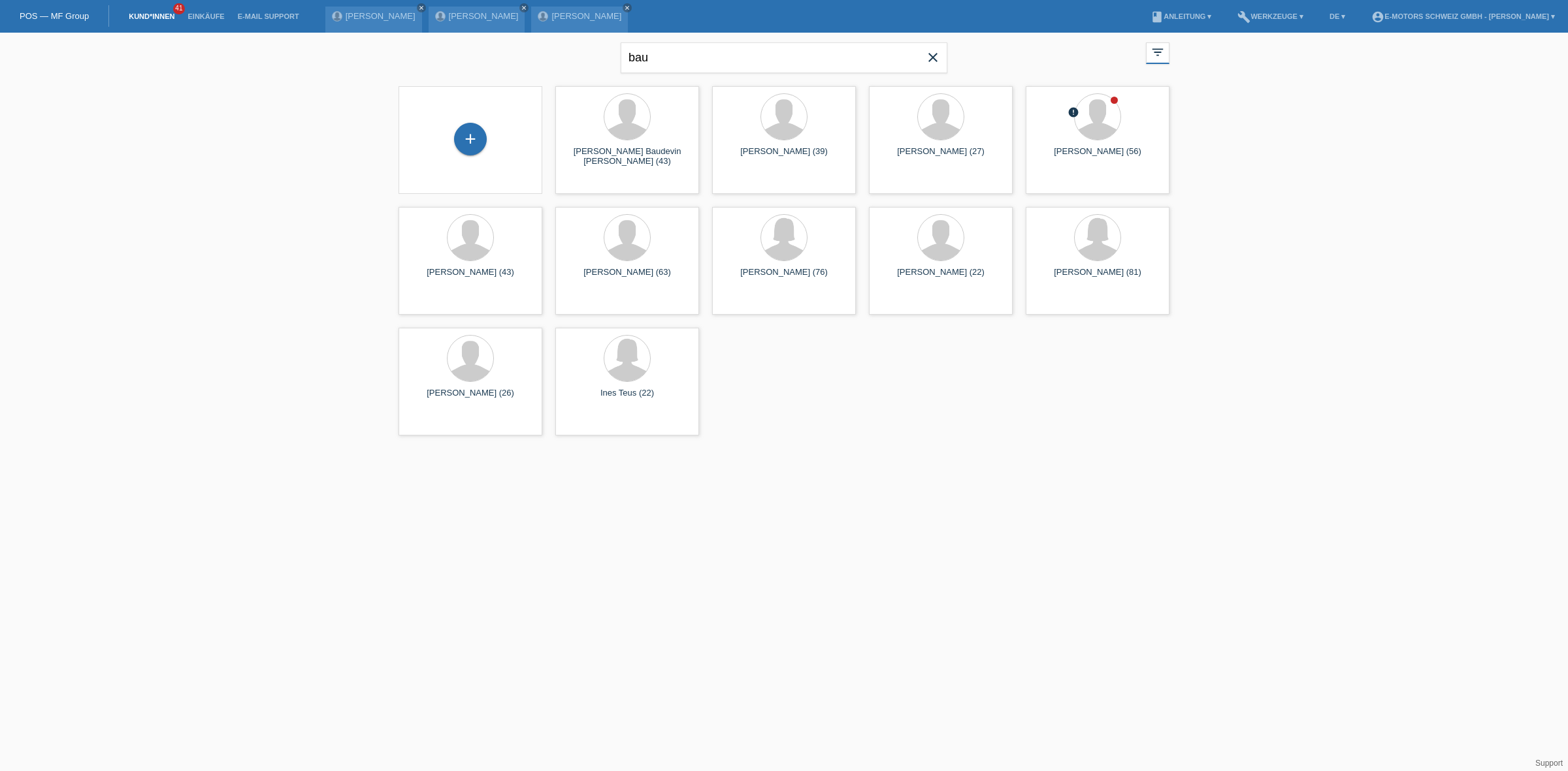
click at [838, 442] on html "POS — MF Group Kund*innen 41 Einkäufe E-Mail Support Nermine Sulejmani close cl…" at bounding box center [784, 221] width 1568 height 442
drag, startPoint x: 713, startPoint y: 47, endPoint x: 445, endPoint y: 19, distance: 269.5
click at [445, 33] on body "POS — MF Group Kund*innen 41 Einkäufe E-Mail Support Nermine Sulejmani close cl…" at bounding box center [784, 237] width 1568 height 410
type input "ert"
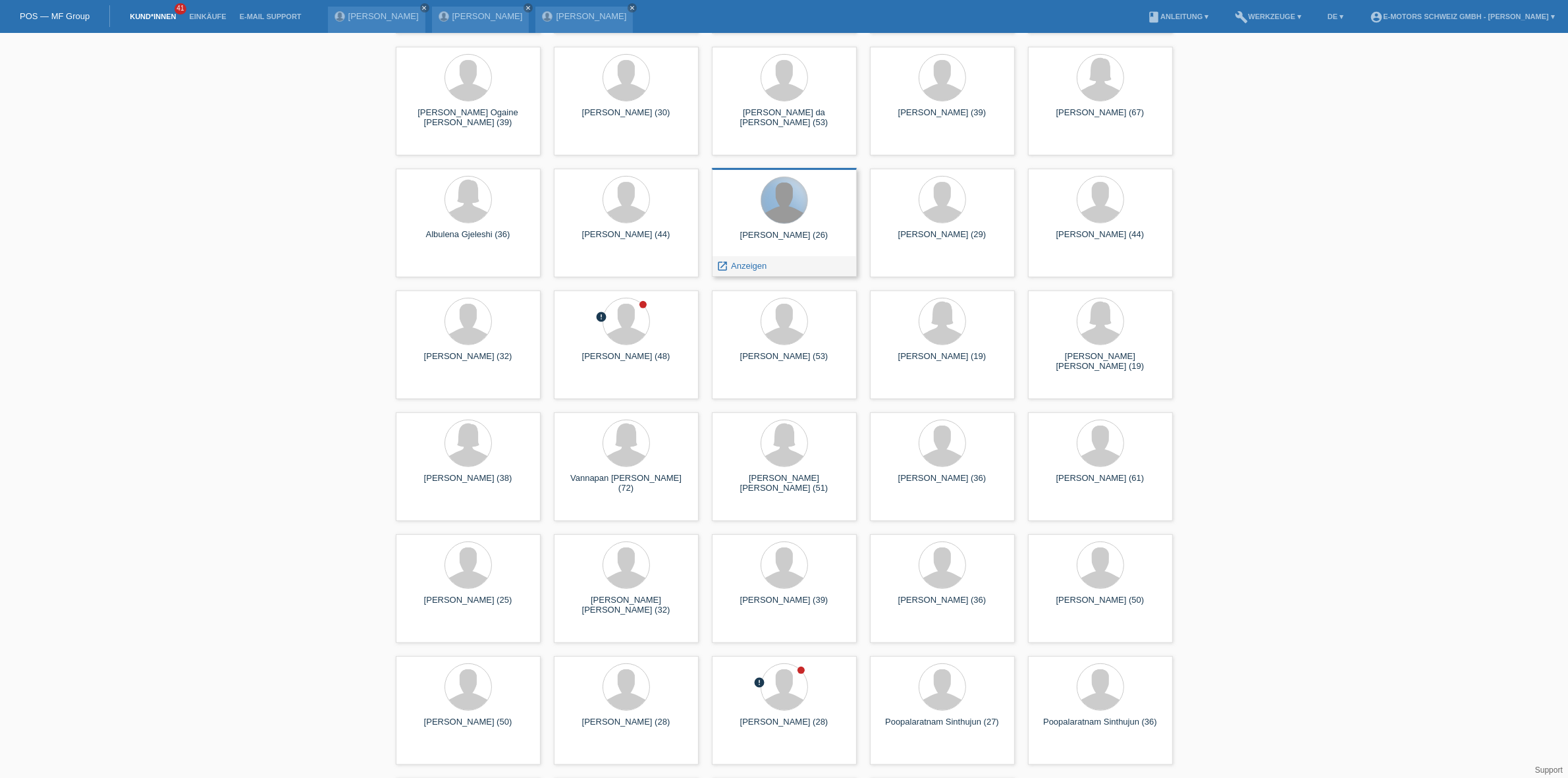
scroll to position [765, 0]
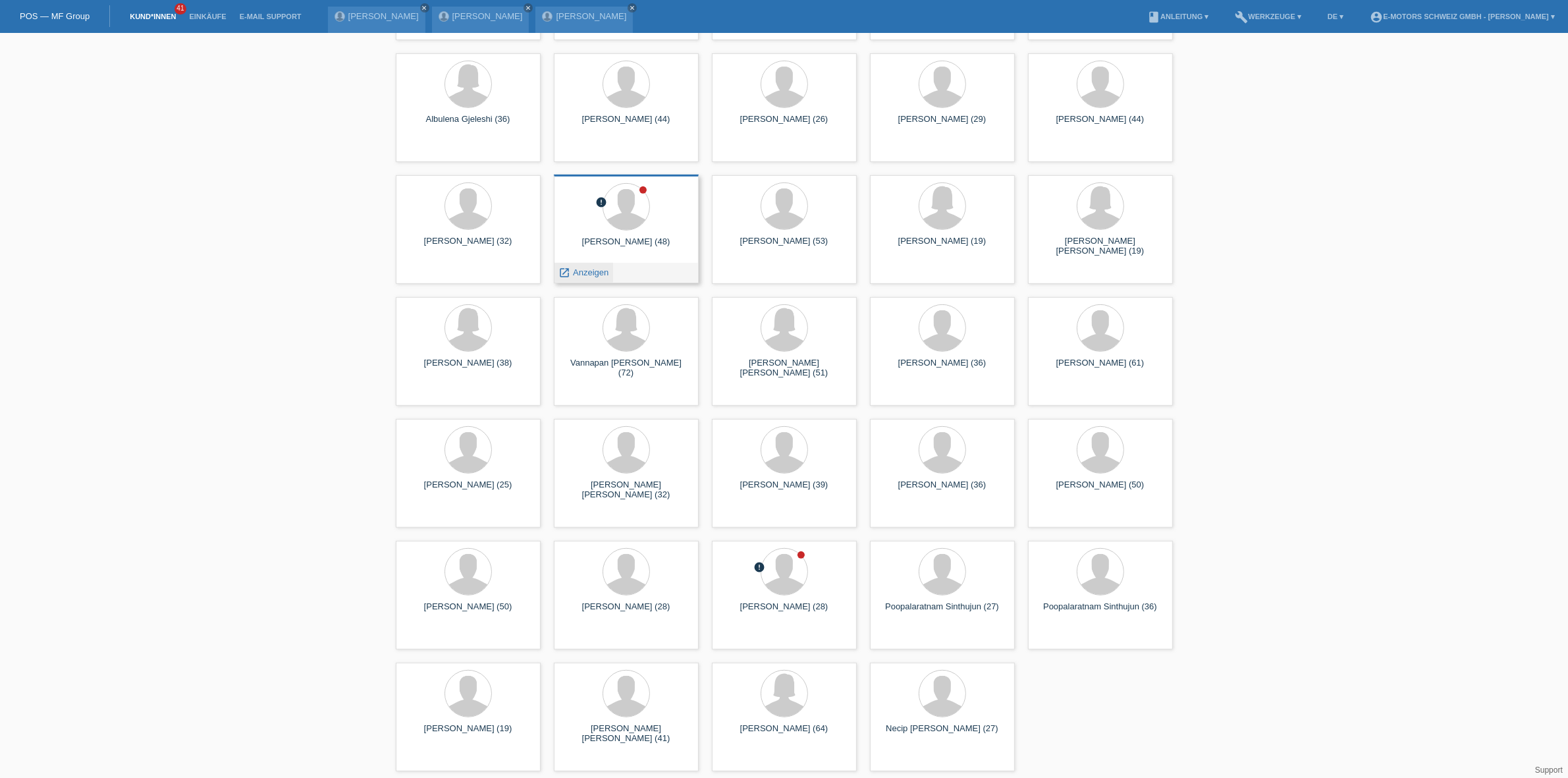
click at [588, 271] on span "Anzeigen" at bounding box center [591, 272] width 36 height 10
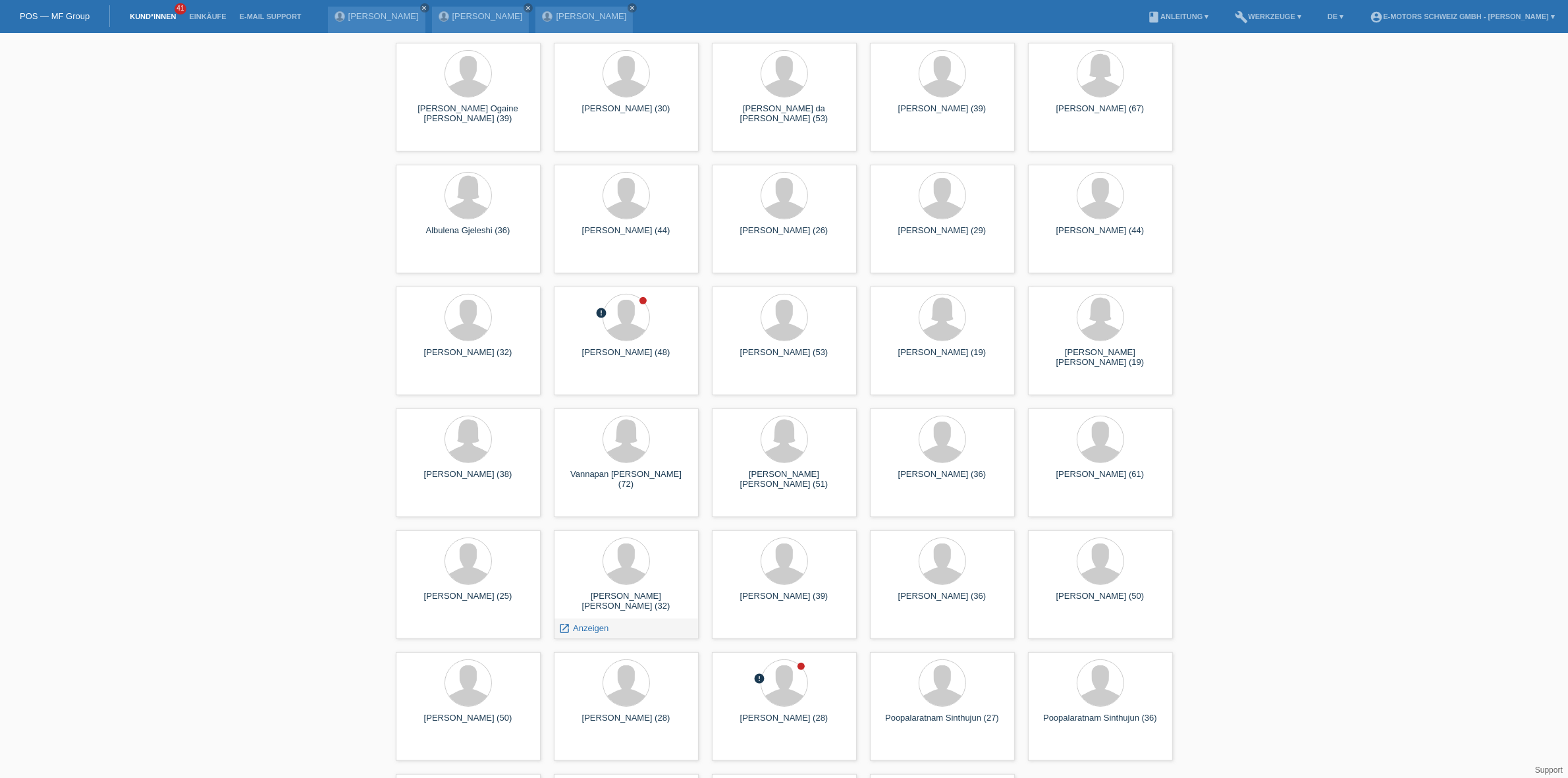
scroll to position [765, 0]
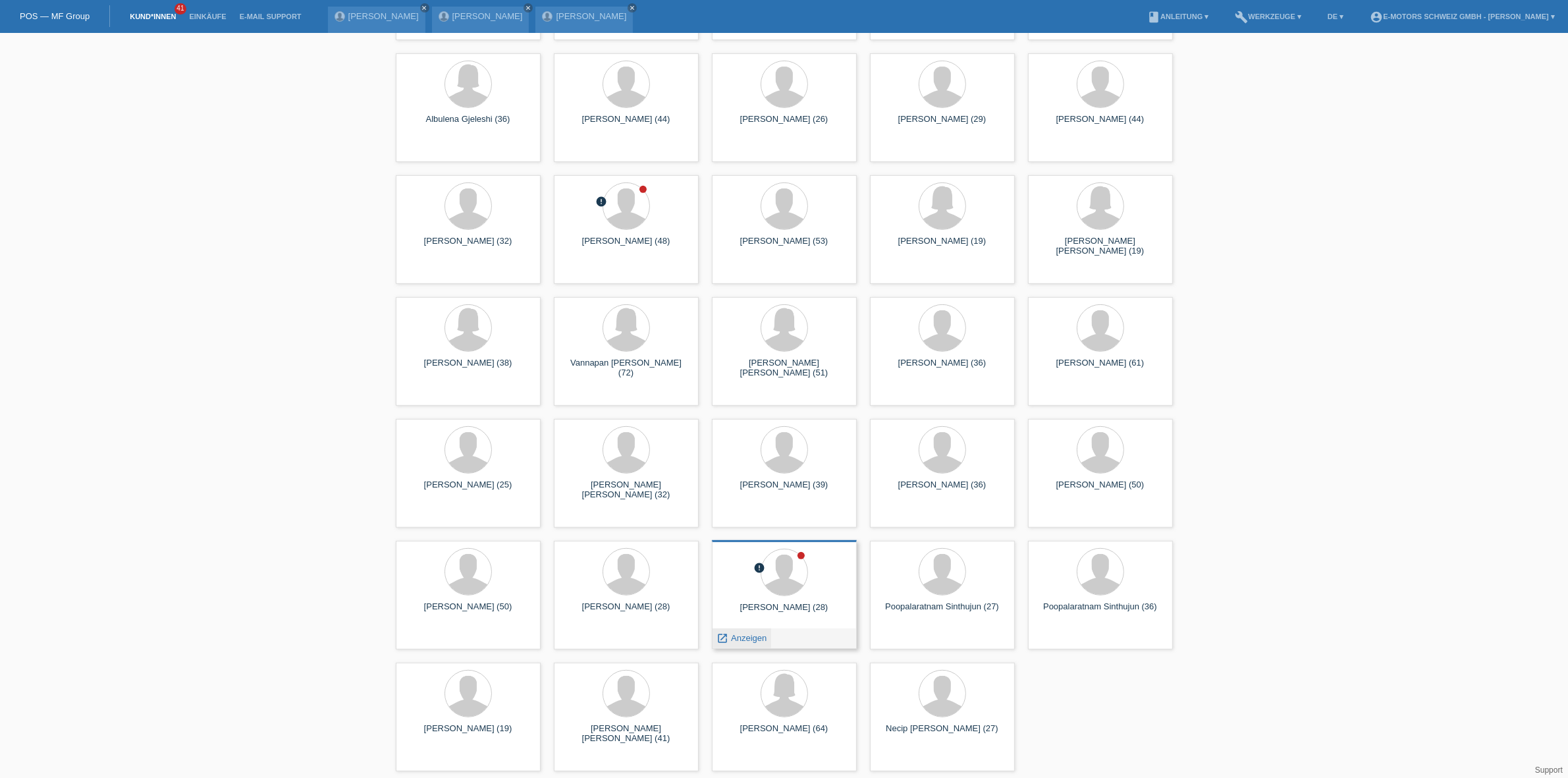
click at [751, 633] on span "Anzeigen" at bounding box center [749, 638] width 36 height 10
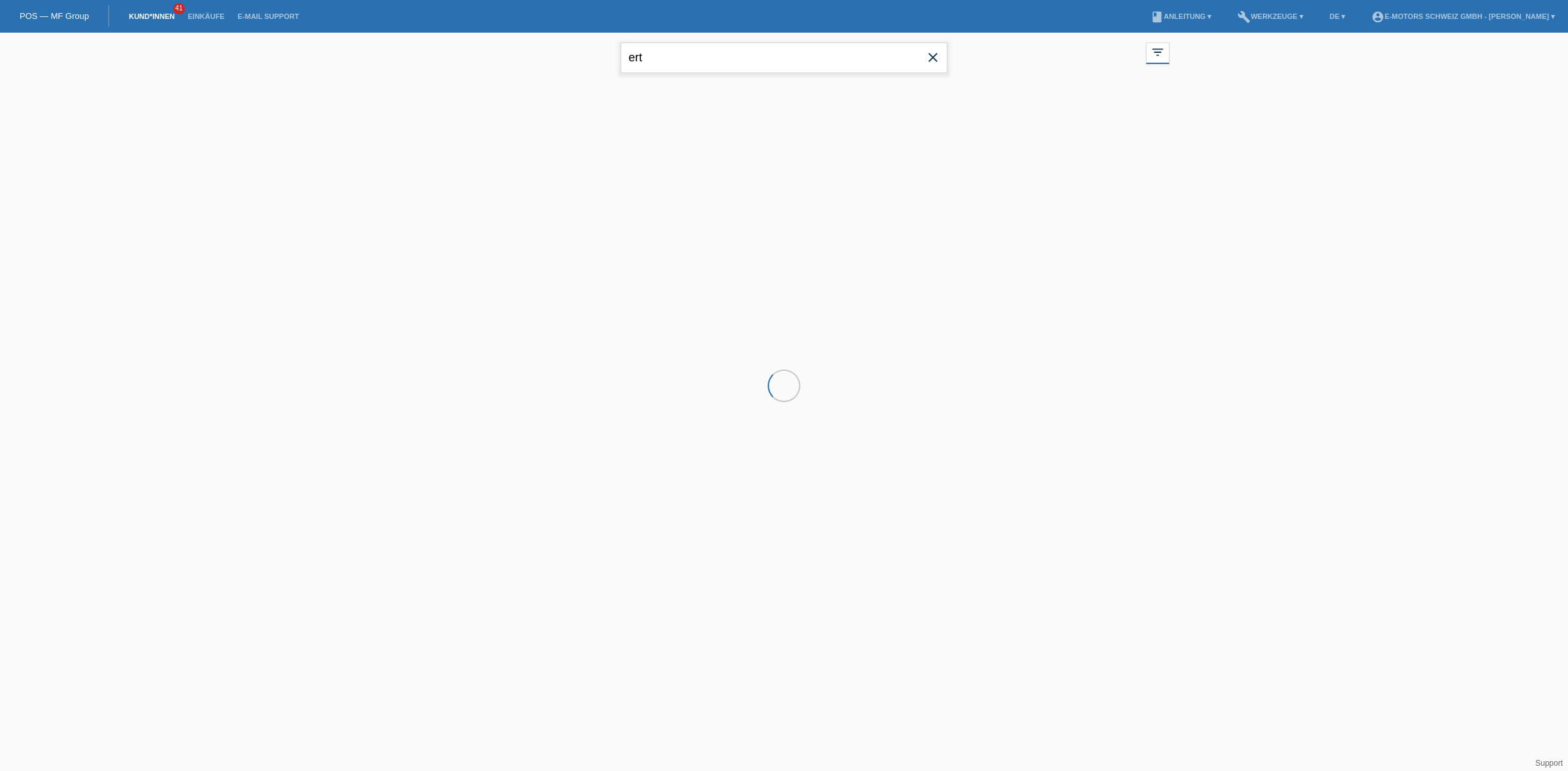
drag, startPoint x: 681, startPoint y: 56, endPoint x: 215, endPoint y: -9, distance: 470.5
click at [215, 0] on html "POS — MF Group Kund*innen 41 Einkäufe E-Mail Support menu account_circle" at bounding box center [784, 105] width 1568 height 210
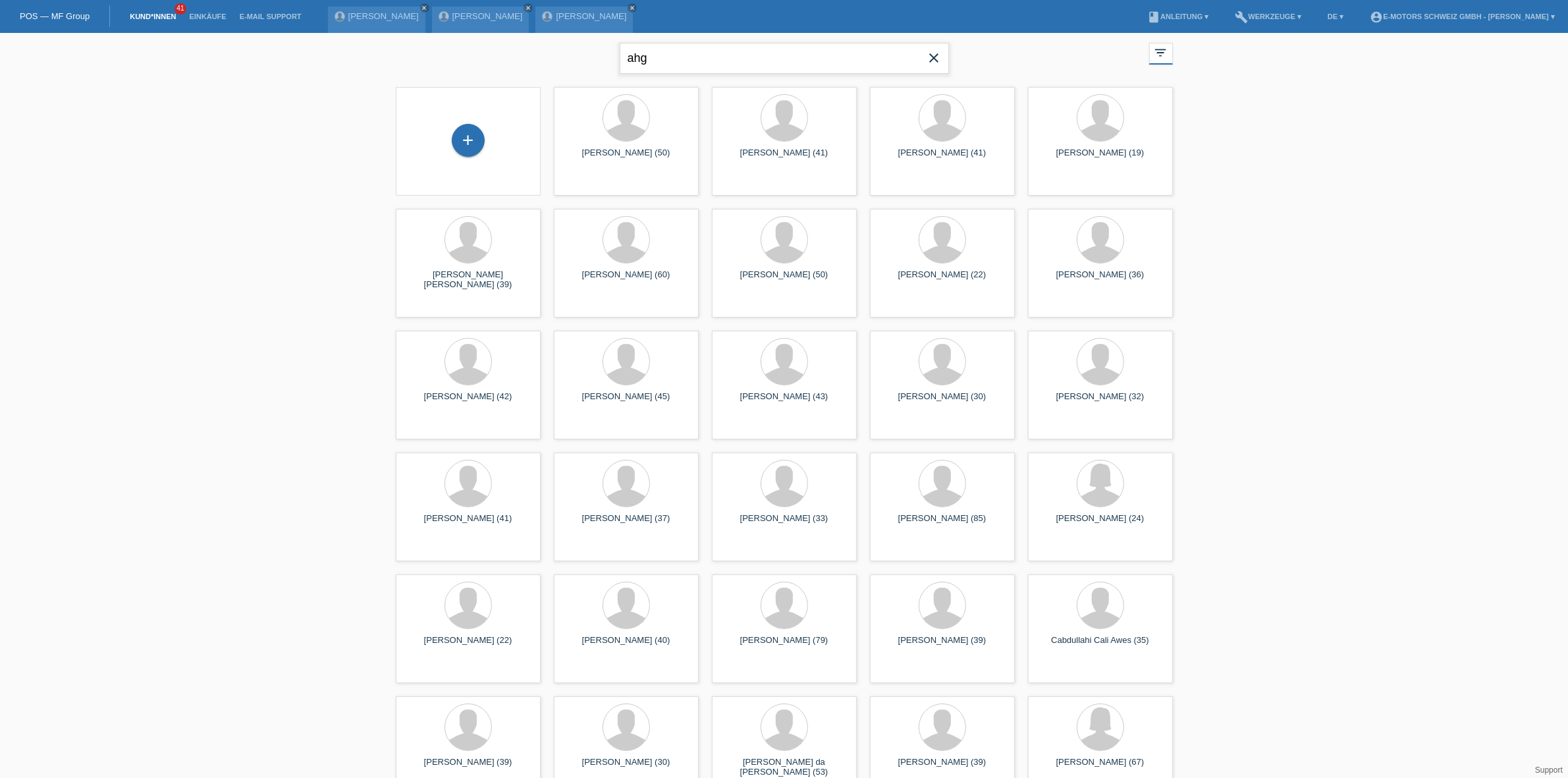
type input "ahg"
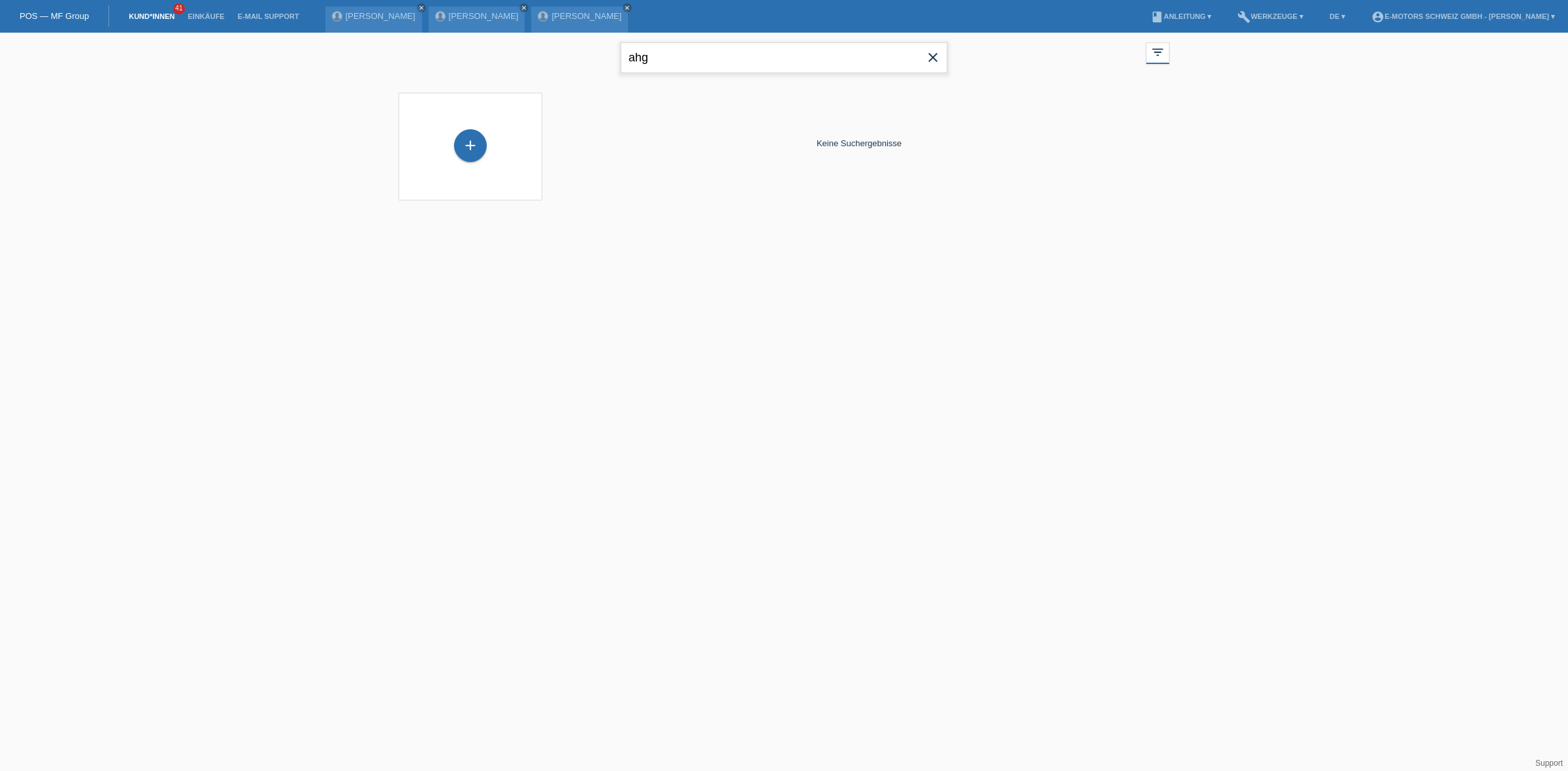
drag, startPoint x: 742, startPoint y: 47, endPoint x: 411, endPoint y: -19, distance: 337.5
click at [411, 0] on html "POS — MF Group Kund*innen 41 Einkäufe E-Mail Support Anton Siaka close Cihan Ke…" at bounding box center [784, 108] width 1568 height 217
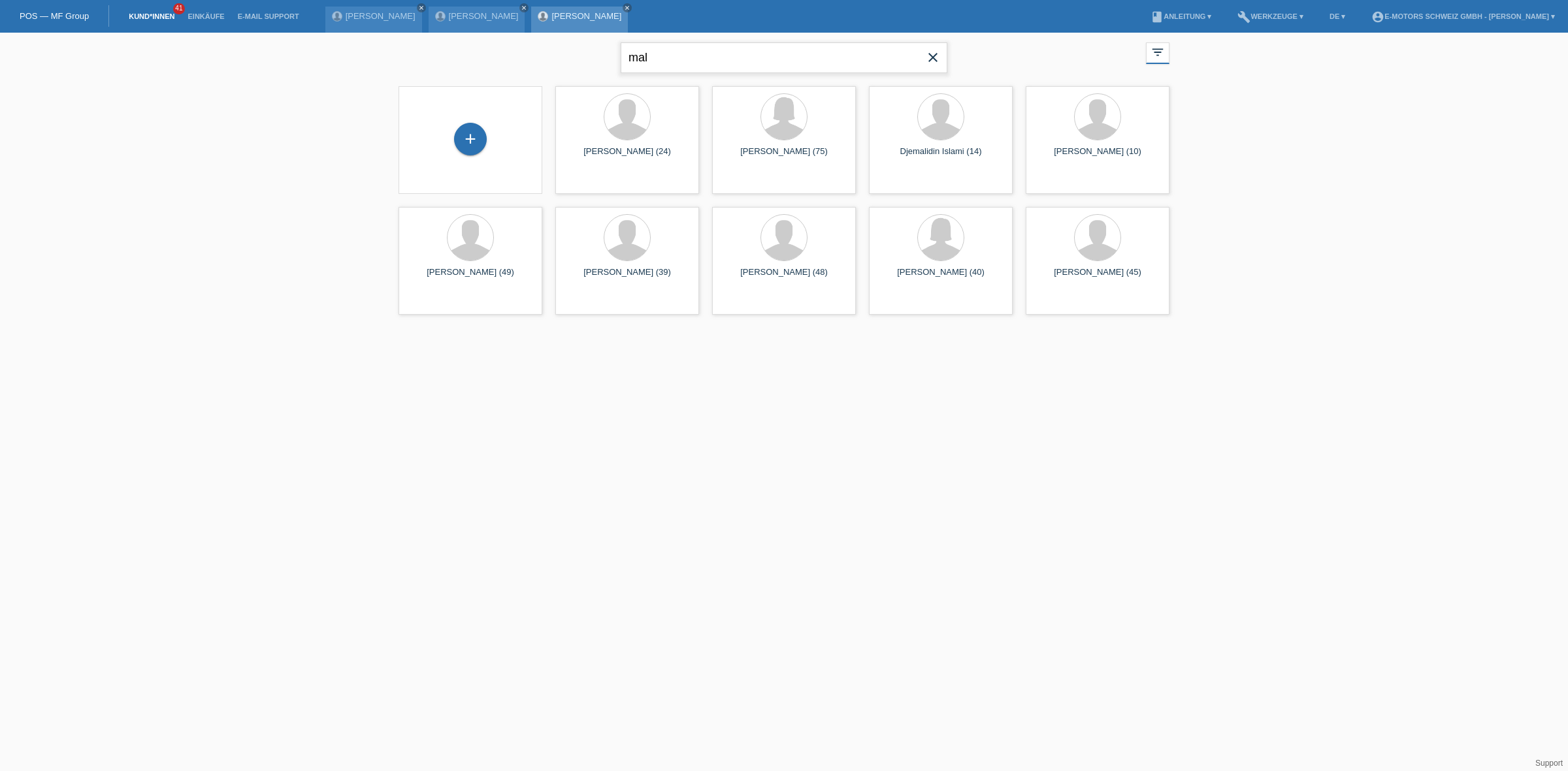
drag, startPoint x: 701, startPoint y: 65, endPoint x: 558, endPoint y: 24, distance: 148.8
click at [575, 33] on div "mal close filter_list view_module Alle Kund*innen anzeigen star Markierte Kund*…" at bounding box center [784, 56] width 784 height 47
type input "lea"
click at [581, 301] on span "Anzeigen" at bounding box center [592, 303] width 36 height 10
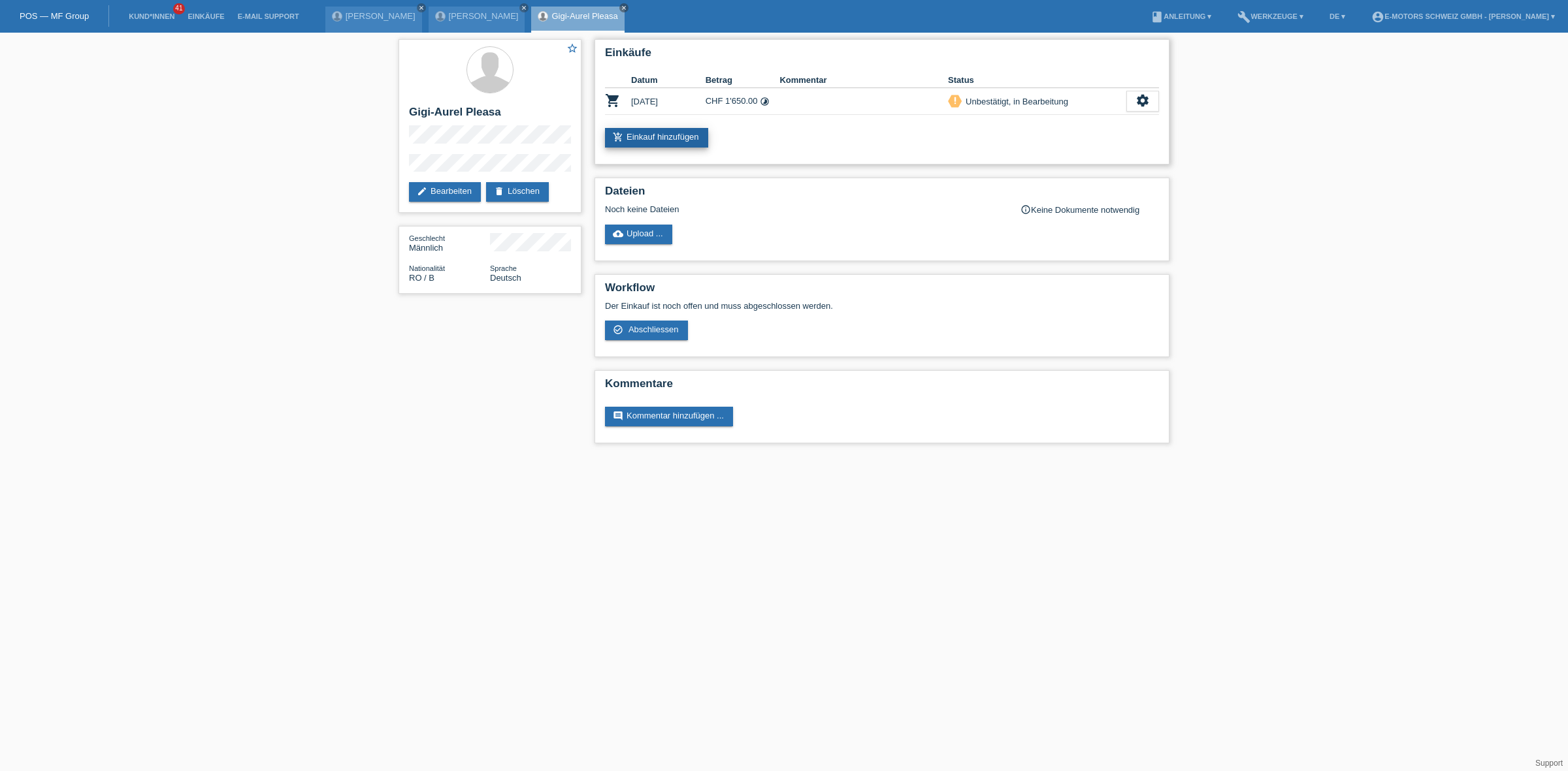
click at [638, 131] on link "add_shopping_cart Einkauf hinzufügen" at bounding box center [656, 137] width 103 height 19
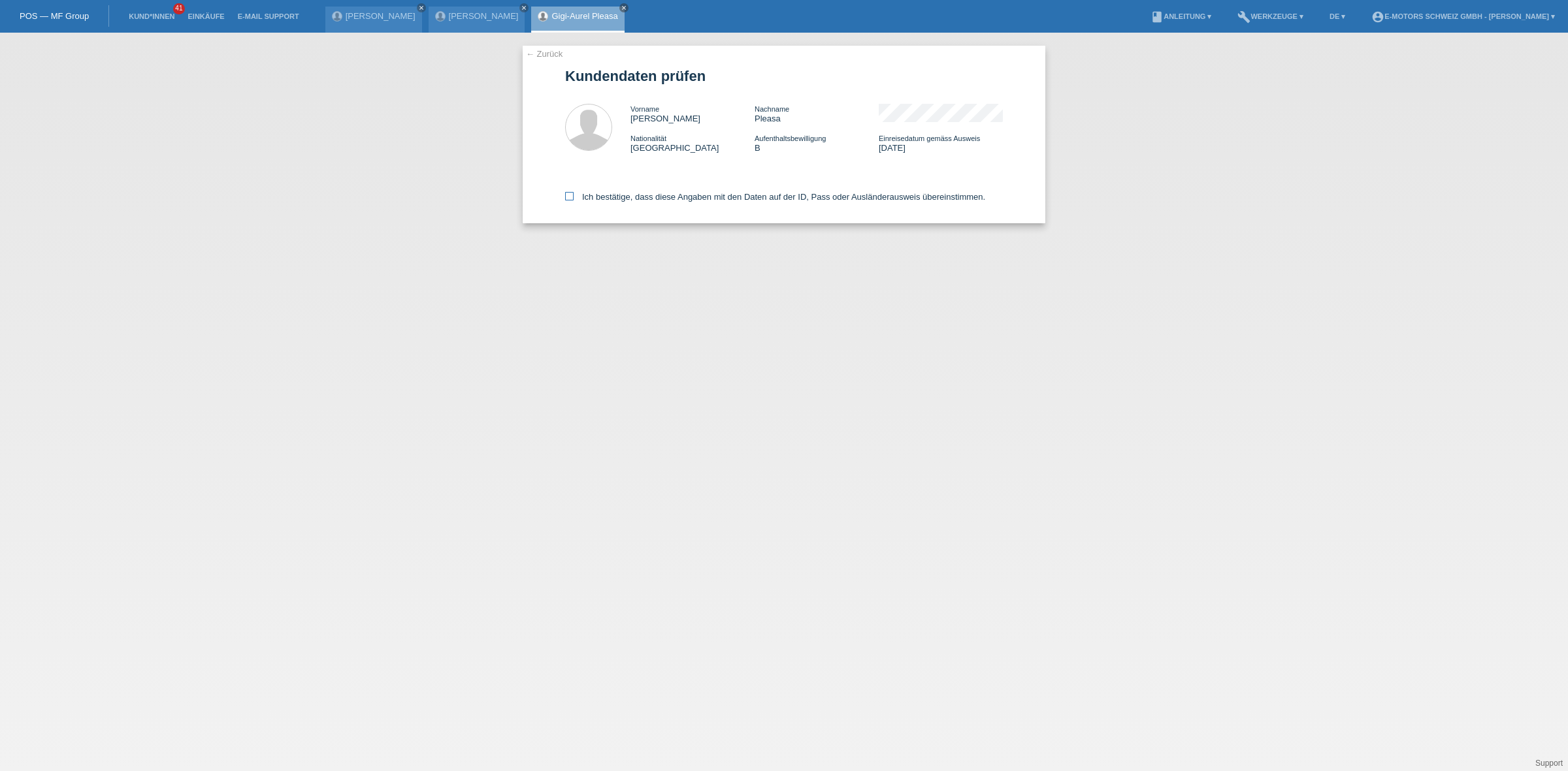
click at [631, 194] on label "Ich bestätige, dass diese Angaben mit den Daten auf der ID, Pass oder Ausländer…" at bounding box center [775, 197] width 420 height 10
click at [574, 194] on input "Ich bestätige, dass diese Angaben mit den Daten auf der ID, Pass oder Ausländer…" at bounding box center [569, 196] width 8 height 8
checkbox input "true"
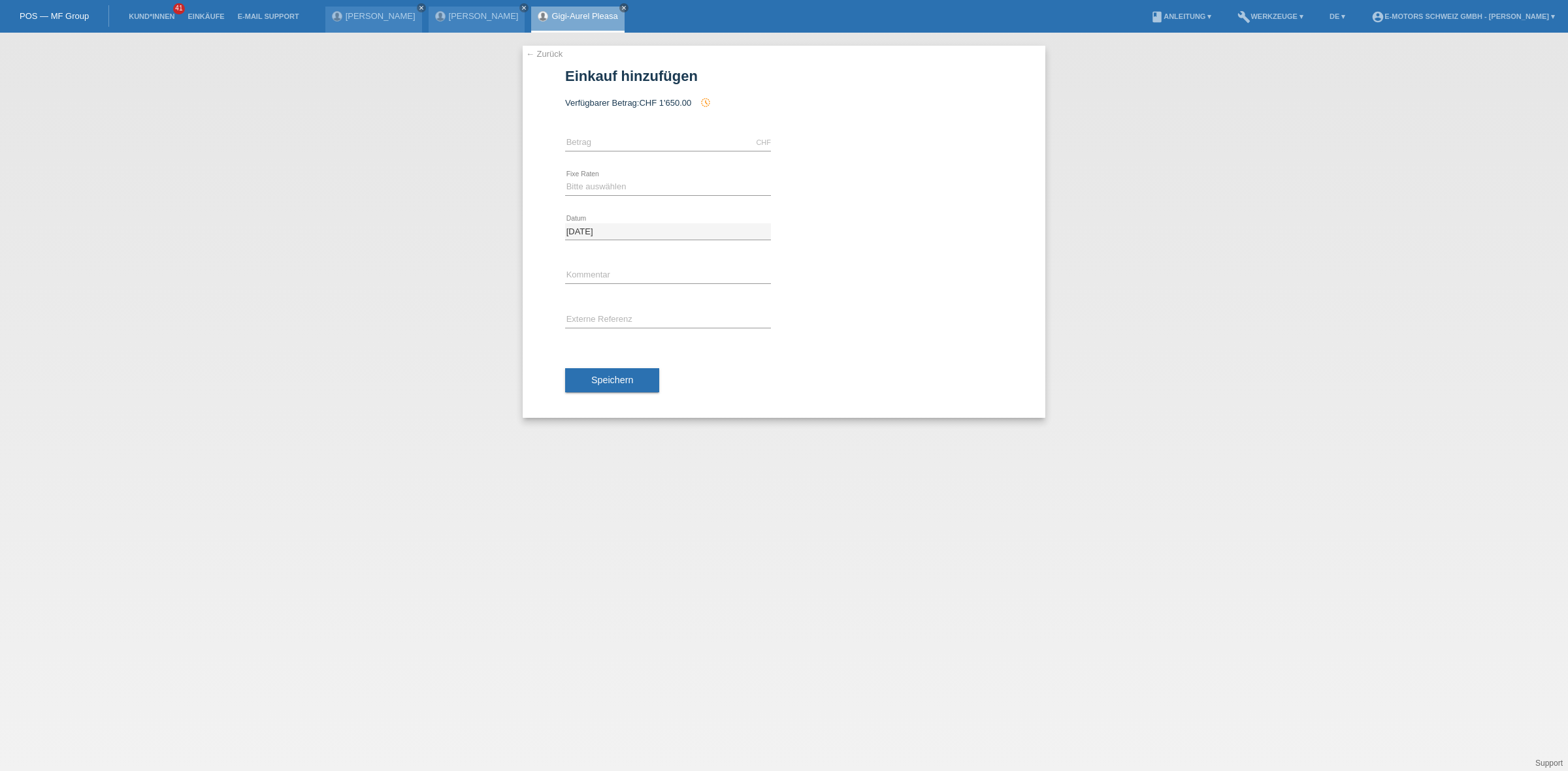
click at [552, 13] on link "Gigi-Aurel Pleasa" at bounding box center [584, 16] width 66 height 10
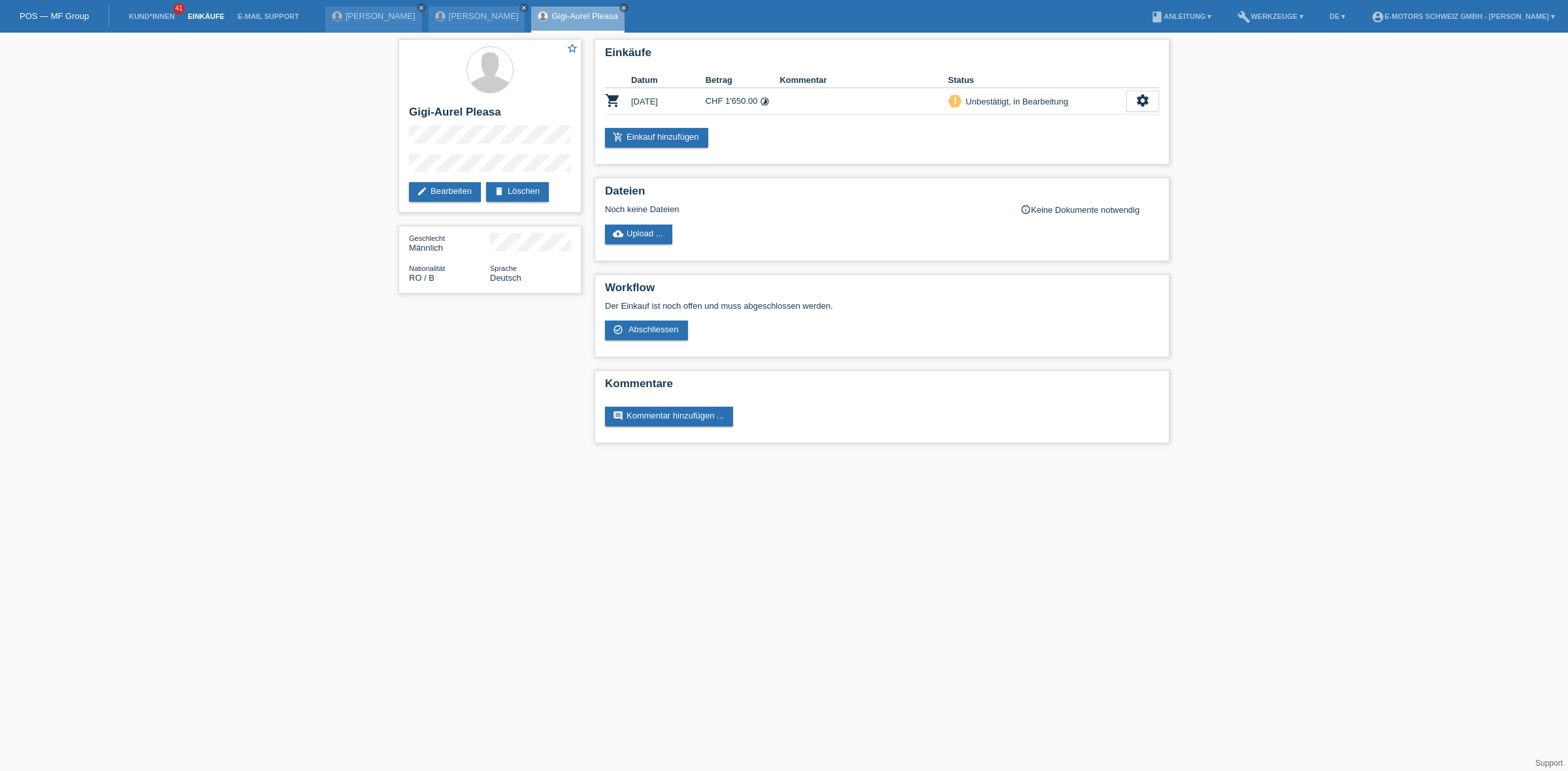
click at [199, 16] on link "Einkäufe" at bounding box center [206, 16] width 50 height 8
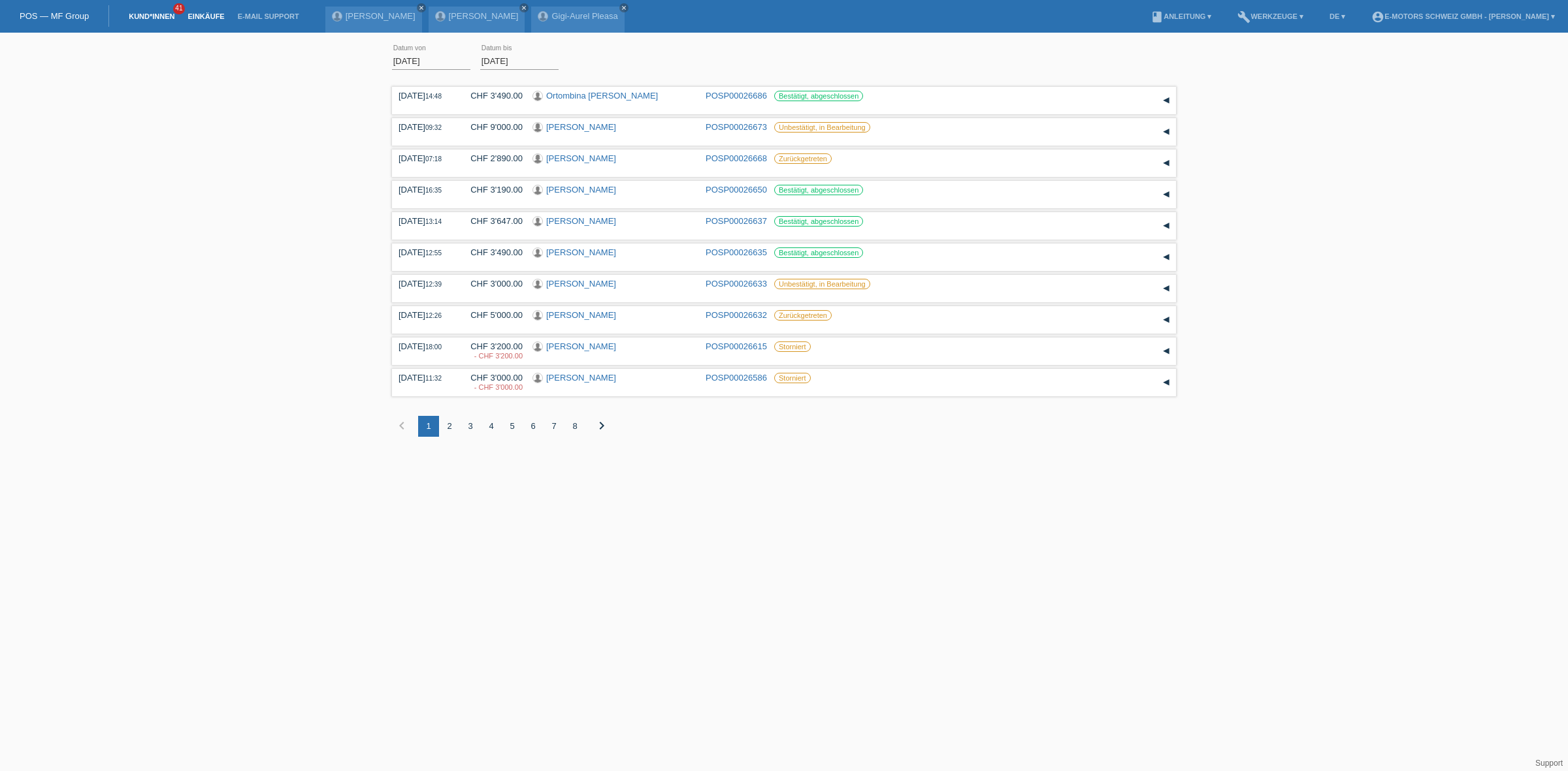
click at [162, 19] on link "Kund*innen" at bounding box center [151, 16] width 59 height 8
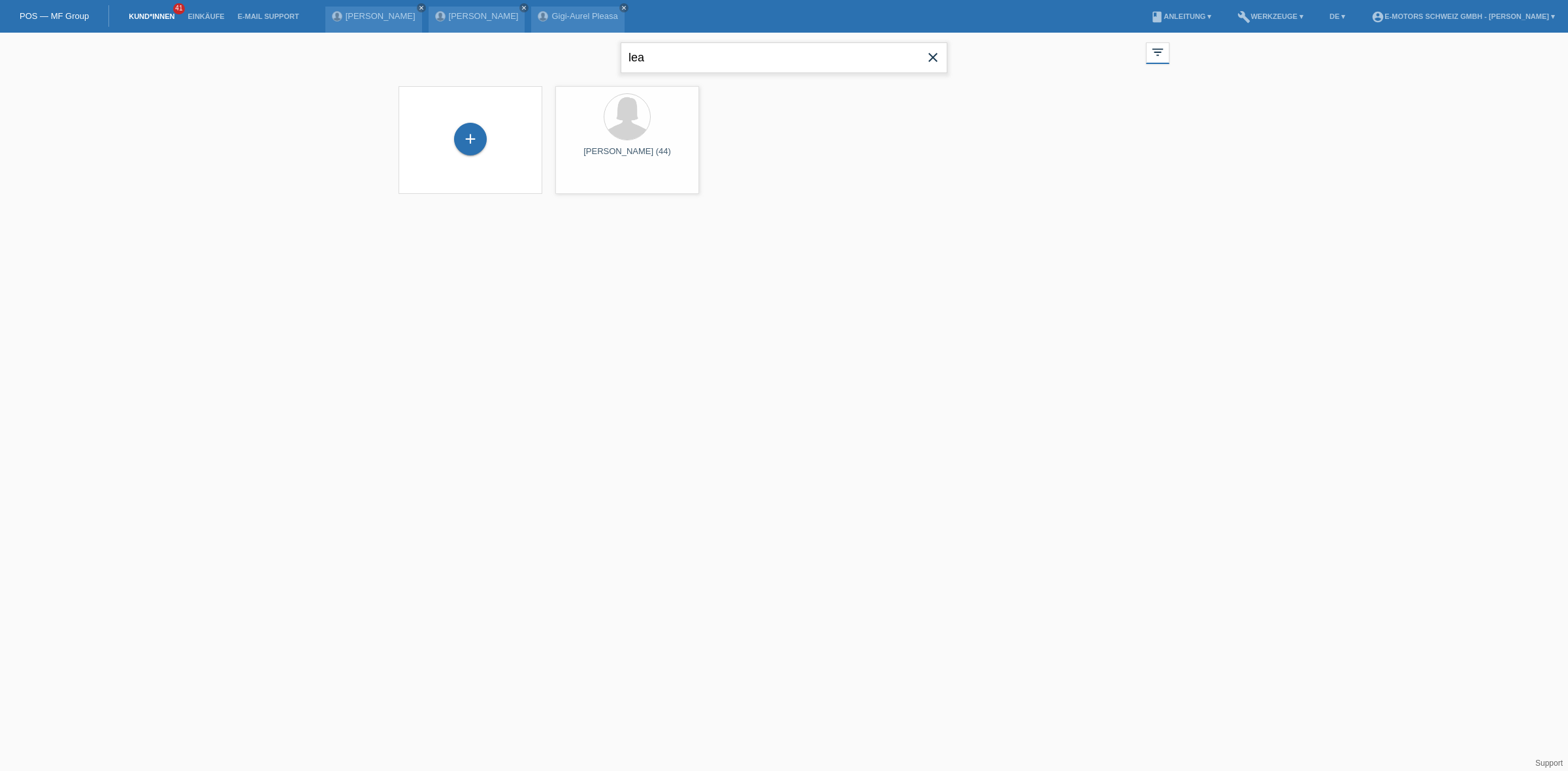
drag, startPoint x: 662, startPoint y: 68, endPoint x: 440, endPoint y: 42, distance: 223.5
click at [440, 42] on div "lea close filter_list view_module Alle Kund*innen anzeigen star Markierte Kund*…" at bounding box center [784, 56] width 784 height 47
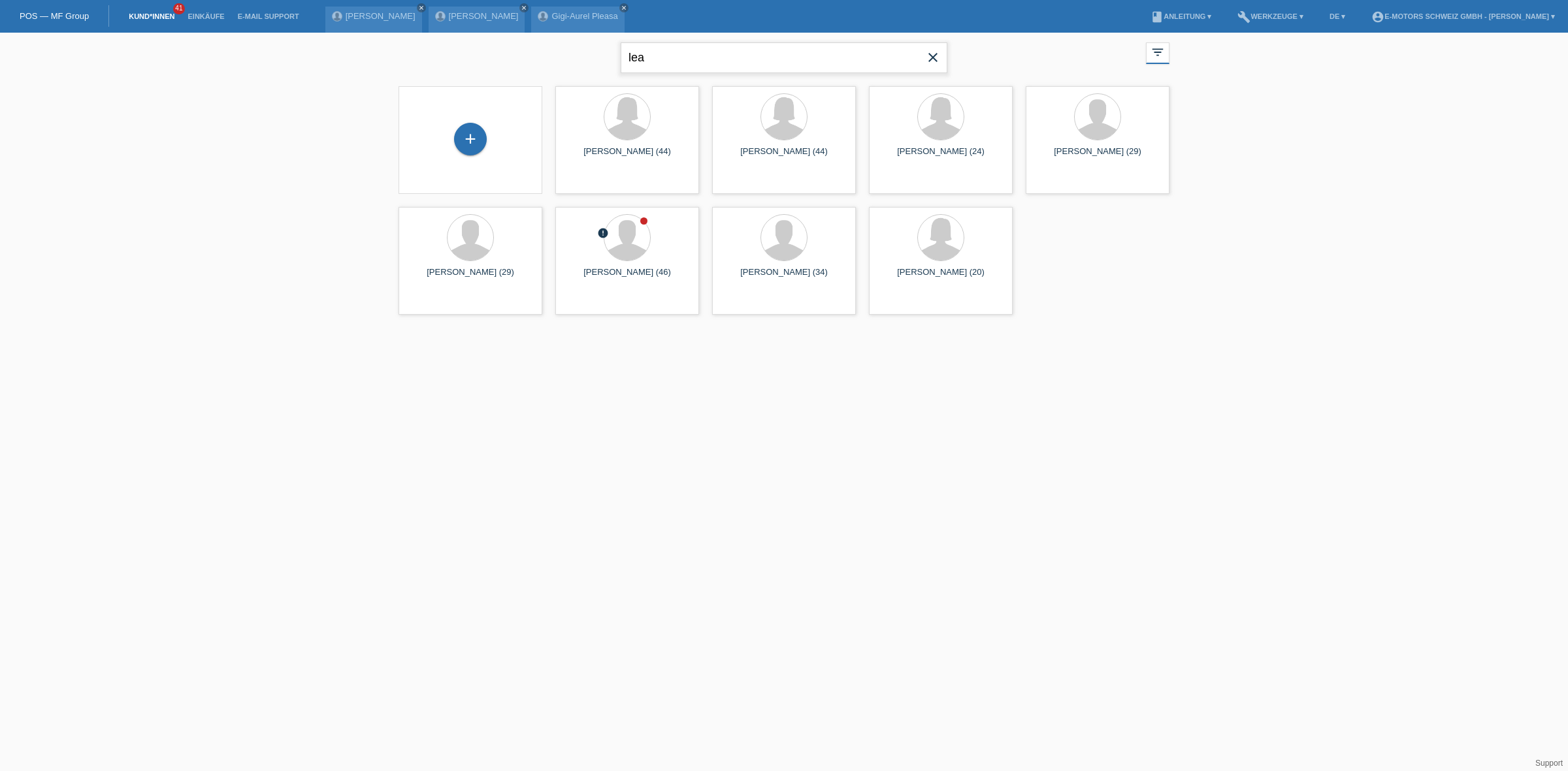
type input "a"
type input "l"
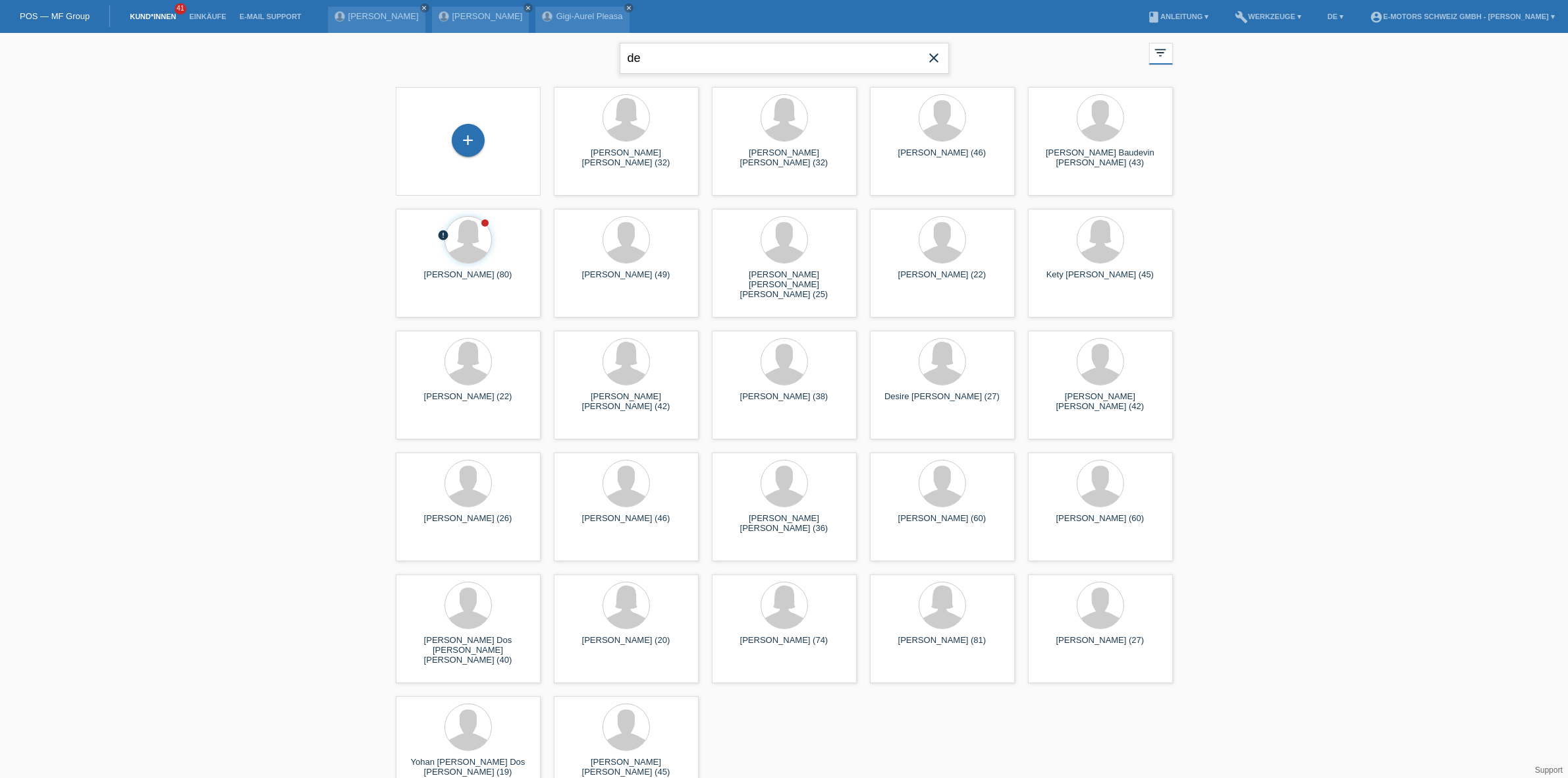
type input "d"
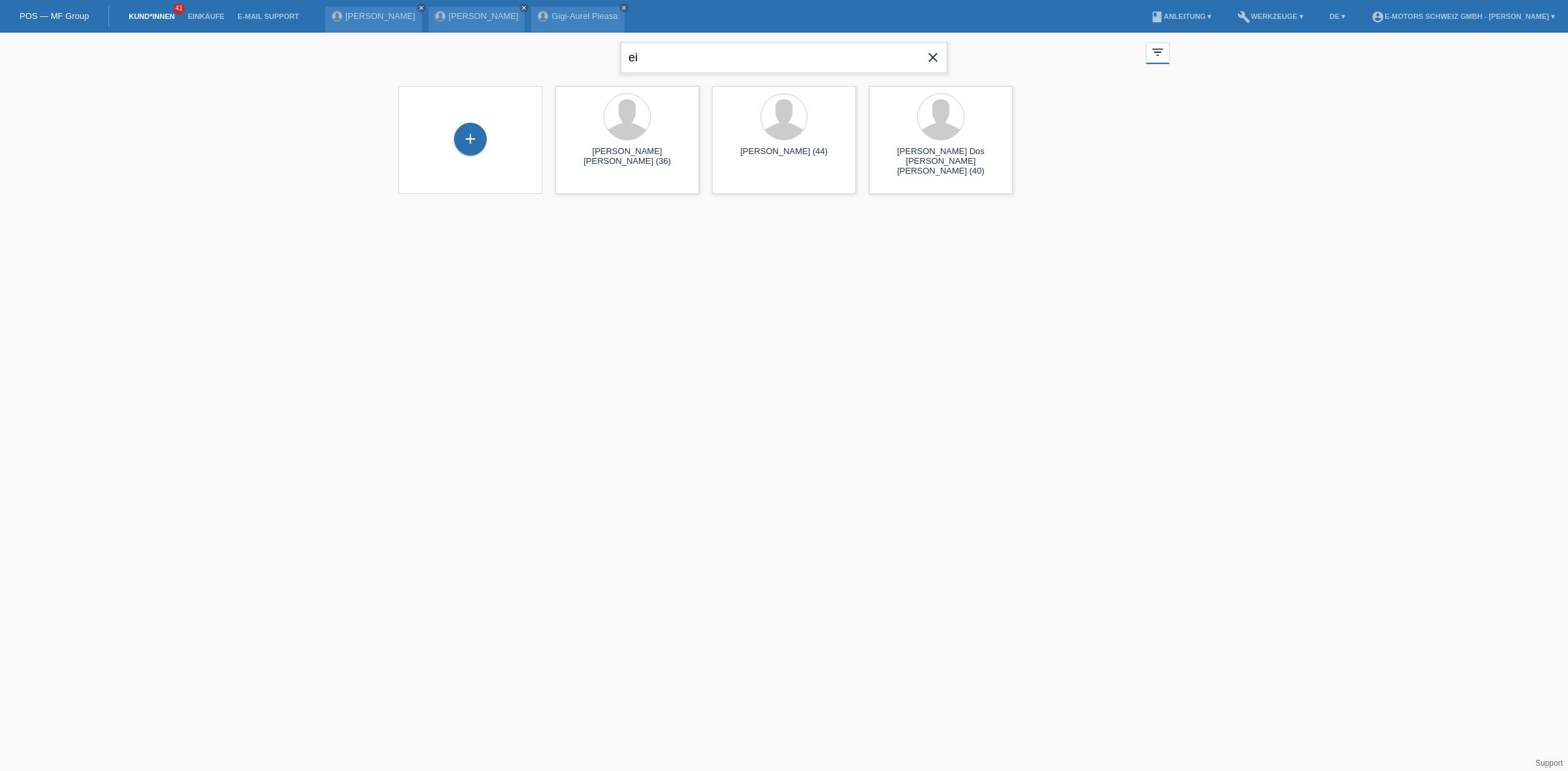
type input "e"
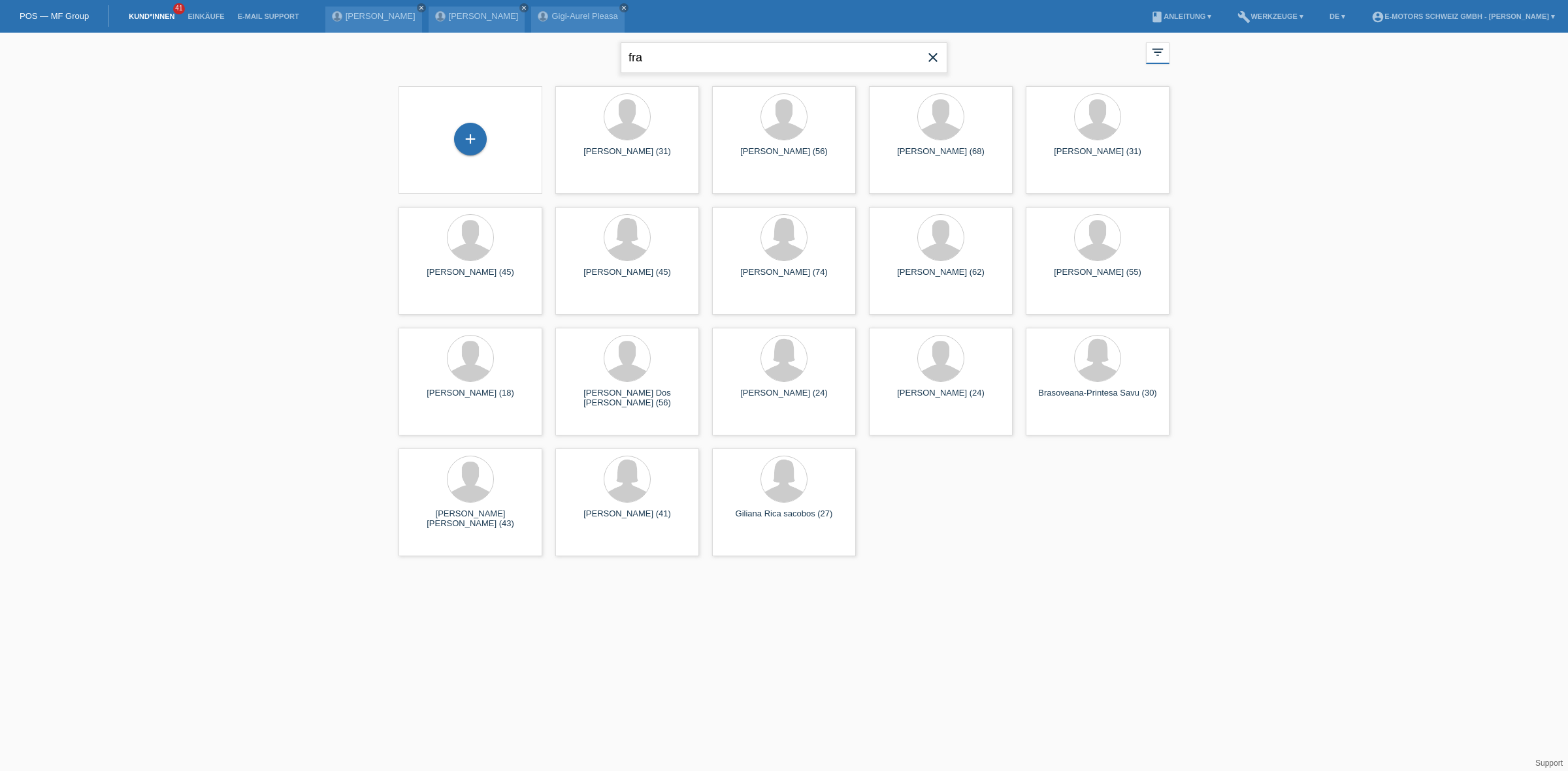
click at [650, 65] on input "fra" at bounding box center [784, 57] width 327 height 30
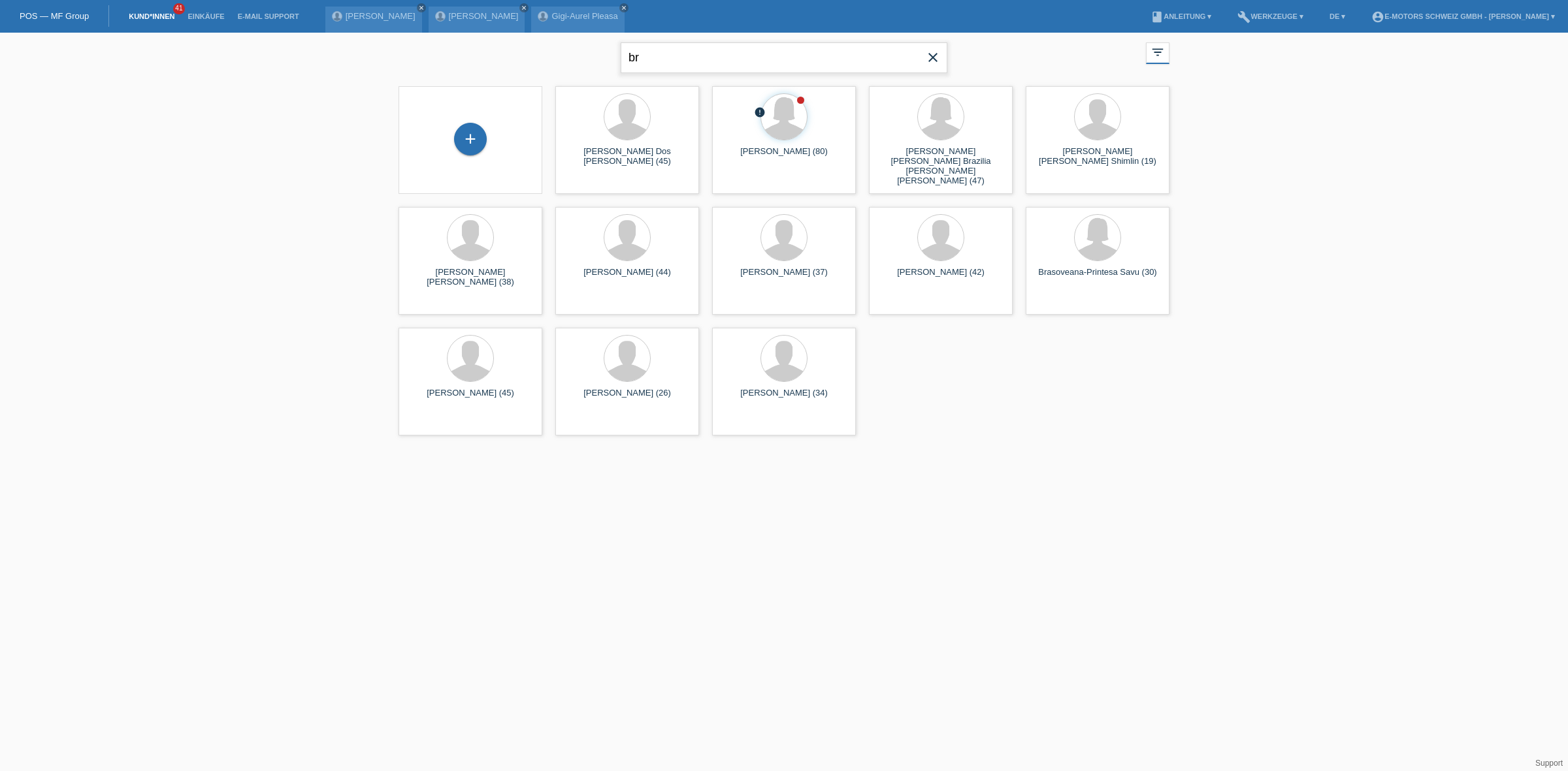
type input "b"
type input "ali"
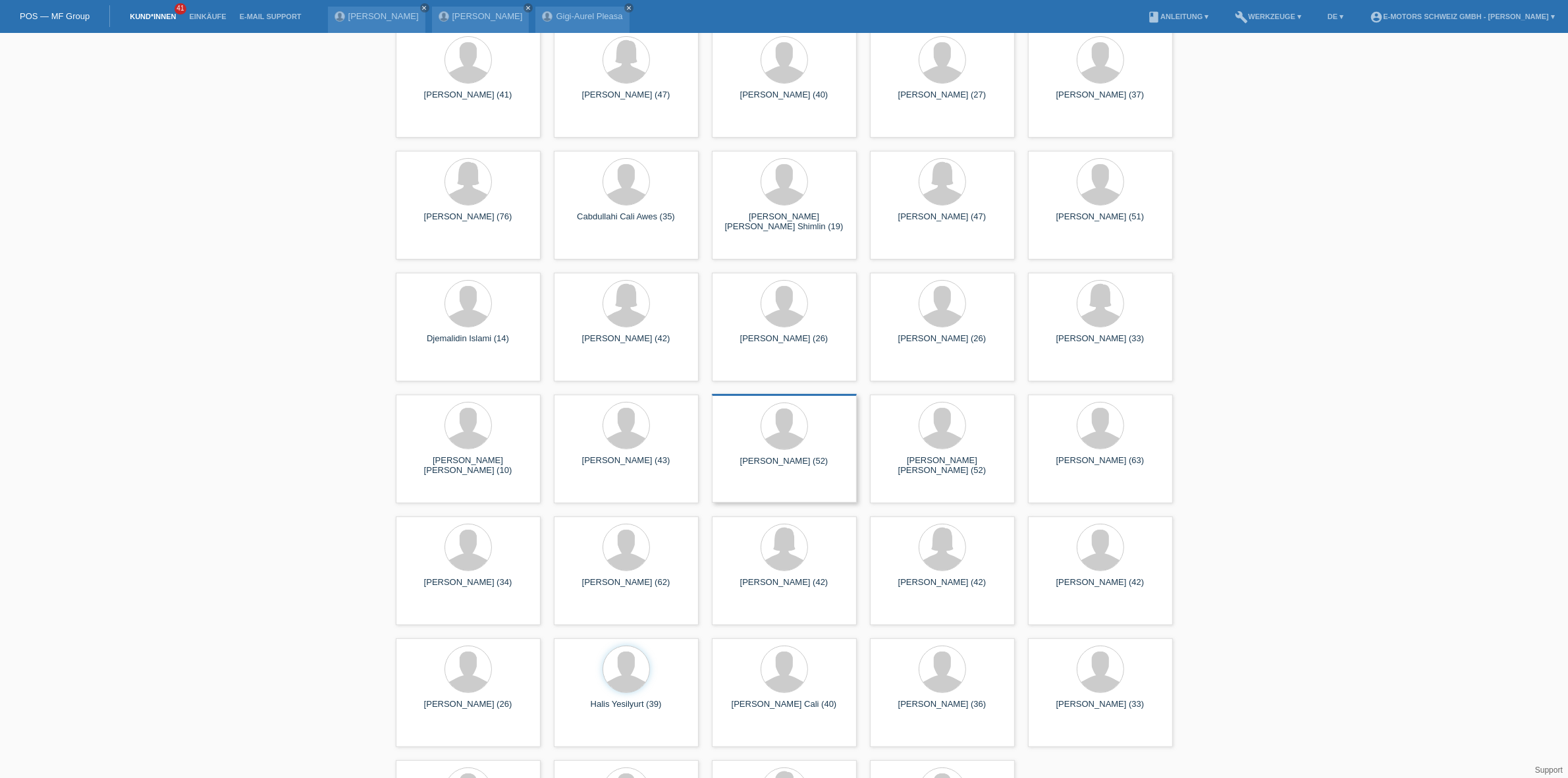
scroll to position [192, 0]
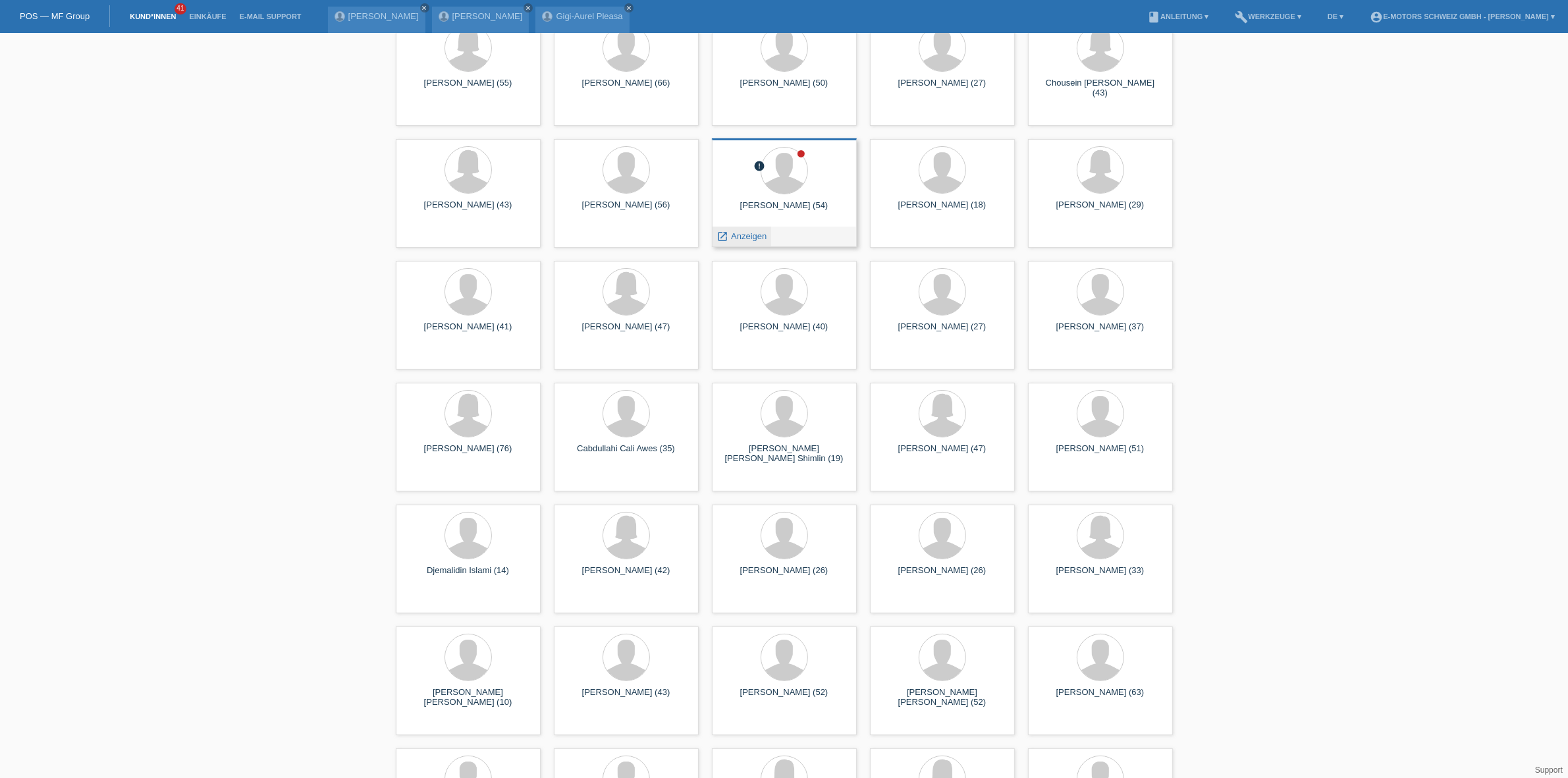
click at [745, 235] on span "Anzeigen" at bounding box center [749, 236] width 36 height 10
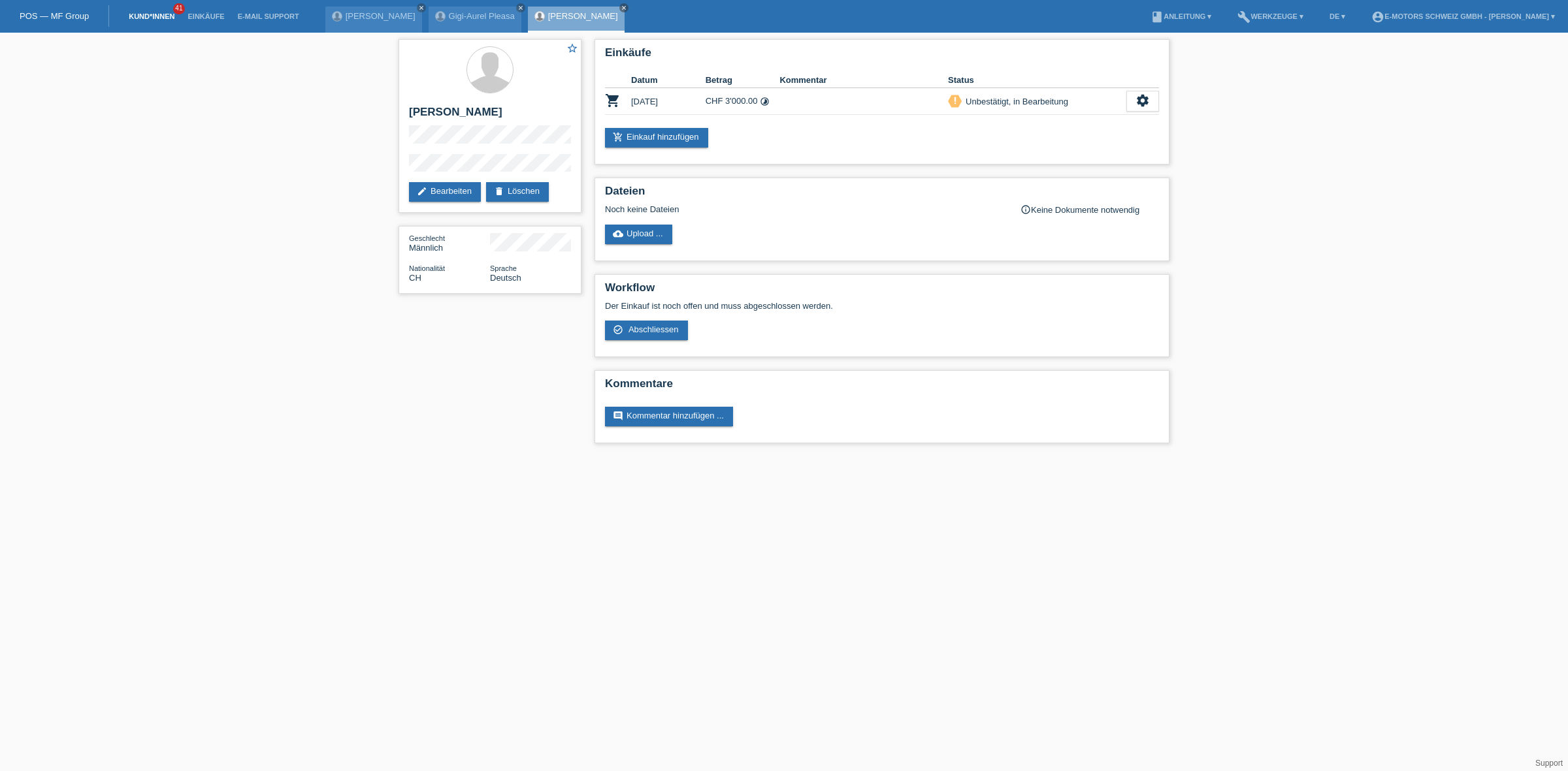
click at [147, 19] on link "Kund*innen" at bounding box center [151, 16] width 59 height 8
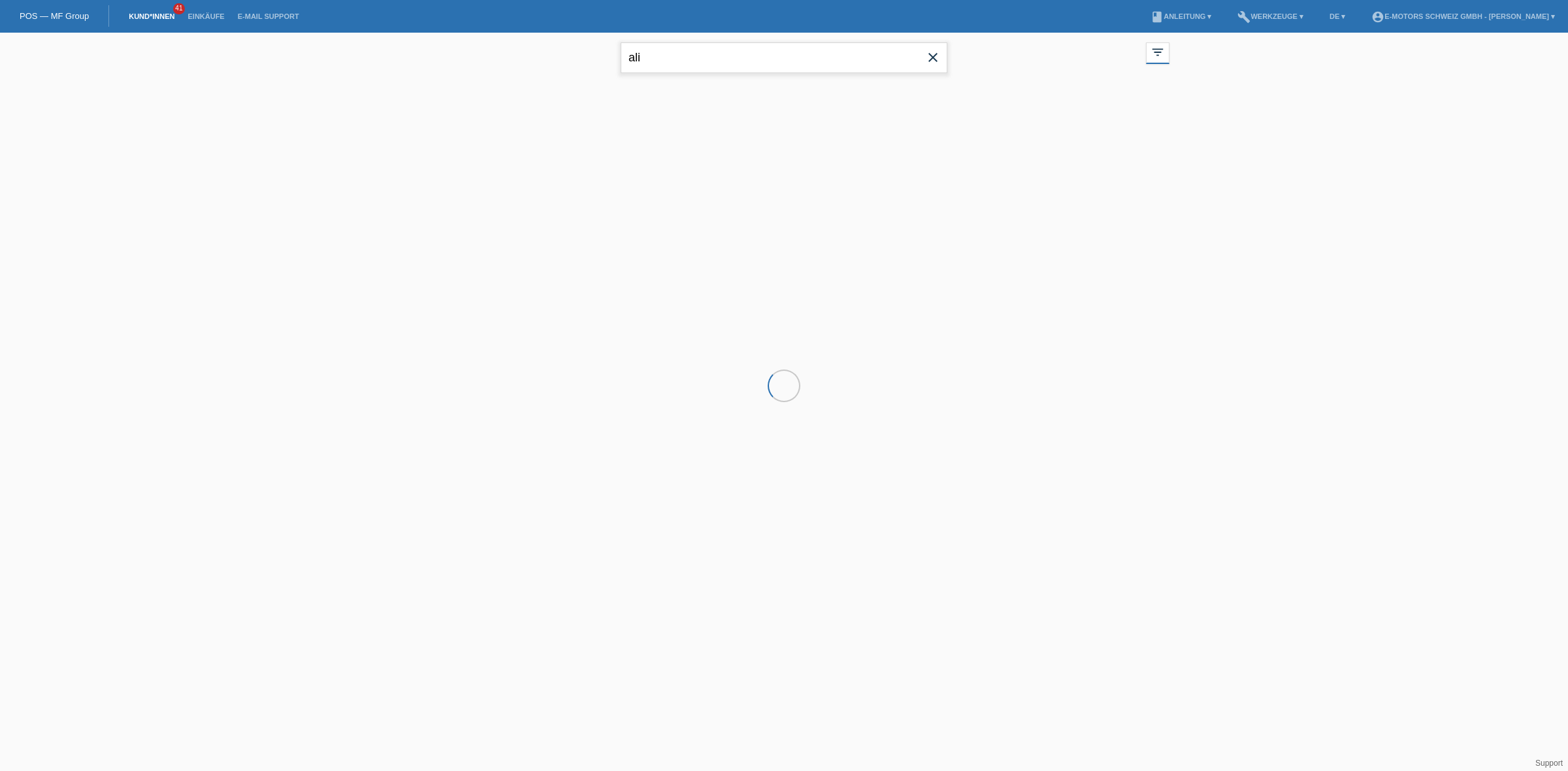
drag, startPoint x: 687, startPoint y: 57, endPoint x: 491, endPoint y: 56, distance: 196.0
click at [491, 56] on div "ali close filter_list view_module Alle Kund*innen anzeigen star Markierte Kund*…" at bounding box center [784, 56] width 784 height 47
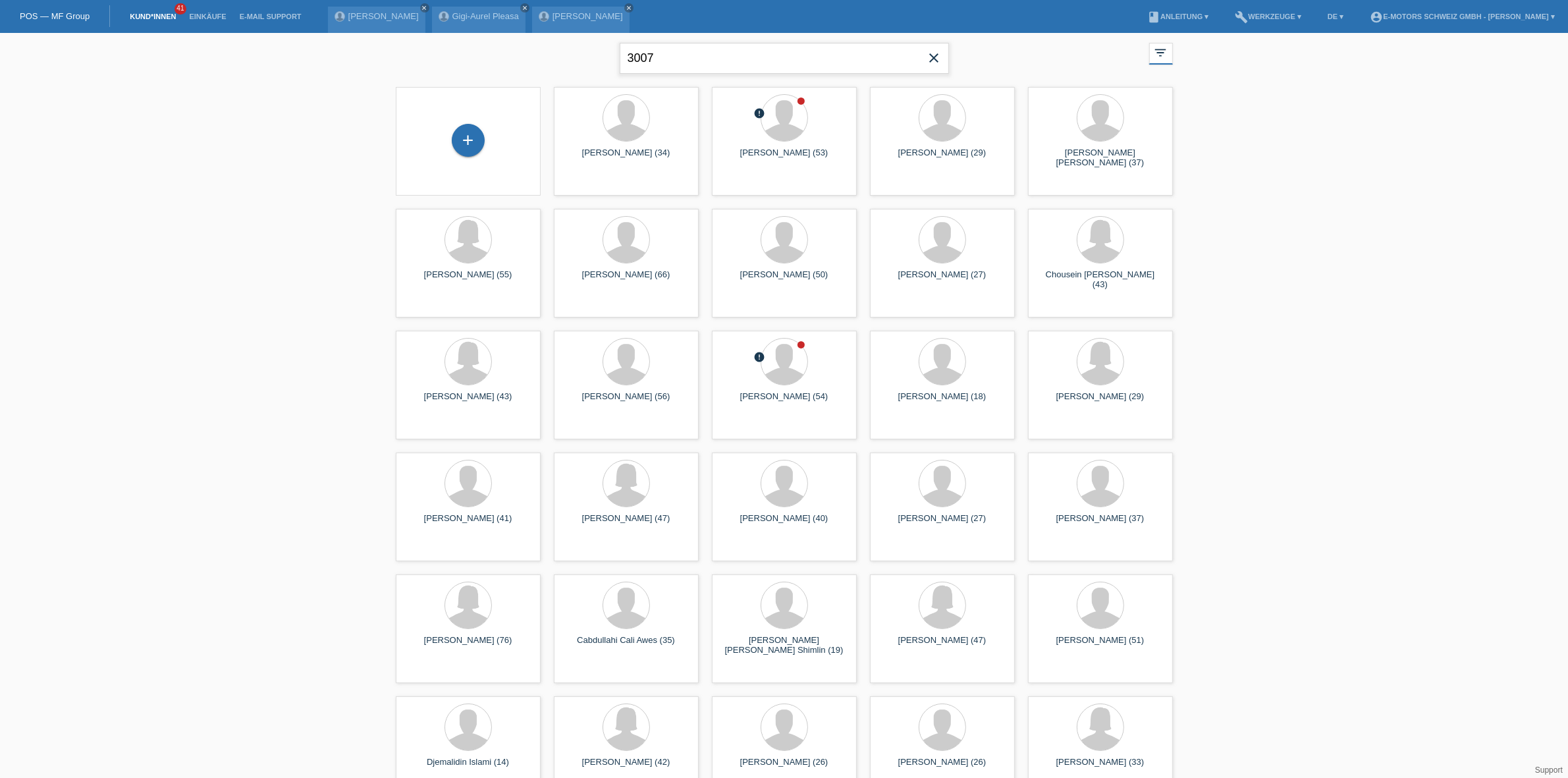
type input "3007"
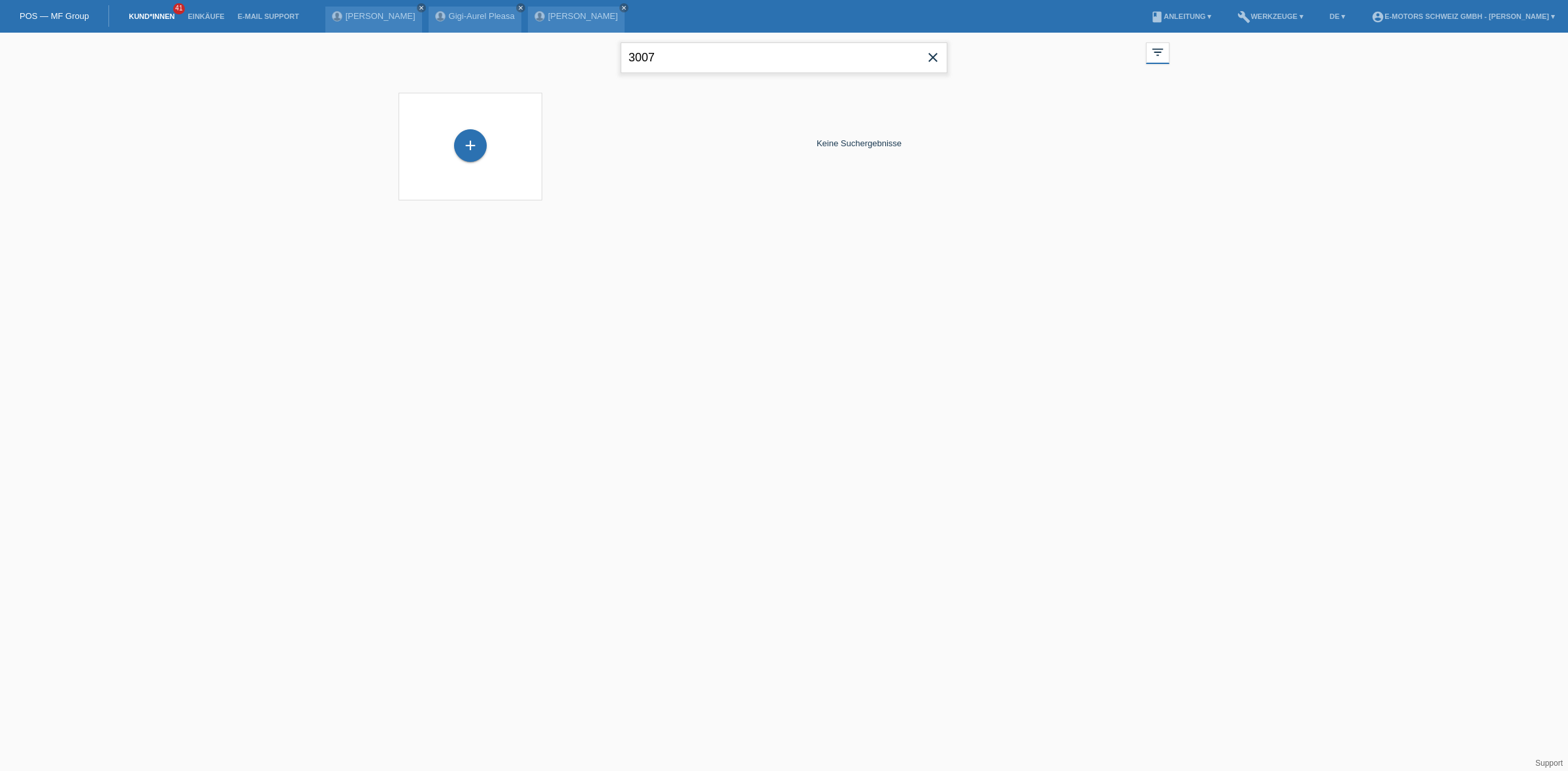
click at [641, 66] on input "3007" at bounding box center [784, 57] width 327 height 30
drag, startPoint x: 469, startPoint y: 129, endPoint x: 605, endPoint y: 168, distance: 141.5
click at [605, 168] on div "+ Keine Suchergebnisse" at bounding box center [784, 150] width 784 height 128
drag, startPoint x: 477, startPoint y: 119, endPoint x: 586, endPoint y: 135, distance: 110.2
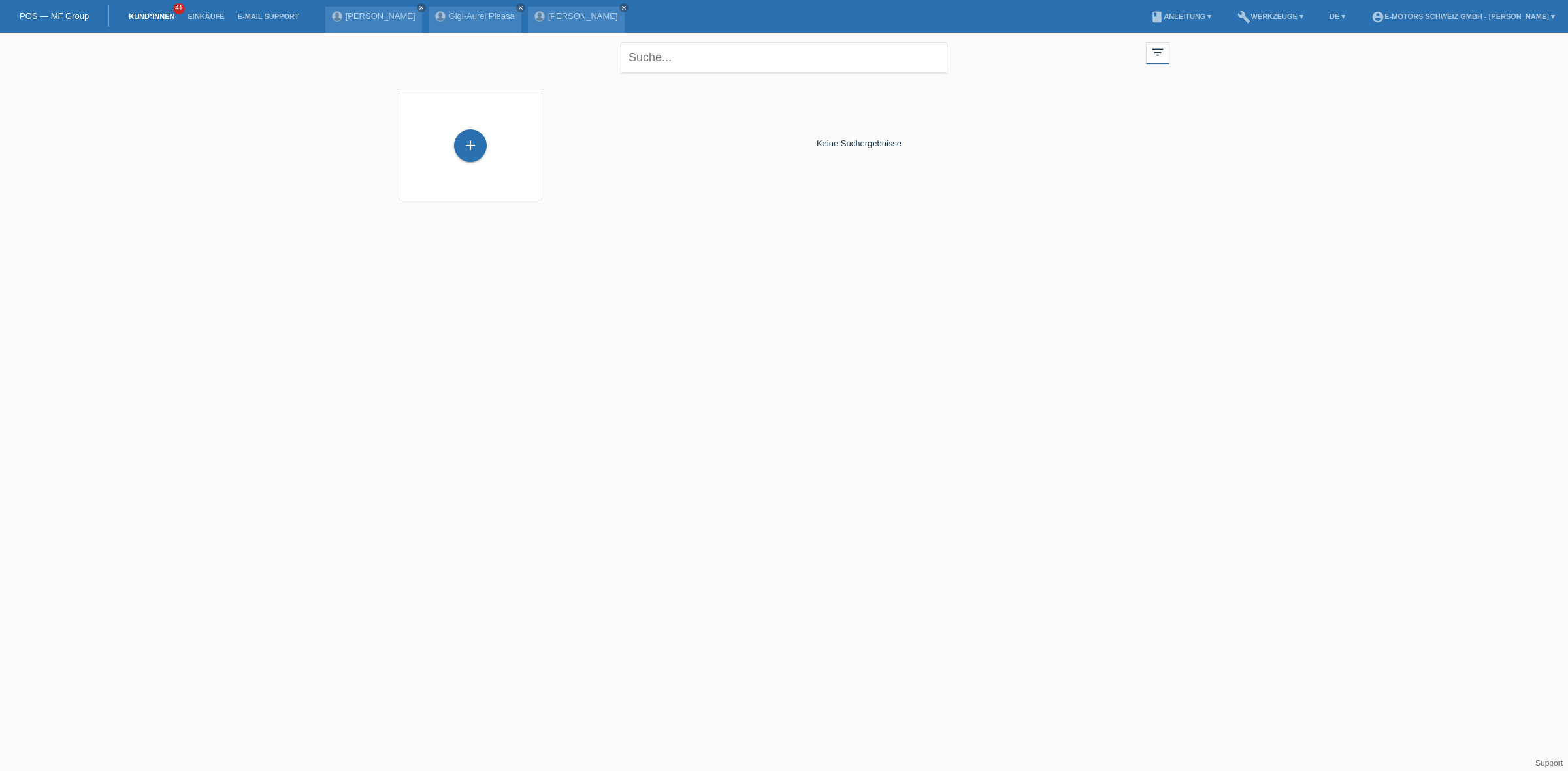
click at [586, 135] on div "+ Keine Suchergebnisse" at bounding box center [784, 150] width 784 height 128
drag, startPoint x: 485, startPoint y: 144, endPoint x: 600, endPoint y: 158, distance: 115.8
click at [600, 158] on div "+ Keine Suchergebnisse" at bounding box center [784, 150] width 784 height 128
drag, startPoint x: 520, startPoint y: 149, endPoint x: 612, endPoint y: 160, distance: 92.7
click at [612, 160] on div "+ Keine Suchergebnisse" at bounding box center [784, 150] width 784 height 128
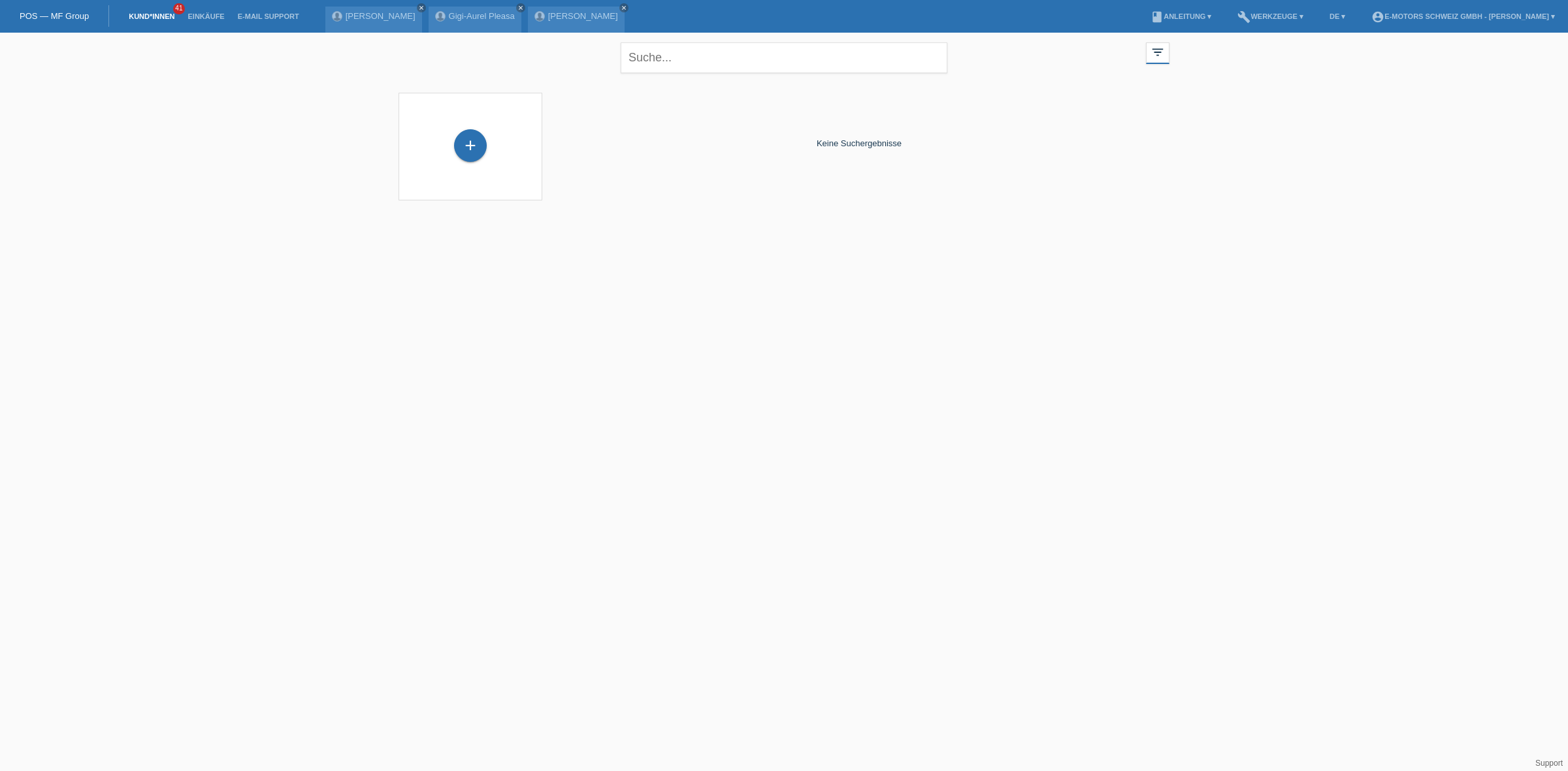
click at [601, 147] on div "Keine Suchergebnisse" at bounding box center [859, 143] width 621 height 114
click at [206, 13] on link "Einkäufe" at bounding box center [206, 16] width 50 height 8
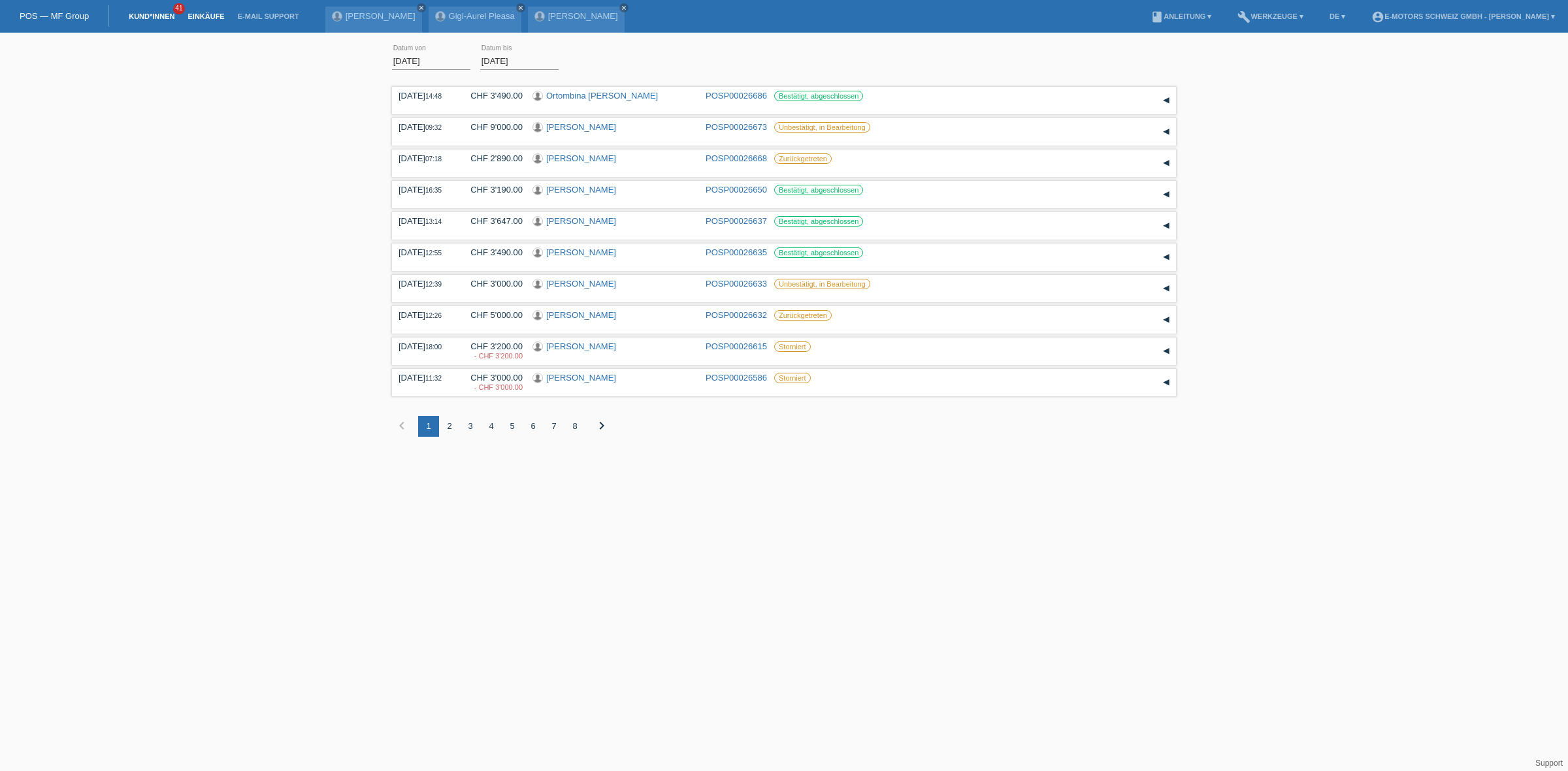
click at [159, 15] on link "Kund*innen" at bounding box center [151, 16] width 59 height 8
